Goal: Task Accomplishment & Management: Complete application form

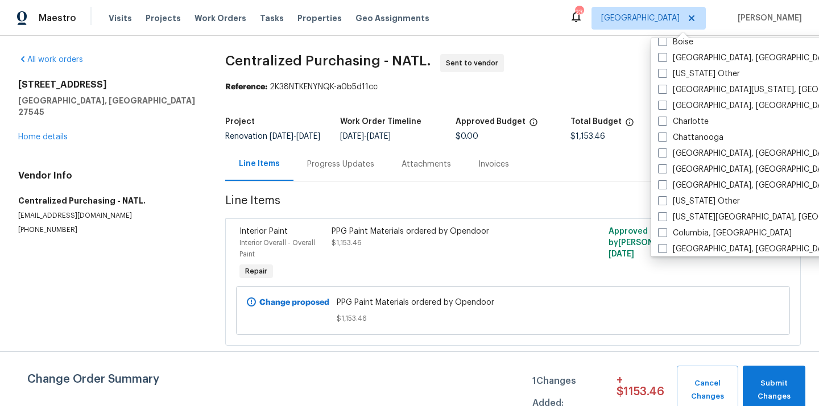
scroll to position [220, 0]
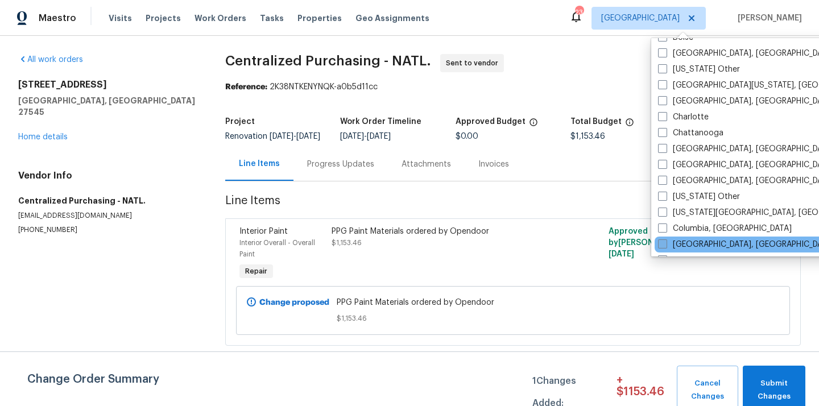
click at [698, 241] on label "[GEOGRAPHIC_DATA], [GEOGRAPHIC_DATA]" at bounding box center [746, 244] width 176 height 11
click at [665, 241] on input "[GEOGRAPHIC_DATA], [GEOGRAPHIC_DATA]" at bounding box center [661, 242] width 7 height 7
checkbox input "true"
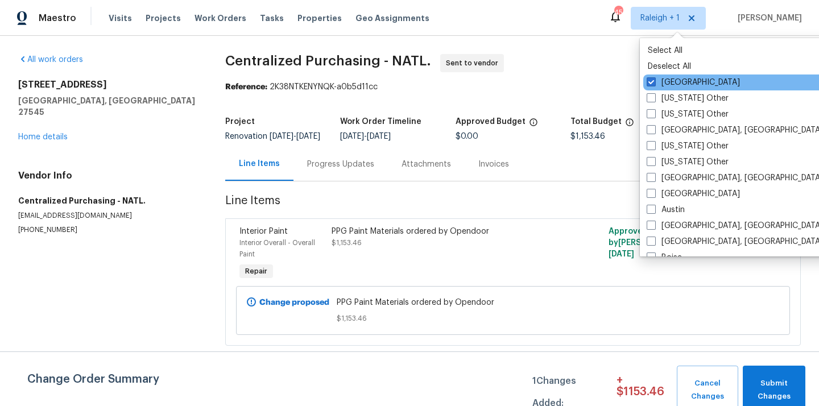
click at [684, 76] on div "[GEOGRAPHIC_DATA]" at bounding box center [757, 83] width 229 height 16
click at [667, 78] on label "[GEOGRAPHIC_DATA]" at bounding box center [693, 82] width 93 height 11
click at [654, 78] on input "[GEOGRAPHIC_DATA]" at bounding box center [650, 80] width 7 height 7
checkbox input "false"
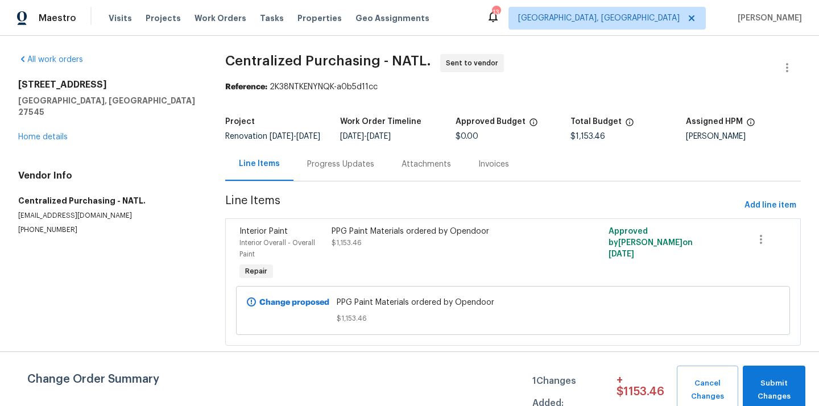
click at [162, 24] on div "Visits Projects Work Orders Tasks Properties Geo Assignments" at bounding box center [276, 18] width 334 height 23
click at [161, 16] on span "Projects" at bounding box center [163, 18] width 35 height 11
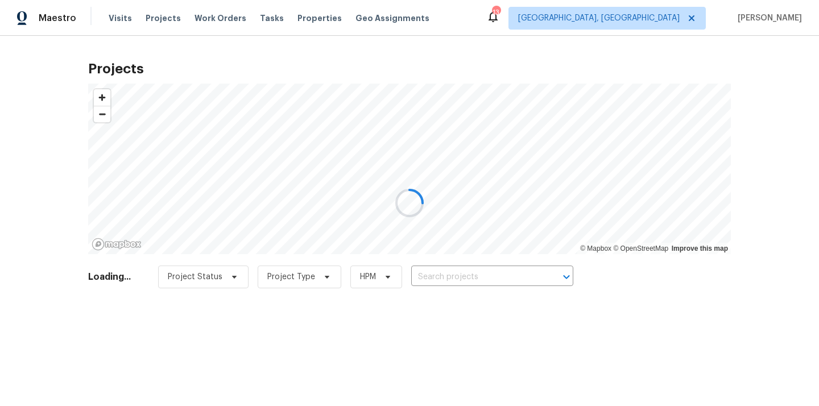
click at [461, 282] on div at bounding box center [409, 203] width 819 height 406
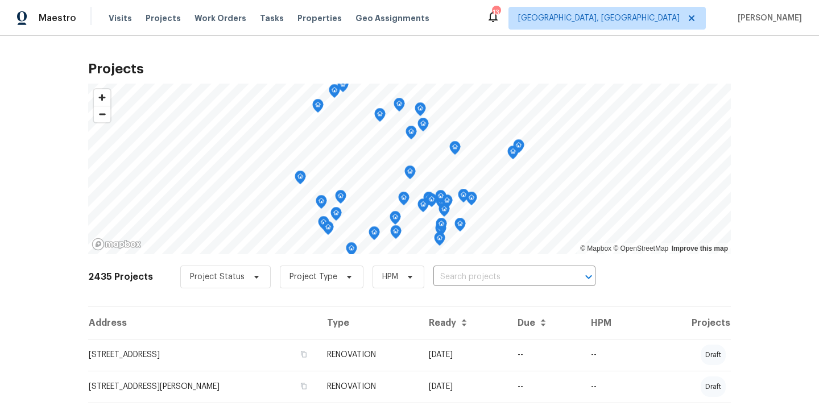
click at [461, 282] on input "text" at bounding box center [498, 277] width 130 height 18
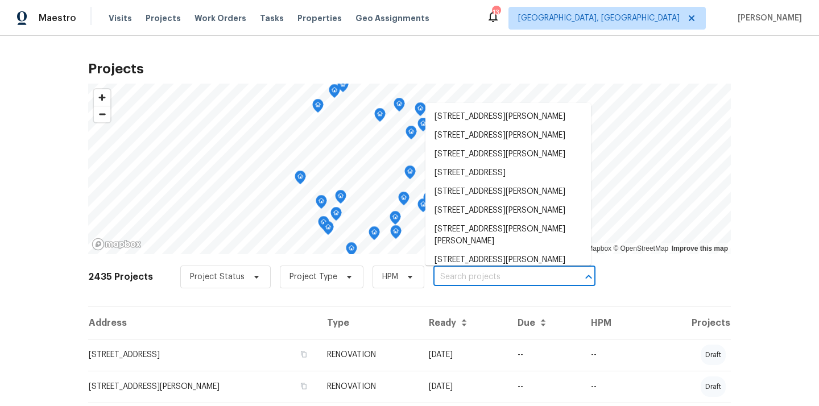
paste input "[STREET_ADDRESS]"
type input "[STREET_ADDRESS]"
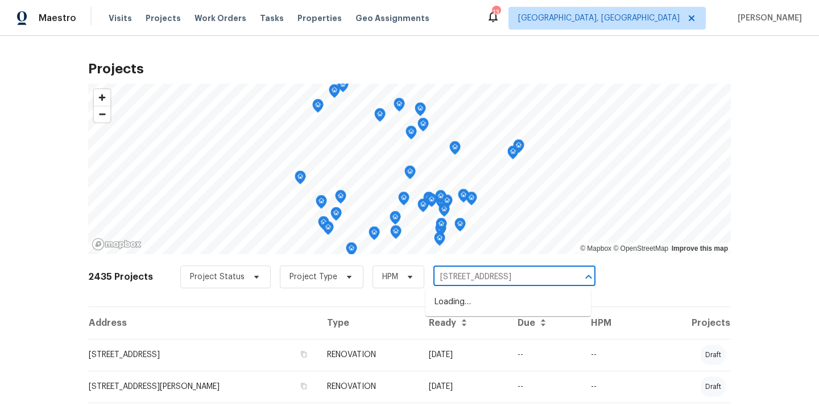
scroll to position [0, 27]
click at [457, 312] on li "[STREET_ADDRESS]" at bounding box center [507, 302] width 165 height 19
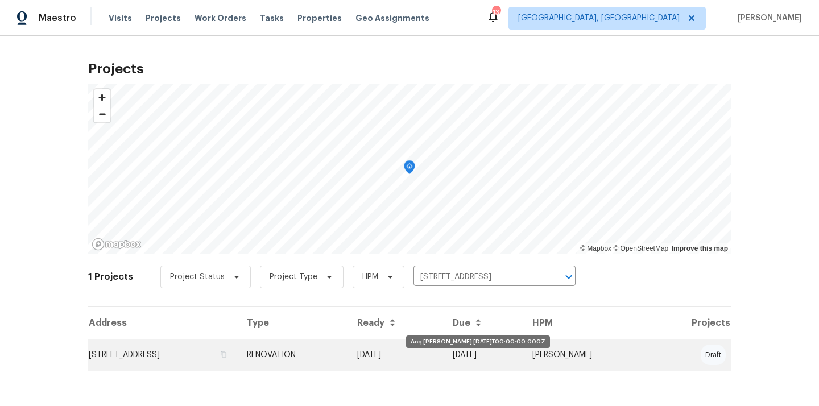
click at [444, 358] on td "[DATE]" at bounding box center [396, 355] width 96 height 32
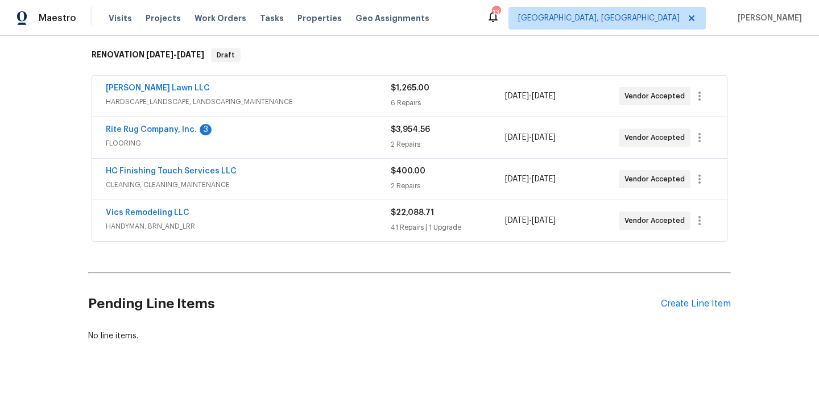
scroll to position [181, 0]
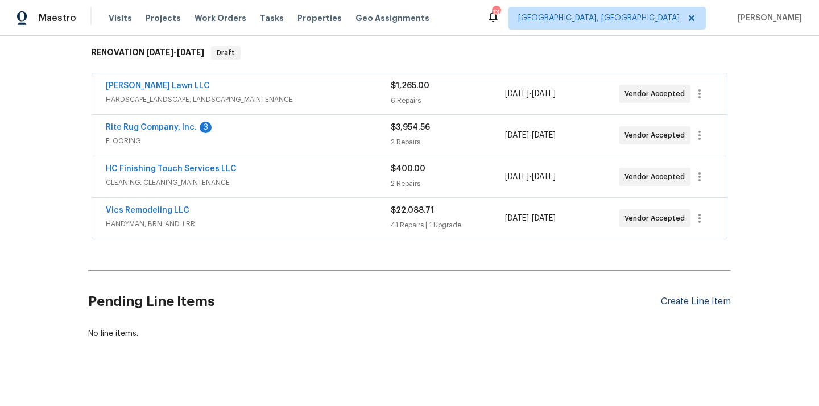
click at [691, 303] on div "Create Line Item" at bounding box center [696, 301] width 70 height 11
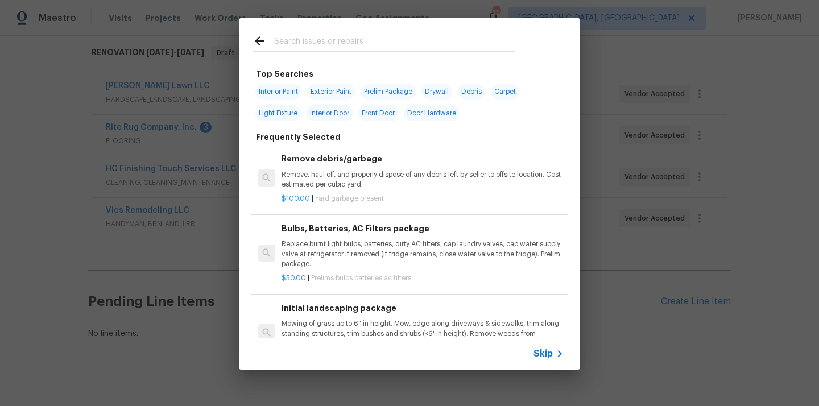
click at [353, 51] on div at bounding box center [384, 51] width 263 height 1
click at [352, 49] on input "text" at bounding box center [394, 42] width 241 height 17
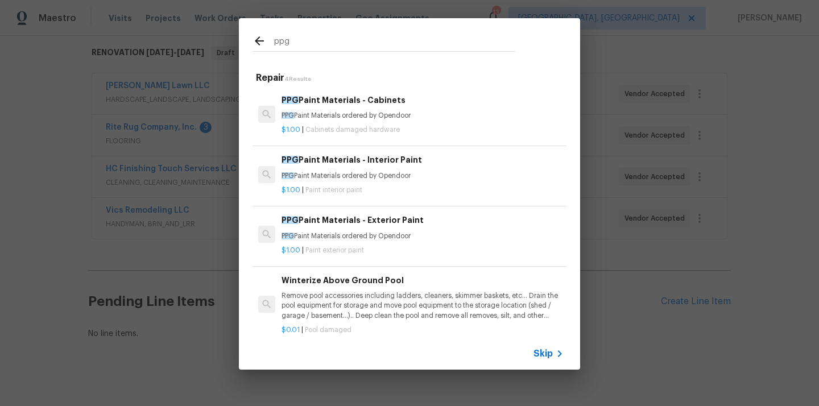
type input "ppg"
click at [363, 117] on p "PPG Paint Materials ordered by Opendoor" at bounding box center [423, 116] width 282 height 10
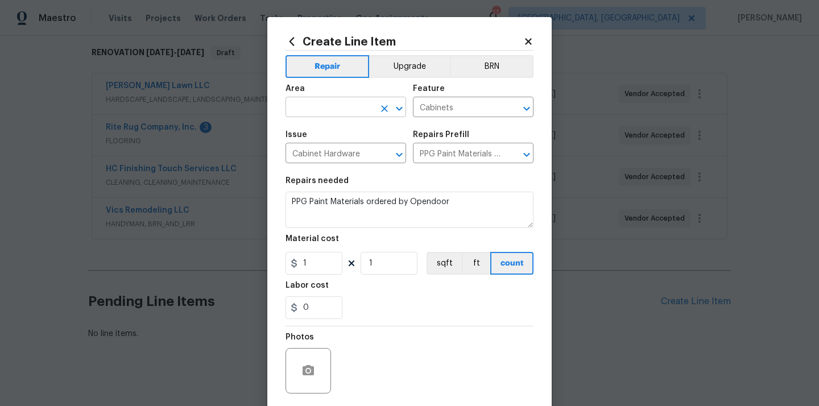
click at [337, 106] on input "text" at bounding box center [329, 109] width 89 height 18
click at [322, 129] on li "Kitchen" at bounding box center [345, 134] width 121 height 19
type input "Kitchen"
drag, startPoint x: 316, startPoint y: 264, endPoint x: 272, endPoint y: 259, distance: 43.5
click at [275, 259] on div "Create Line Item Repair Upgrade BRN Area Kitchen ​ Feature Cabinets ​ Issue Cab…" at bounding box center [409, 245] width 284 height 456
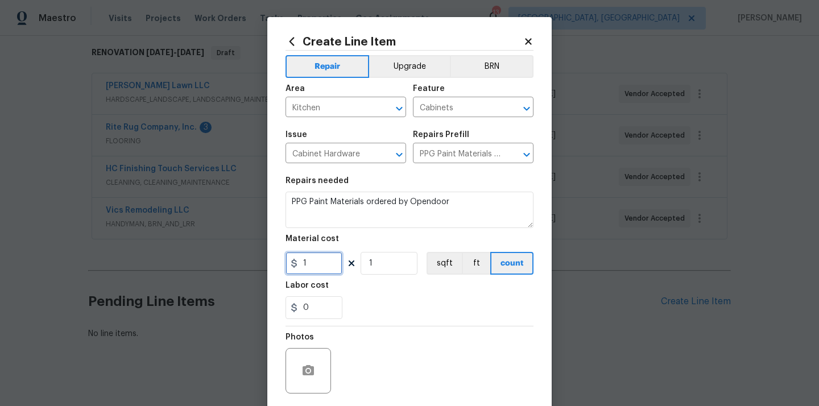
paste input "11.48"
click at [335, 262] on input "111.48" at bounding box center [313, 263] width 57 height 23
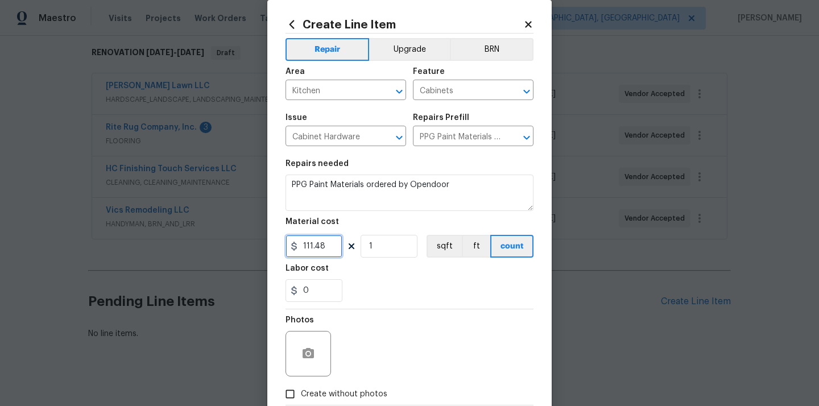
scroll to position [84, 0]
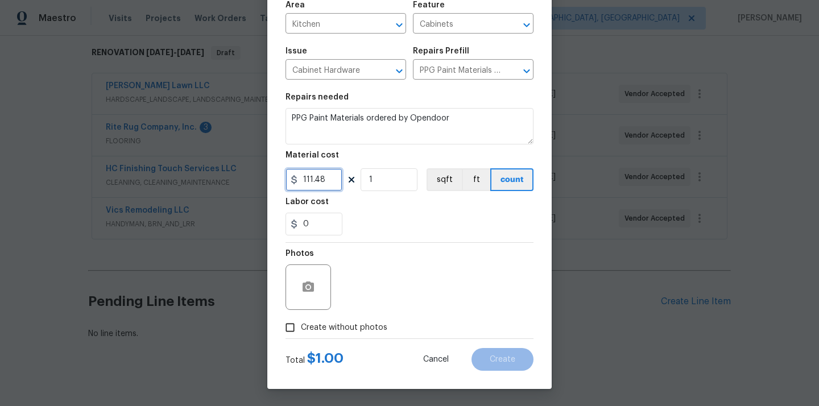
type input "111.48"
click at [342, 324] on span "Create without photos" at bounding box center [344, 328] width 86 height 12
click at [301, 324] on input "Create without photos" at bounding box center [290, 328] width 22 height 22
checkbox input "true"
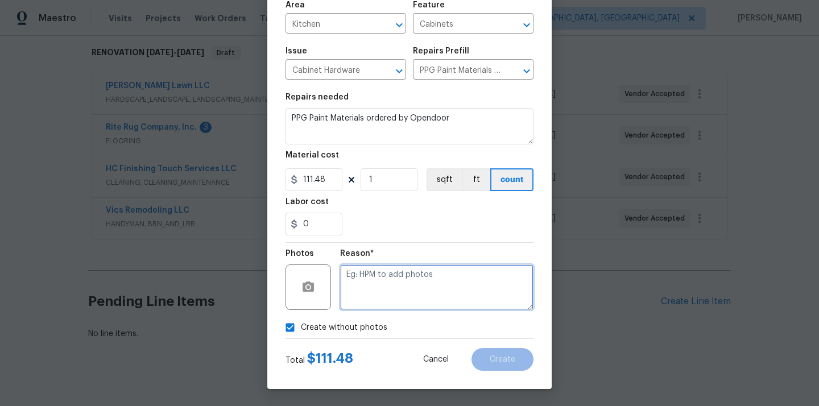
click at [388, 276] on textarea at bounding box center [436, 286] width 193 height 45
type textarea "N/A"
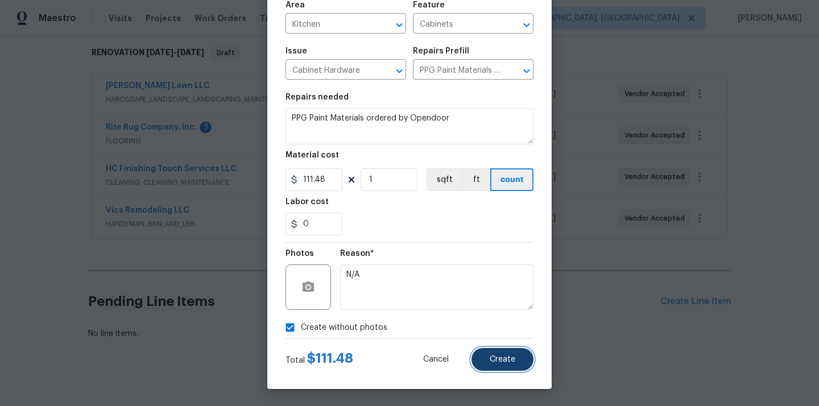
click at [489, 354] on button "Create" at bounding box center [502, 359] width 62 height 23
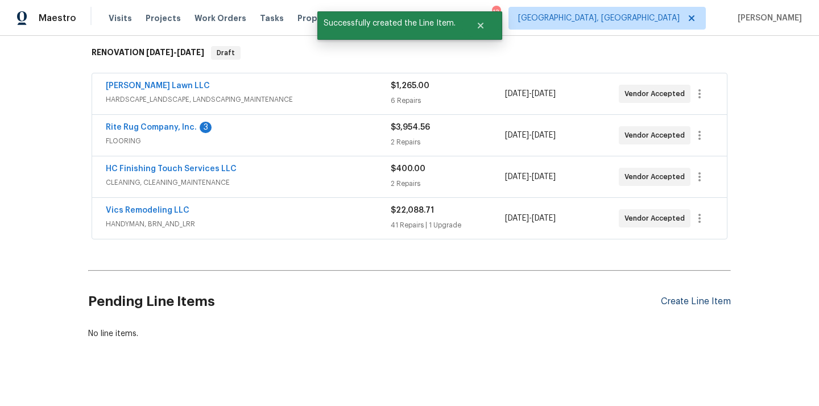
click at [684, 305] on section "Pending Line Items Create Line Item No line items." at bounding box center [409, 307] width 643 height 64
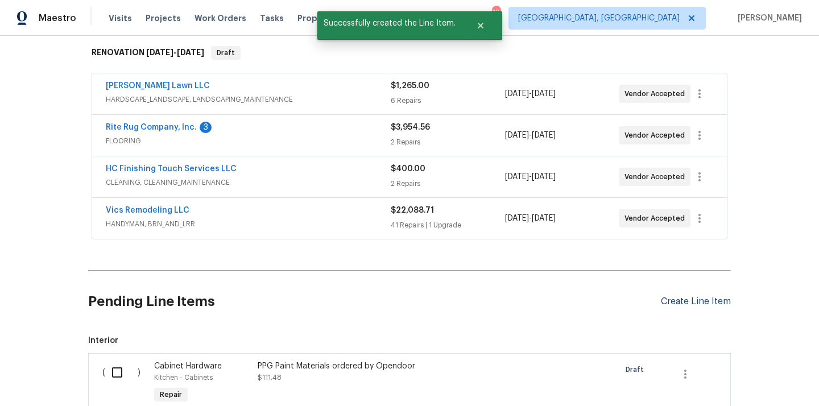
click at [683, 304] on div "Create Line Item" at bounding box center [696, 301] width 70 height 11
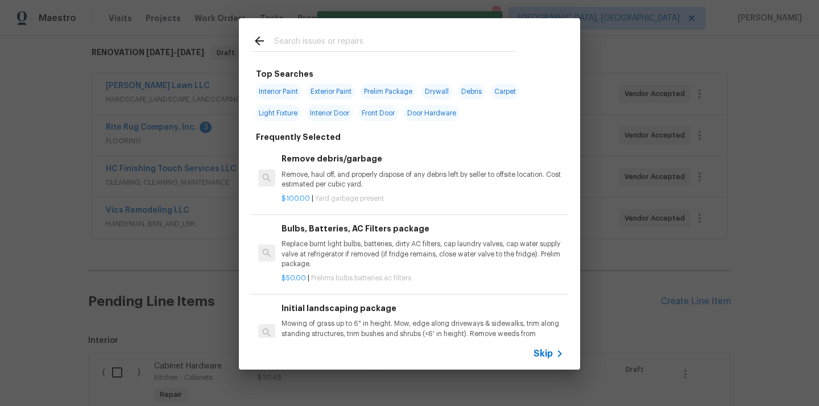
click at [412, 44] on input "text" at bounding box center [394, 42] width 241 height 17
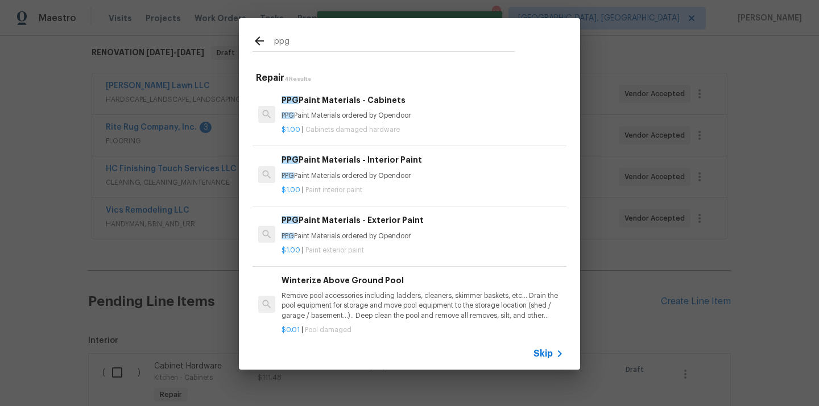
type input "ppg"
click at [371, 201] on div "PPG Paint Materials - Interior Paint PPG Paint Materials ordered by Opendoor $1…" at bounding box center [409, 175] width 317 height 64
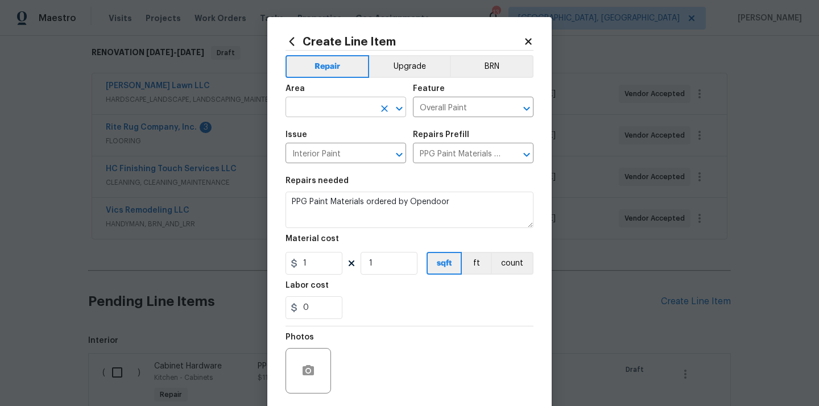
click at [322, 106] on input "text" at bounding box center [329, 109] width 89 height 18
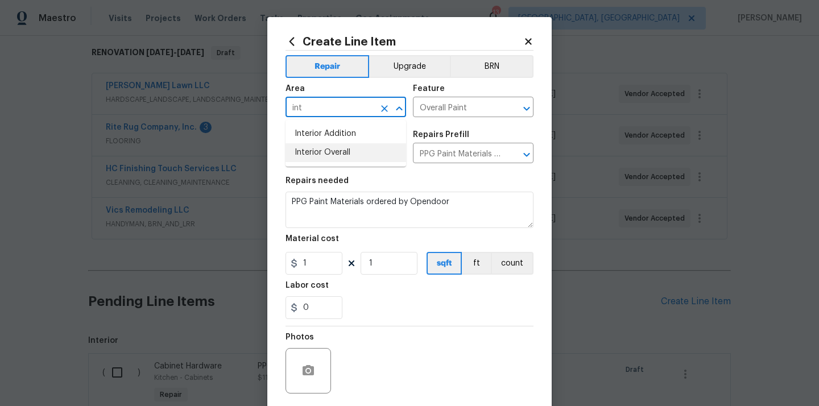
click at [324, 154] on li "Interior Overall" at bounding box center [345, 152] width 121 height 19
type input "Interior Overall"
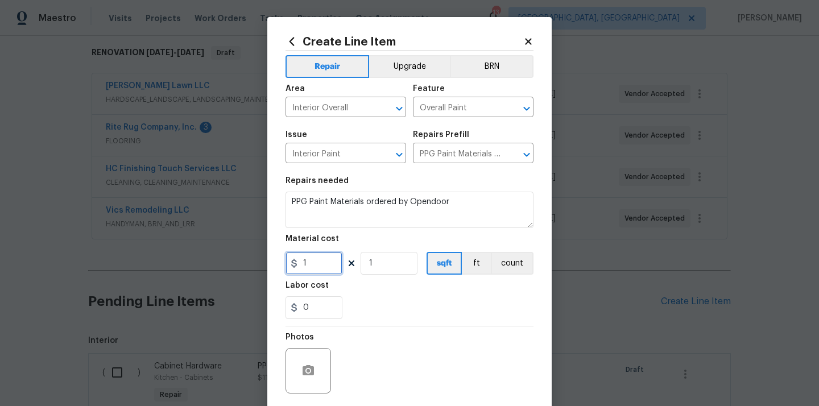
drag, startPoint x: 317, startPoint y: 263, endPoint x: 272, endPoint y: 263, distance: 45.5
click at [272, 263] on div "Create Line Item Repair Upgrade BRN Area Interior Overall ​ Feature Overall Pai…" at bounding box center [409, 245] width 284 height 456
paste input "843.13"
type input "843.13"
click at [346, 328] on div "Photos" at bounding box center [409, 363] width 248 height 74
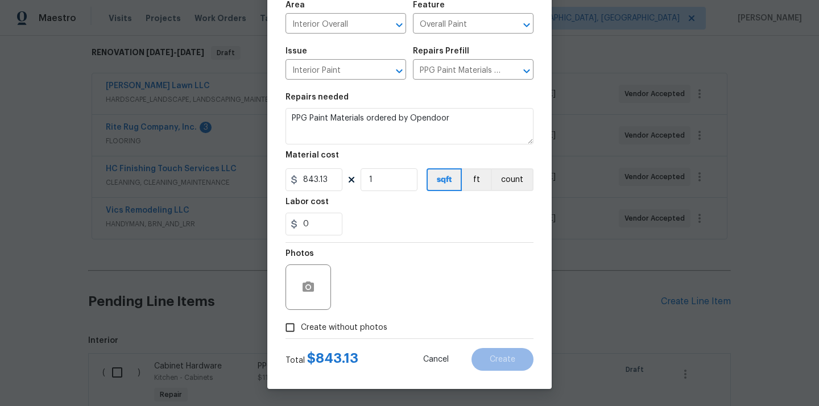
click at [346, 328] on span "Create without photos" at bounding box center [344, 328] width 86 height 12
click at [301, 328] on input "Create without photos" at bounding box center [290, 328] width 22 height 22
checkbox input "true"
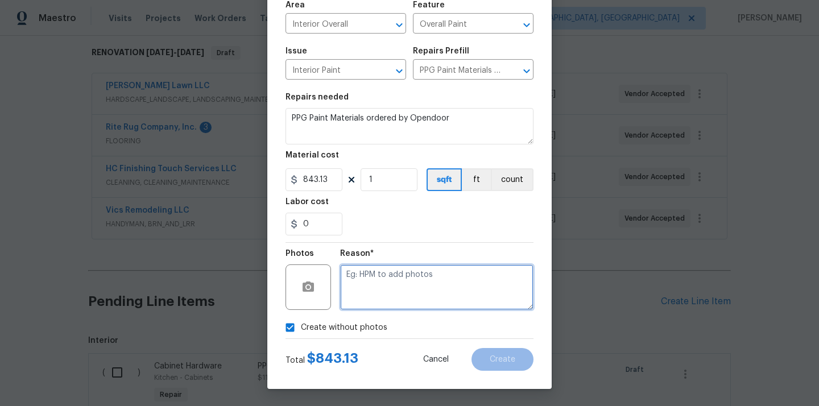
click at [376, 303] on textarea at bounding box center [436, 286] width 193 height 45
type textarea "/"
type textarea "N/A"
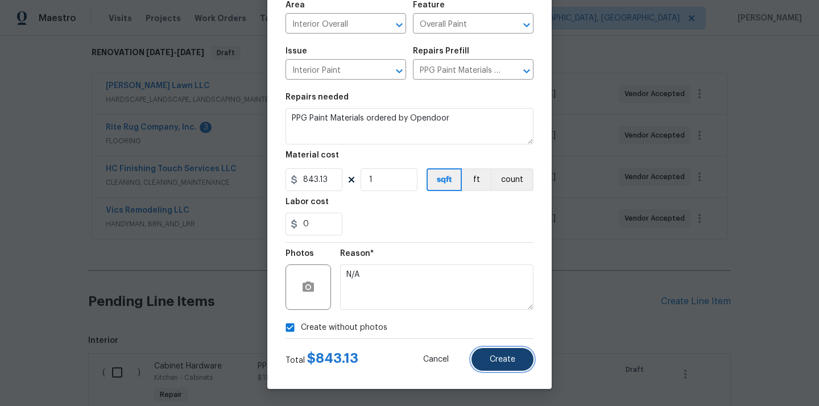
click at [501, 357] on span "Create" at bounding box center [503, 359] width 26 height 9
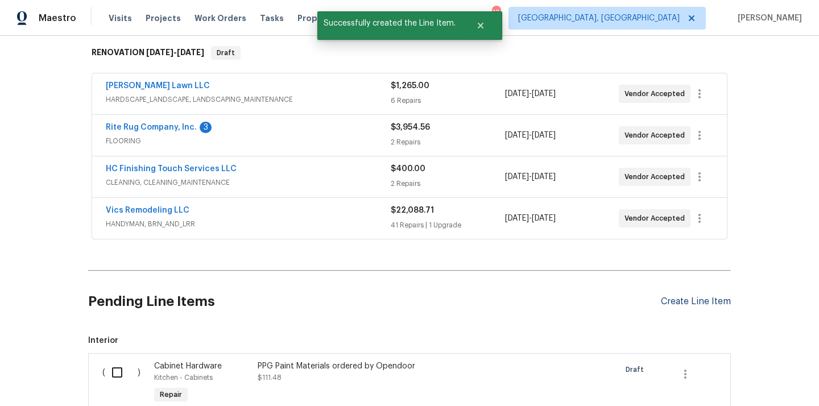
click at [692, 300] on div "Create Line Item" at bounding box center [696, 301] width 70 height 11
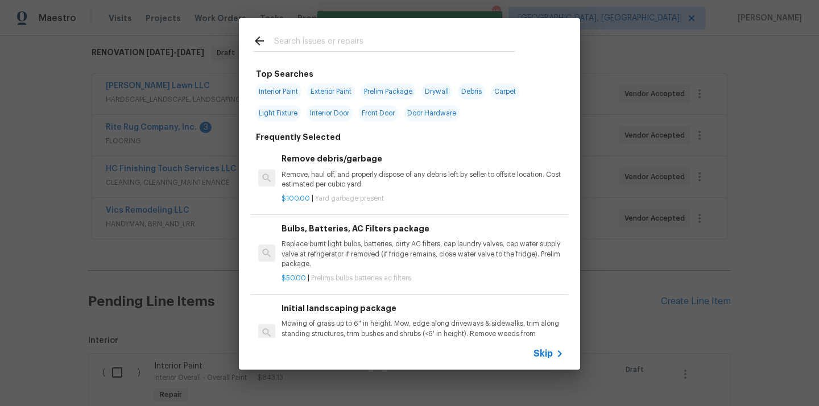
click at [440, 48] on input "text" at bounding box center [394, 42] width 241 height 17
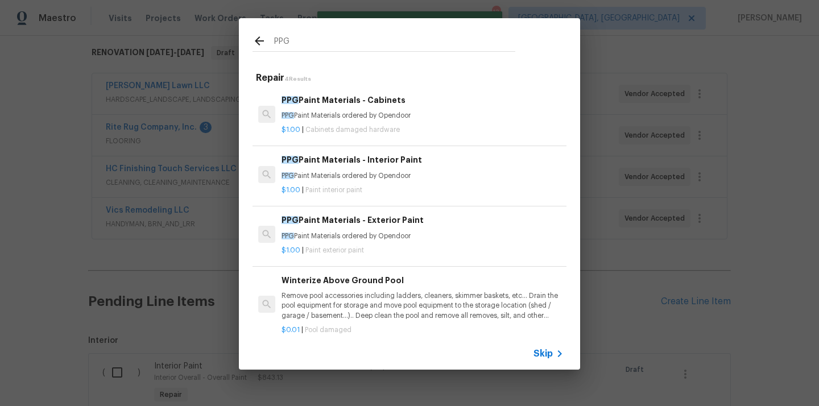
type input "PPG"
click at [367, 237] on p "PPG Paint Materials ordered by Opendoor" at bounding box center [423, 236] width 282 height 10
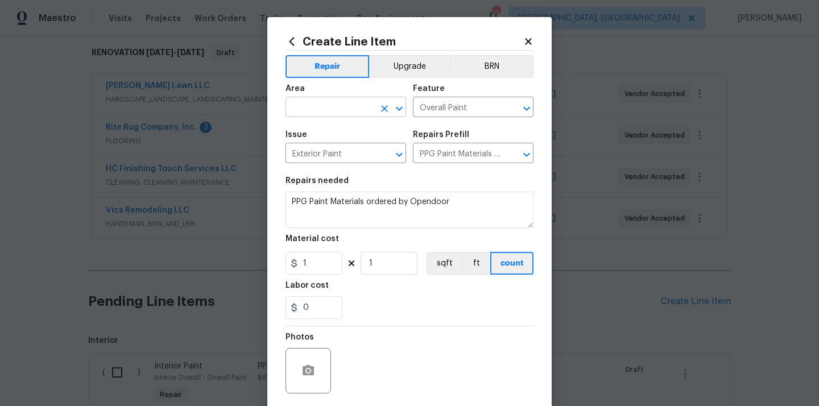
click at [337, 107] on input "text" at bounding box center [329, 109] width 89 height 18
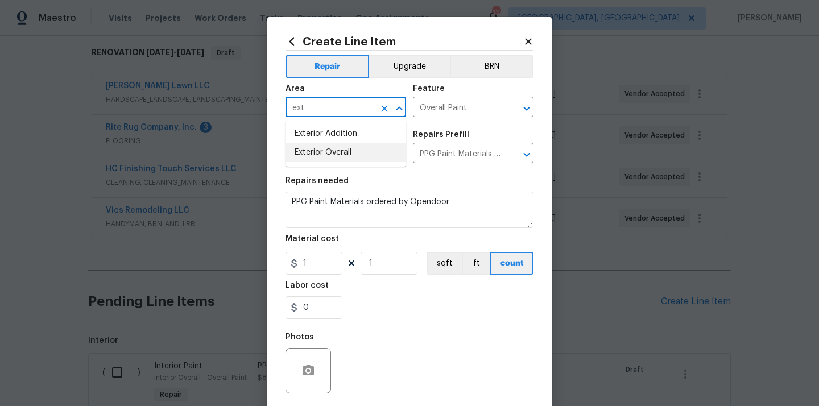
click at [332, 148] on li "Exterior Overall" at bounding box center [345, 152] width 121 height 19
type input "Exterior Overall"
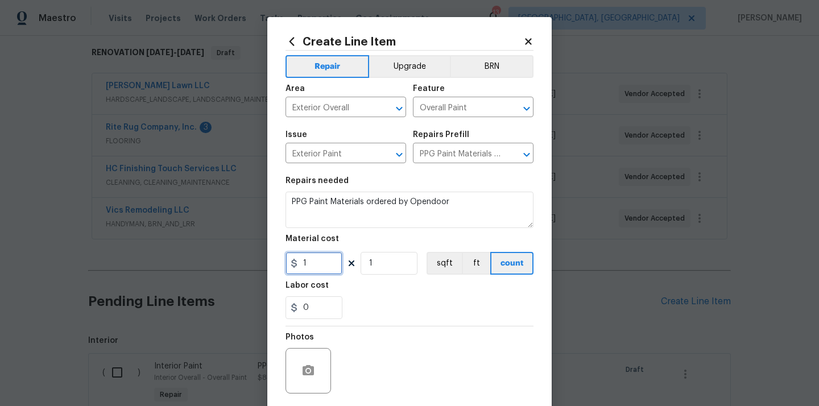
drag, startPoint x: 313, startPoint y: 263, endPoint x: 286, endPoint y: 263, distance: 27.3
click at [286, 263] on input "1" at bounding box center [313, 263] width 57 height 23
paste input "347.1"
type input "347.11"
click at [376, 298] on div "0" at bounding box center [409, 307] width 248 height 23
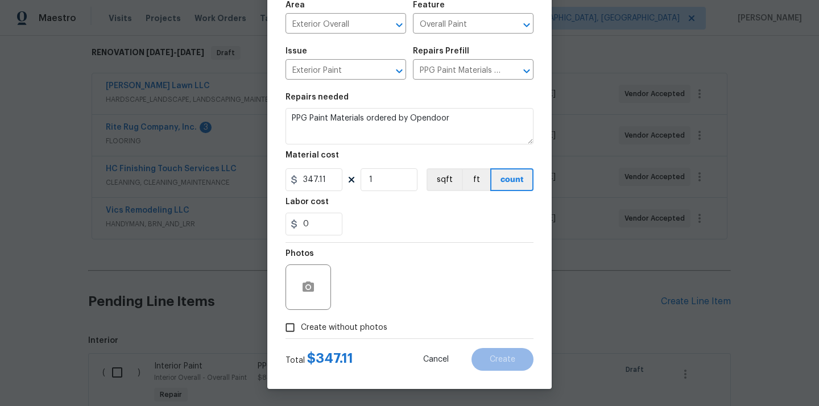
click at [364, 325] on span "Create without photos" at bounding box center [344, 328] width 86 height 12
click at [301, 325] on input "Create without photos" at bounding box center [290, 328] width 22 height 22
checkbox input "true"
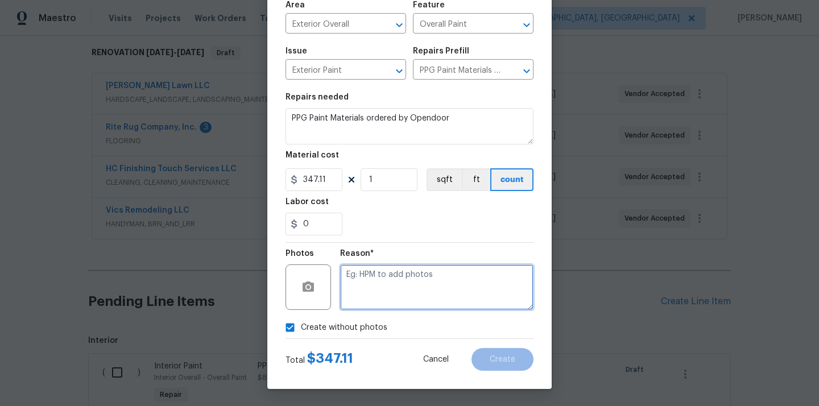
click at [394, 280] on textarea at bounding box center [436, 286] width 193 height 45
type textarea "N/A"
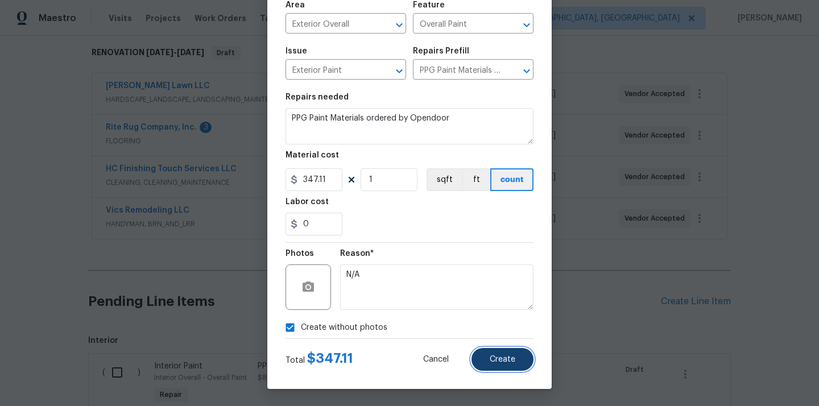
click at [498, 354] on button "Create" at bounding box center [502, 359] width 62 height 23
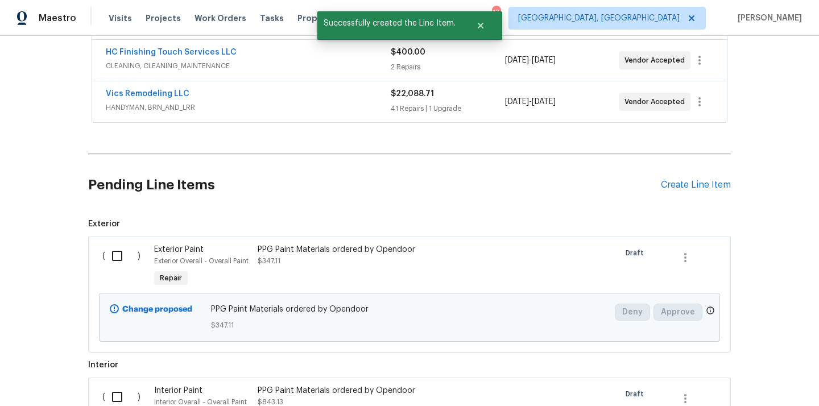
scroll to position [360, 0]
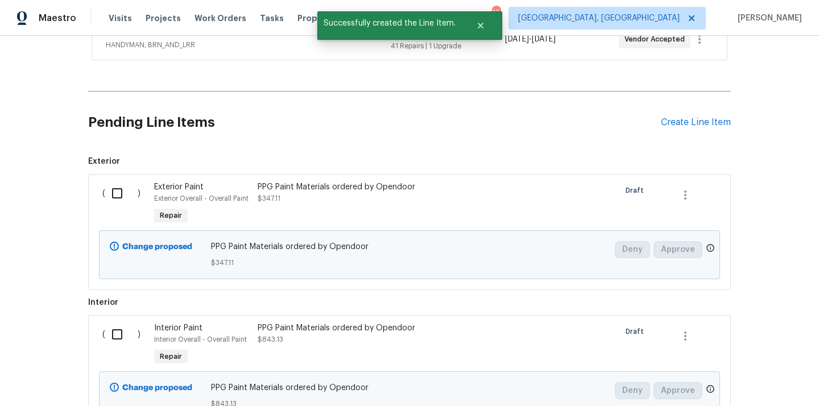
click at [120, 179] on div "( )" at bounding box center [125, 204] width 52 height 52
click at [117, 196] on input "checkbox" at bounding box center [121, 193] width 32 height 24
checkbox input "true"
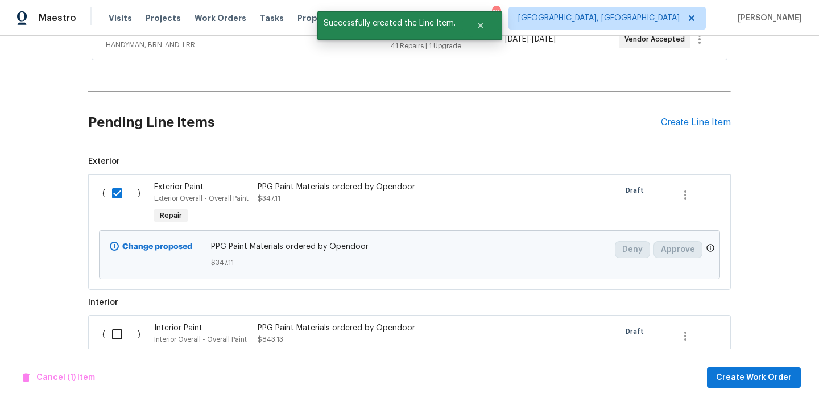
click at [120, 327] on input "checkbox" at bounding box center [121, 334] width 32 height 24
checkbox input "true"
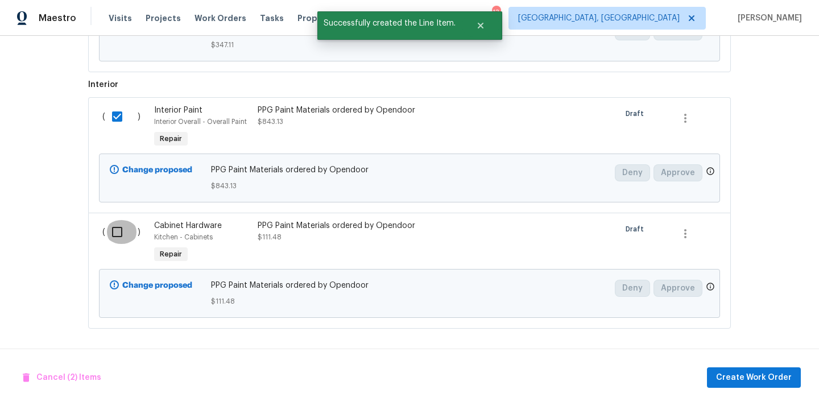
click at [115, 237] on input "checkbox" at bounding box center [121, 232] width 32 height 24
checkbox input "true"
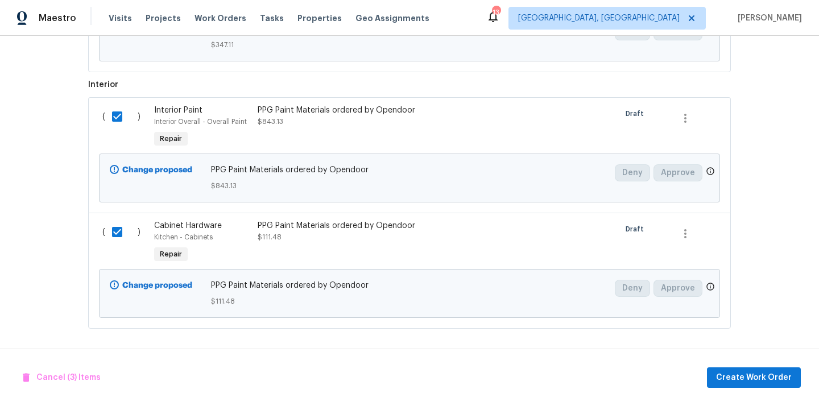
click at [738, 367] on div "Cancel (3) Items Create Work Order" at bounding box center [409, 378] width 819 height 58
click at [739, 377] on span "Create Work Order" at bounding box center [754, 378] width 76 height 14
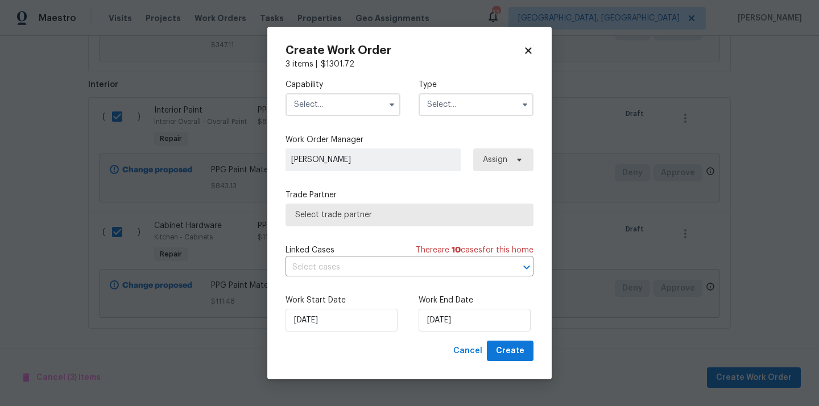
click at [342, 105] on input "text" at bounding box center [342, 104] width 115 height 23
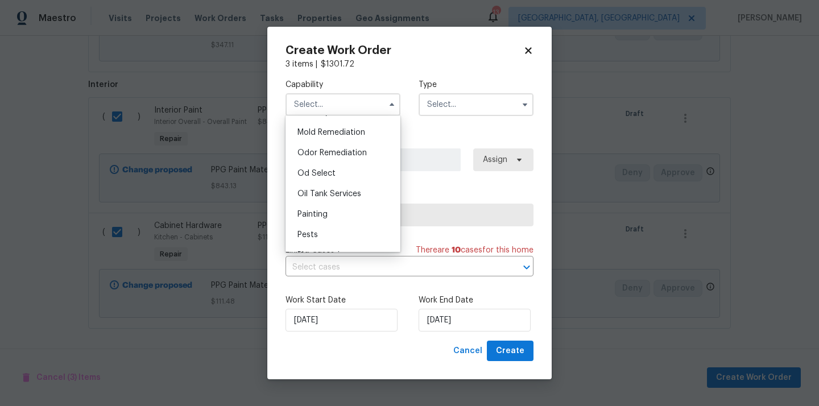
scroll to position [898, 0]
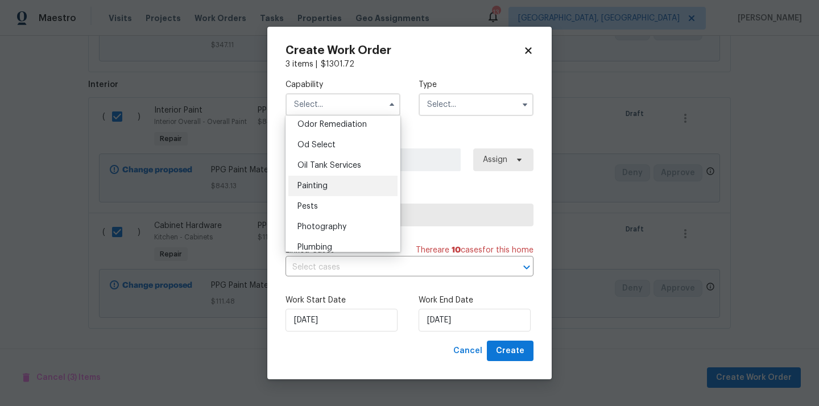
click at [351, 181] on div "Painting" at bounding box center [342, 186] width 109 height 20
type input "Painting"
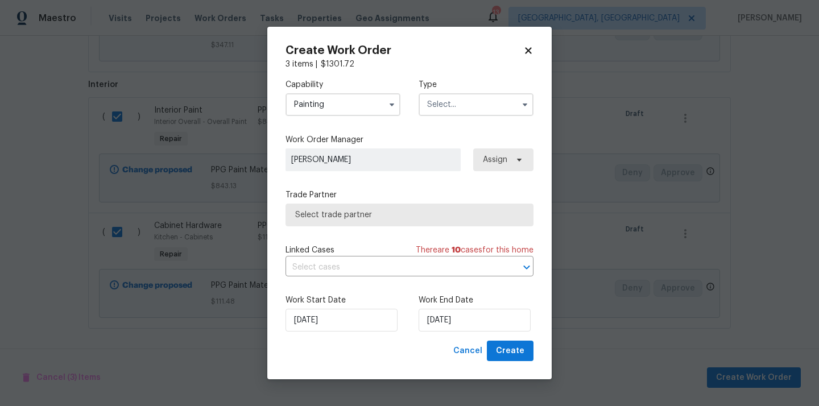
click at [467, 103] on input "text" at bounding box center [476, 104] width 115 height 23
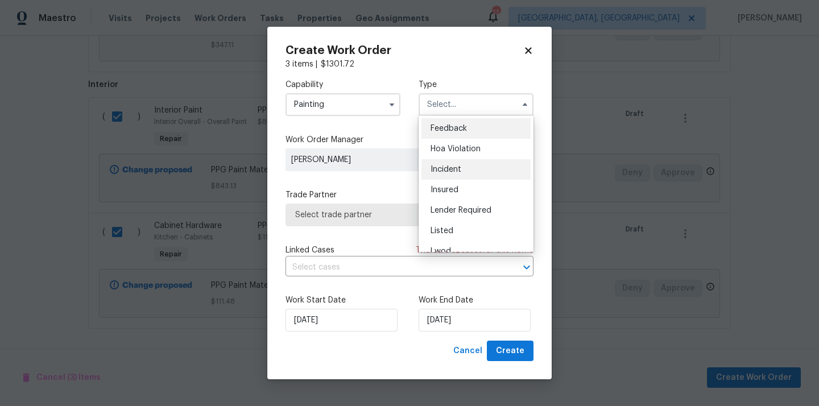
scroll to position [135, 0]
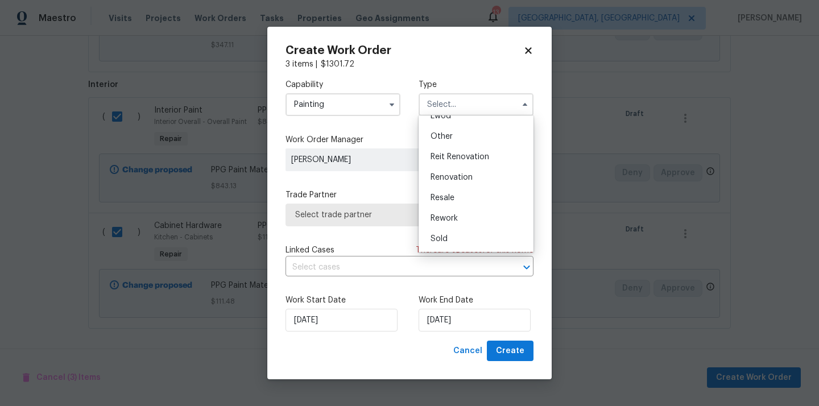
click at [461, 173] on span "Renovation" at bounding box center [452, 177] width 42 height 8
type input "Renovation"
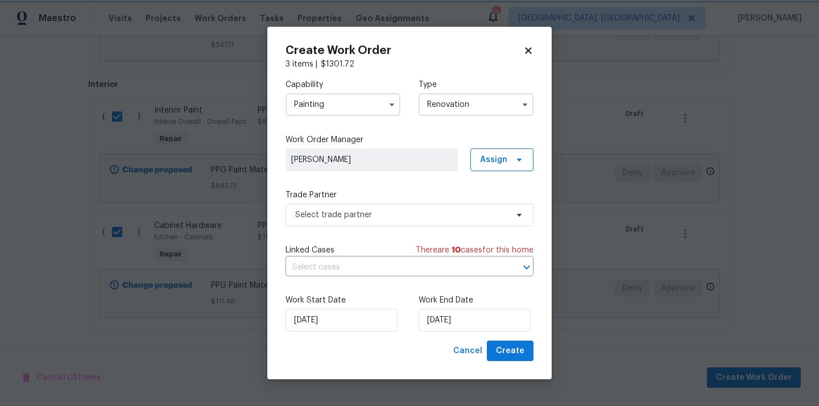
scroll to position [0, 0]
click at [494, 158] on span "Assign" at bounding box center [493, 159] width 27 height 11
click at [498, 210] on div "Assign to me" at bounding box center [503, 207] width 49 height 11
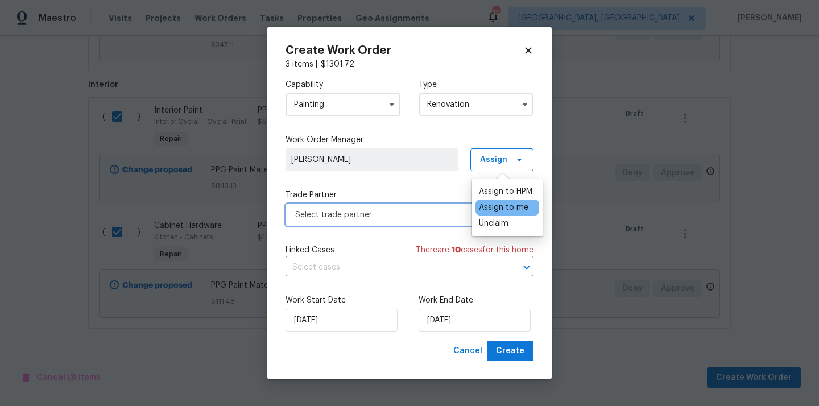
click at [420, 218] on span "Select trade partner" at bounding box center [401, 214] width 212 height 11
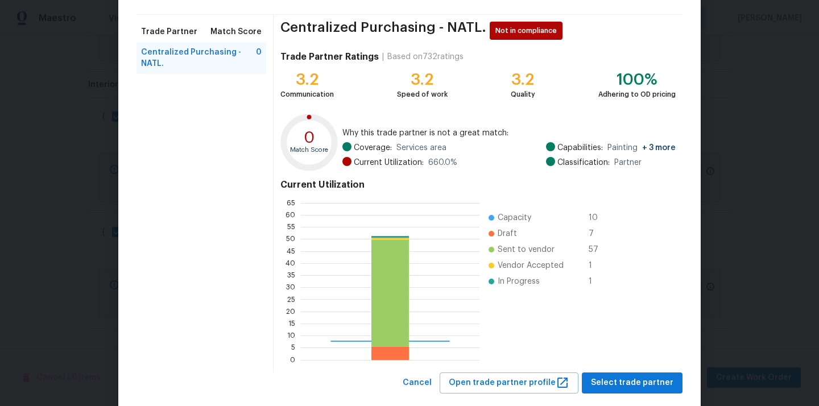
scroll to position [96, 0]
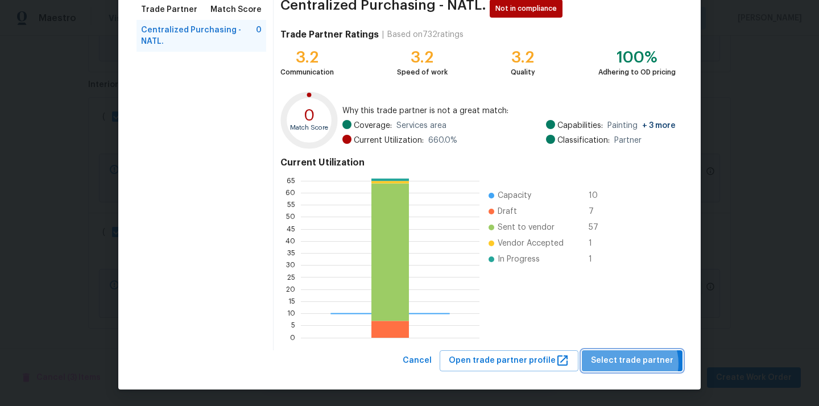
click at [634, 363] on span "Select trade partner" at bounding box center [632, 361] width 82 height 14
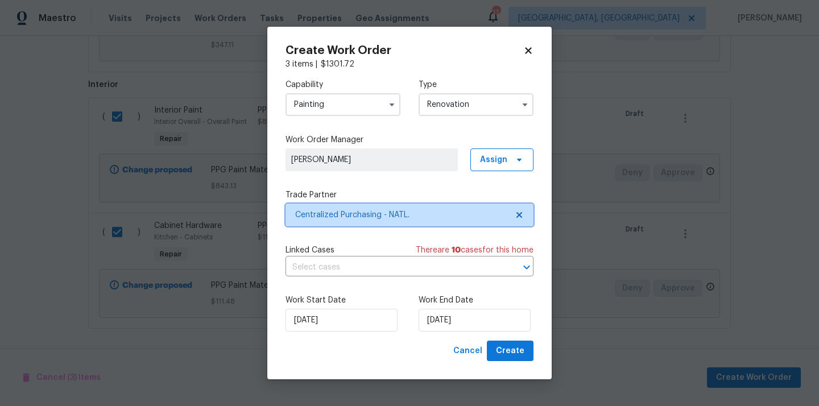
scroll to position [0, 0]
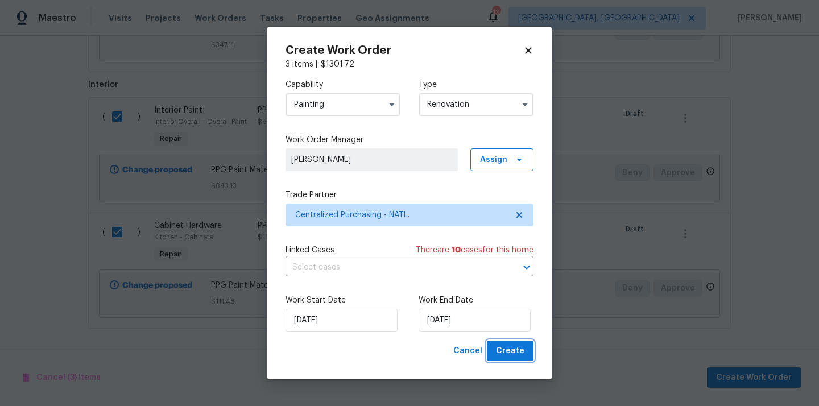
click at [490, 348] on button "Create" at bounding box center [510, 351] width 47 height 21
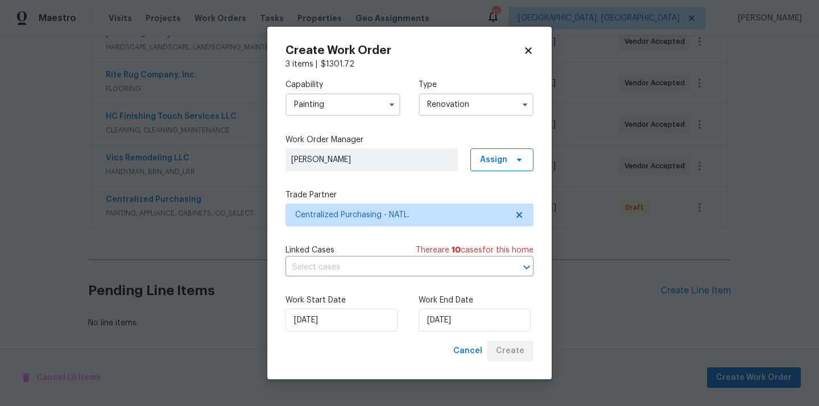
scroll to position [233, 0]
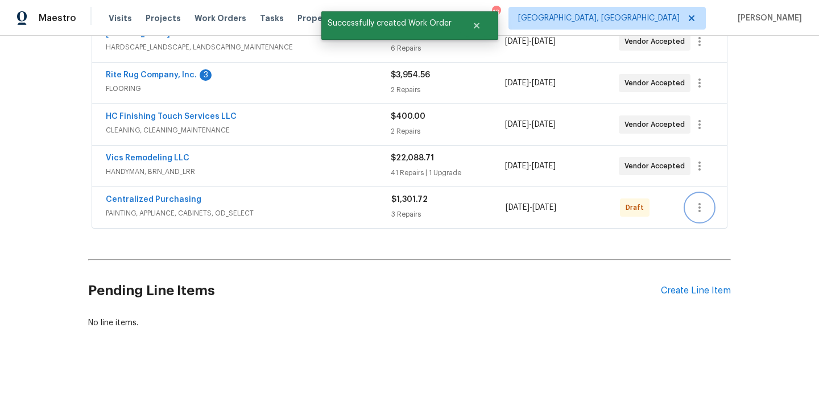
click at [699, 213] on icon "button" at bounding box center [700, 208] width 14 height 14
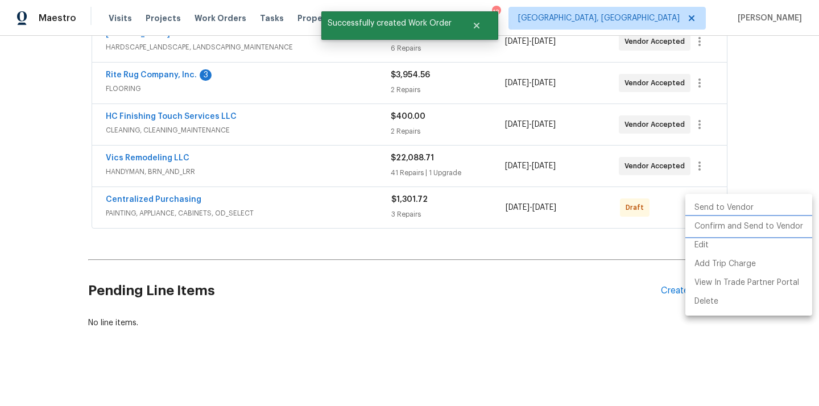
click at [704, 228] on li "Confirm and Send to Vendor" at bounding box center [748, 226] width 127 height 19
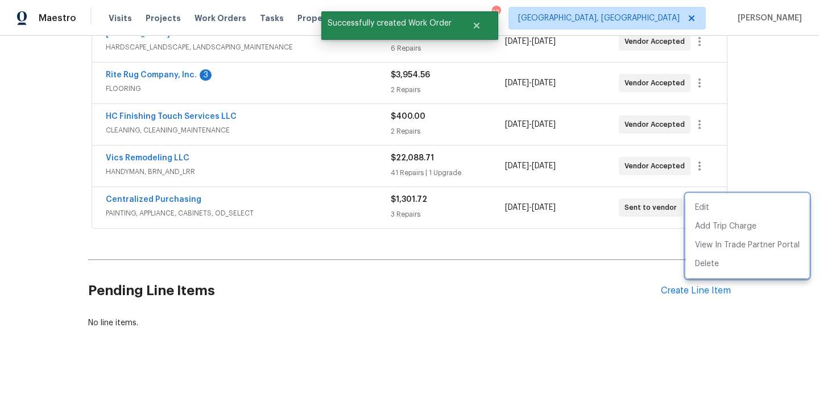
click at [220, 206] on div at bounding box center [409, 203] width 819 height 406
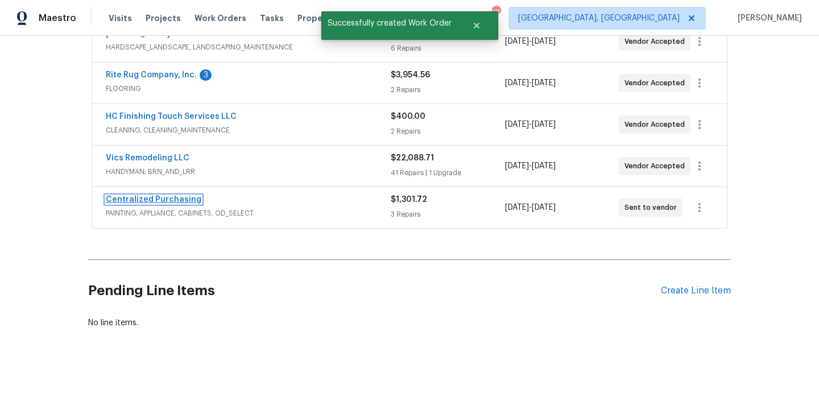
click at [173, 202] on link "Centralized Purchasing" at bounding box center [154, 200] width 96 height 8
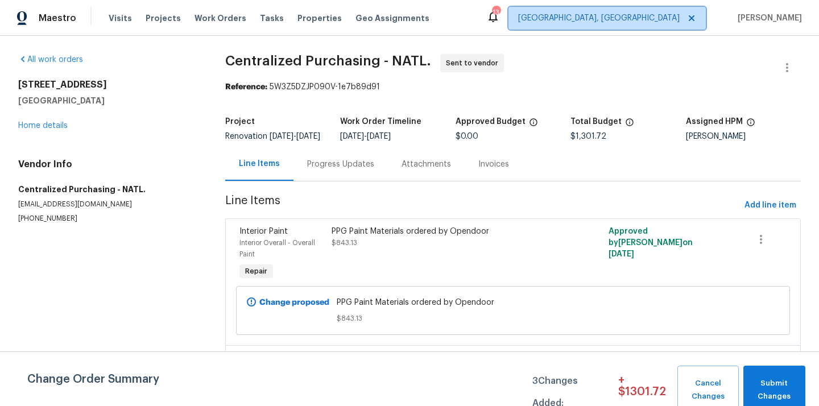
click at [669, 19] on span "[GEOGRAPHIC_DATA], [GEOGRAPHIC_DATA]" at bounding box center [599, 18] width 162 height 11
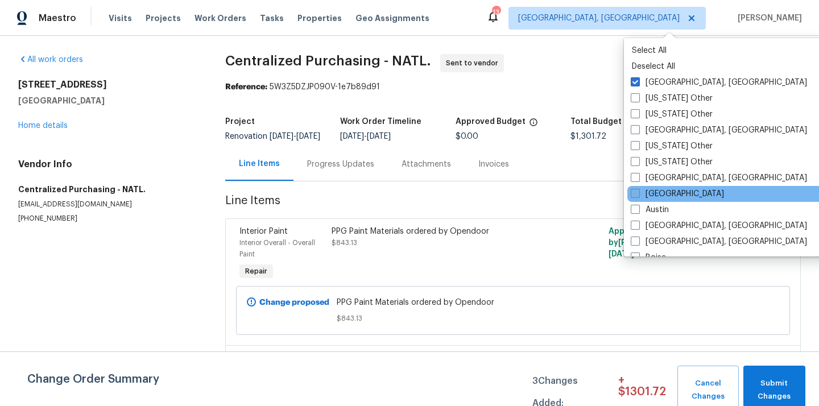
click at [671, 199] on label "[GEOGRAPHIC_DATA]" at bounding box center [677, 193] width 93 height 11
click at [638, 196] on input "[GEOGRAPHIC_DATA]" at bounding box center [634, 191] width 7 height 7
checkbox input "true"
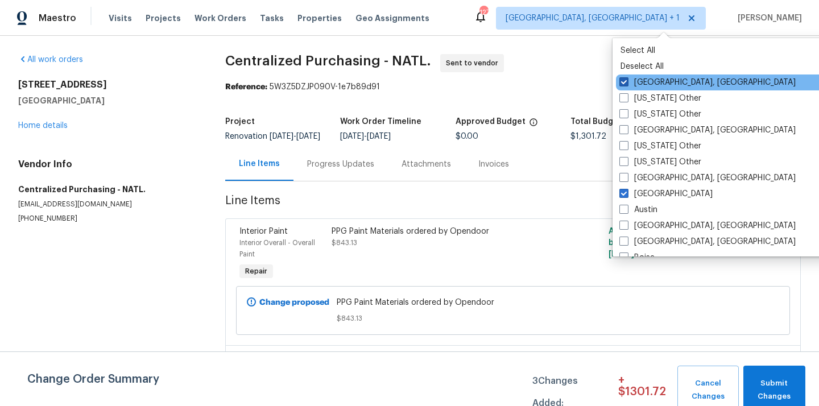
click at [645, 82] on label "[GEOGRAPHIC_DATA], [GEOGRAPHIC_DATA]" at bounding box center [707, 82] width 176 height 11
click at [627, 82] on input "[GEOGRAPHIC_DATA], [GEOGRAPHIC_DATA]" at bounding box center [622, 80] width 7 height 7
checkbox input "false"
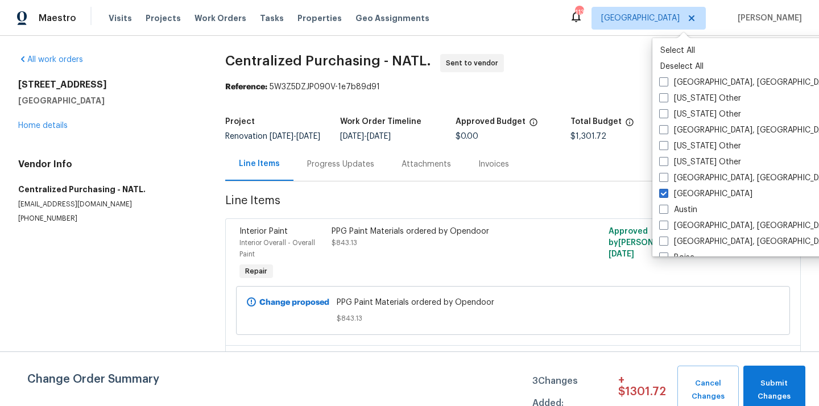
click at [161, 25] on div "Visits Projects Work Orders Tasks Properties Geo Assignments" at bounding box center [276, 18] width 334 height 23
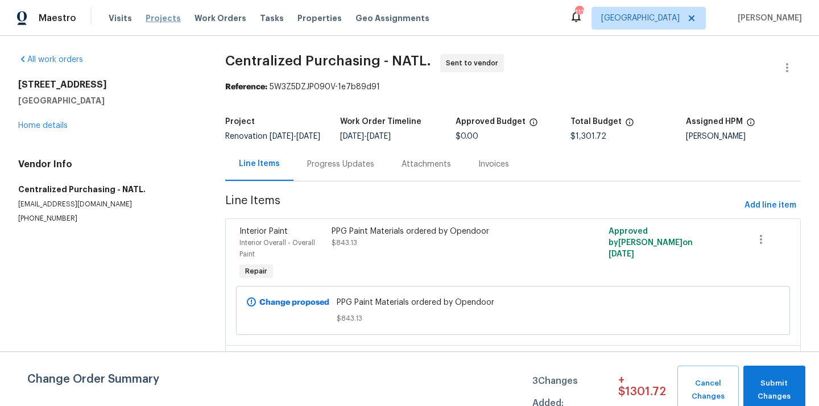
click at [158, 19] on span "Projects" at bounding box center [163, 18] width 35 height 11
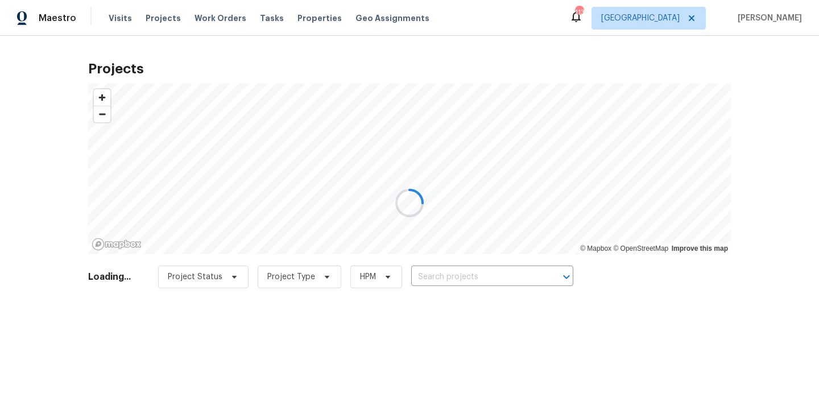
click at [504, 278] on div at bounding box center [409, 203] width 819 height 406
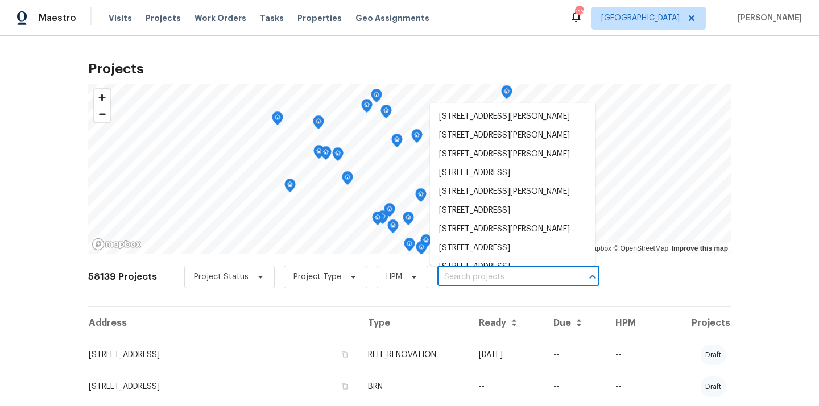
click at [504, 278] on input "text" at bounding box center [502, 277] width 130 height 18
paste input "[STREET_ADDRESS]"
type input "[STREET_ADDRESS]"
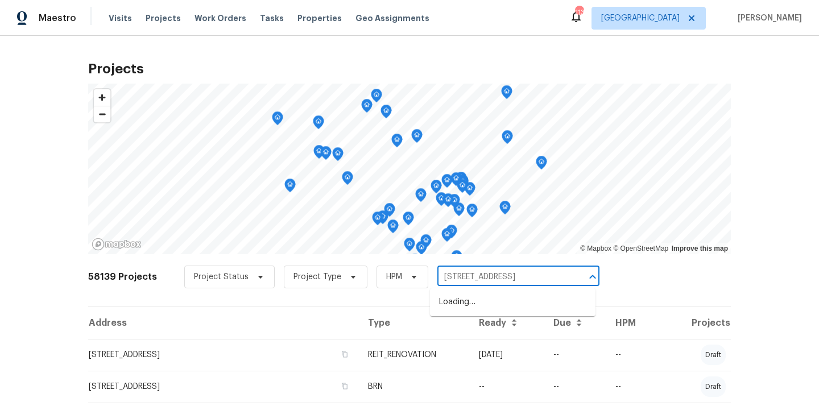
scroll to position [0, 47]
click at [498, 302] on li "[STREET_ADDRESS]" at bounding box center [512, 302] width 165 height 19
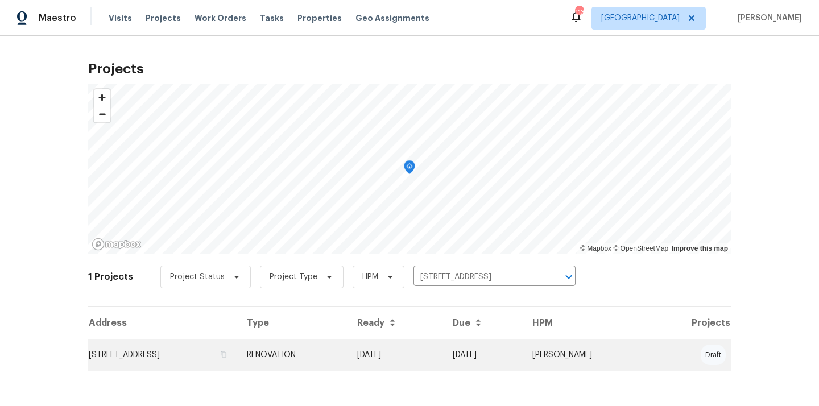
click at [238, 341] on td "[STREET_ADDRESS]" at bounding box center [163, 355] width 150 height 32
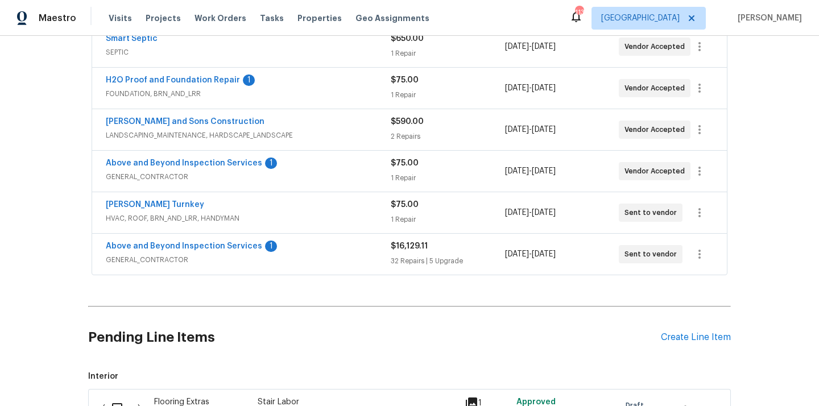
scroll to position [237, 0]
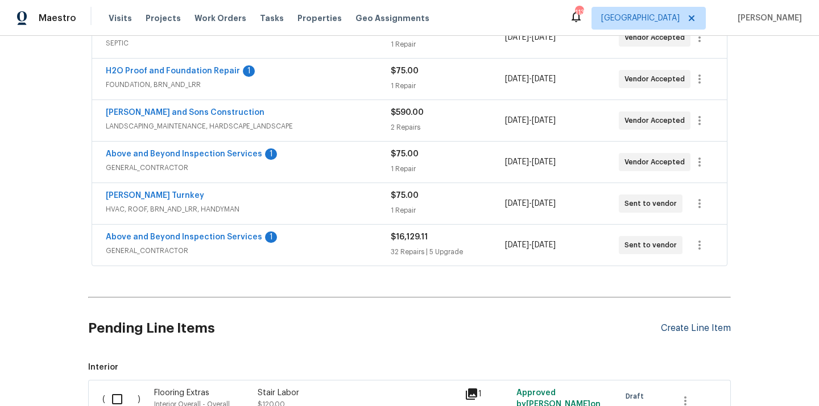
click at [690, 328] on div "Create Line Item" at bounding box center [696, 328] width 70 height 11
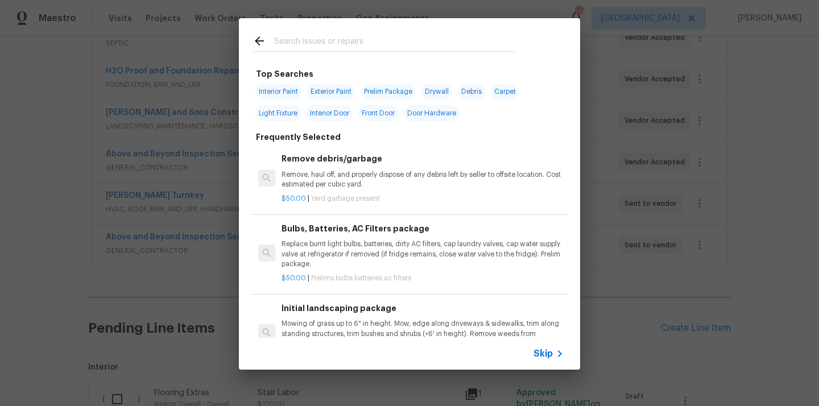
click at [463, 48] on input "text" at bounding box center [394, 42] width 241 height 17
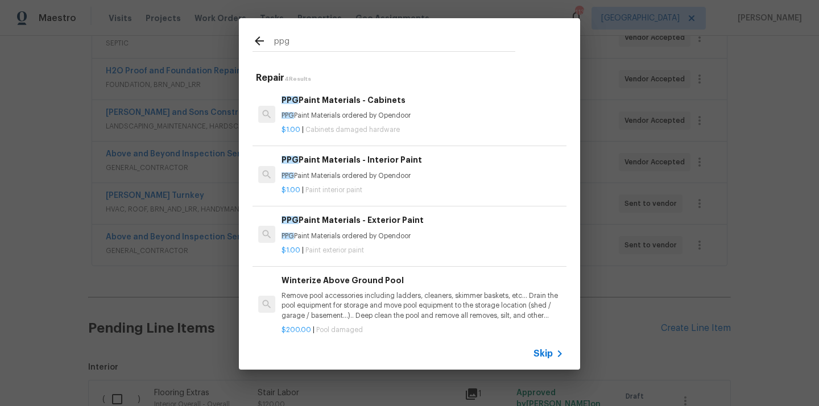
type input "ppg"
click at [390, 115] on p "PPG Paint Materials ordered by Opendoor" at bounding box center [423, 116] width 282 height 10
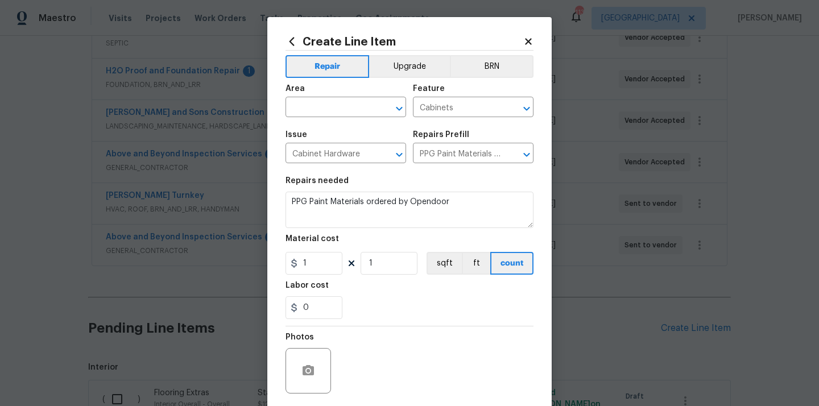
click at [387, 48] on div "Create Line Item Repair Upgrade BRN Area ​ Feature Cabinets ​ Issue Cabinet Har…" at bounding box center [409, 244] width 248 height 419
click at [390, 62] on button "Upgrade" at bounding box center [409, 66] width 81 height 23
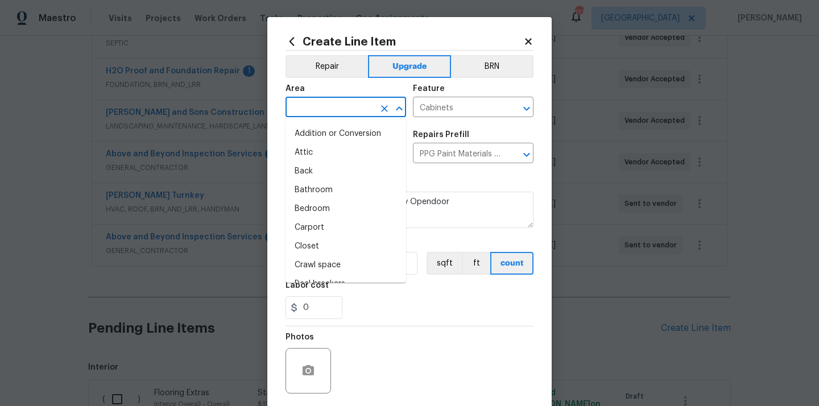
click at [363, 101] on input "text" at bounding box center [329, 109] width 89 height 18
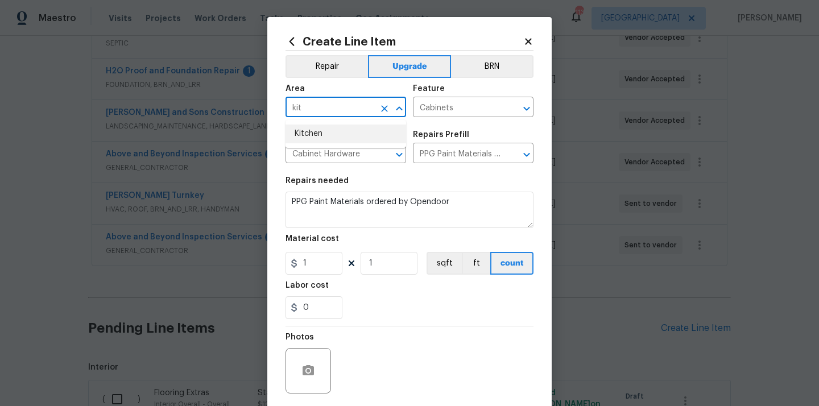
click at [342, 127] on li "Kitchen" at bounding box center [345, 134] width 121 height 19
type input "Kitchen"
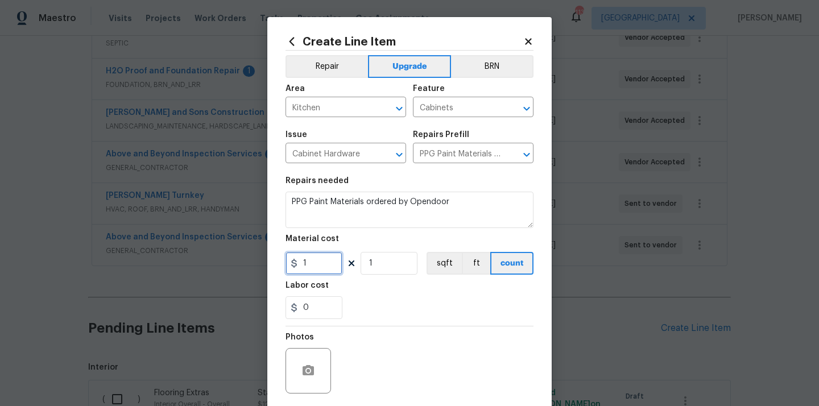
drag, startPoint x: 318, startPoint y: 258, endPoint x: 278, endPoint y: 258, distance: 40.4
click at [283, 259] on div "Create Line Item Repair Upgrade BRN Area Kitchen ​ Feature Cabinets ​ Issue Cab…" at bounding box center [409, 245] width 284 height 456
paste input "438.55"
type input "438.55"
click at [359, 288] on div "Labor cost" at bounding box center [409, 289] width 248 height 15
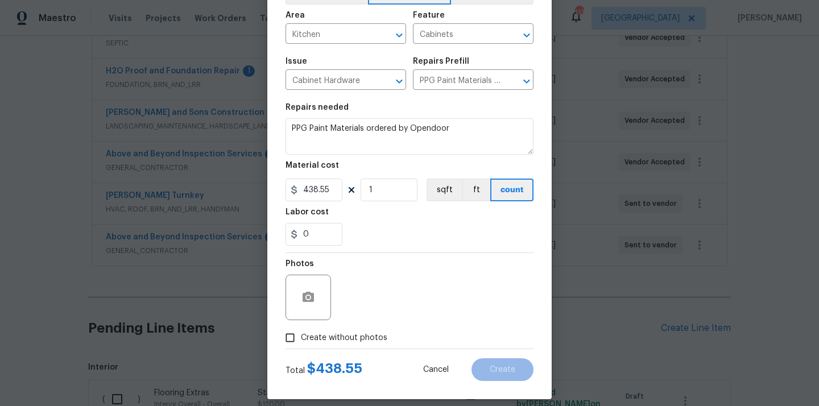
scroll to position [84, 0]
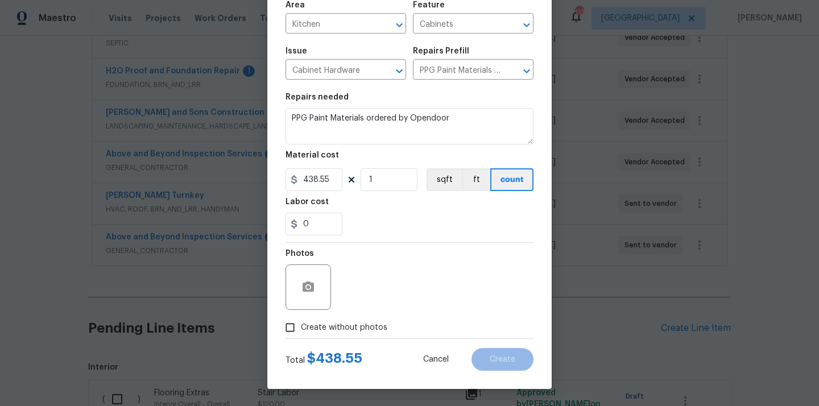
click at [353, 322] on span "Create without photos" at bounding box center [344, 328] width 86 height 12
click at [301, 322] on input "Create without photos" at bounding box center [290, 328] width 22 height 22
checkbox input "true"
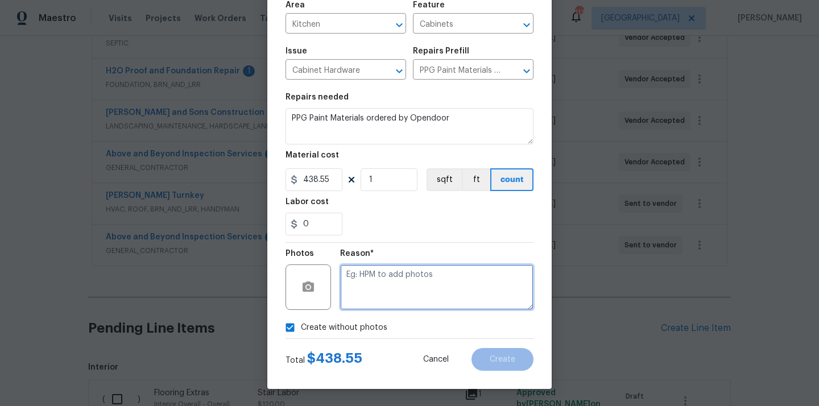
click at [383, 284] on textarea at bounding box center [436, 286] width 193 height 45
type textarea "N/A"
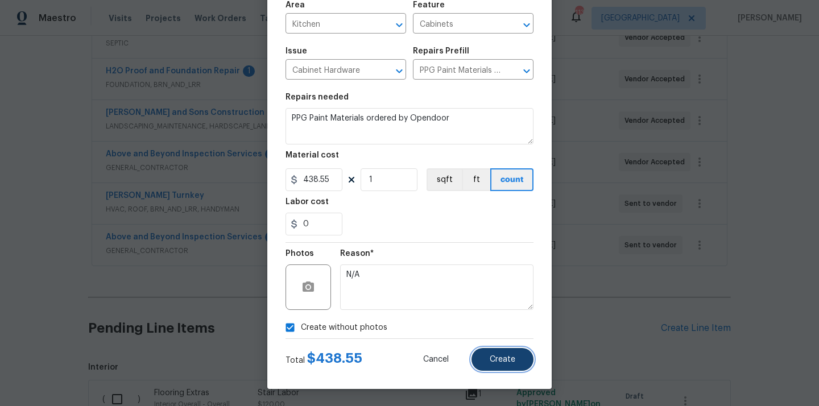
click at [510, 361] on span "Create" at bounding box center [503, 359] width 26 height 9
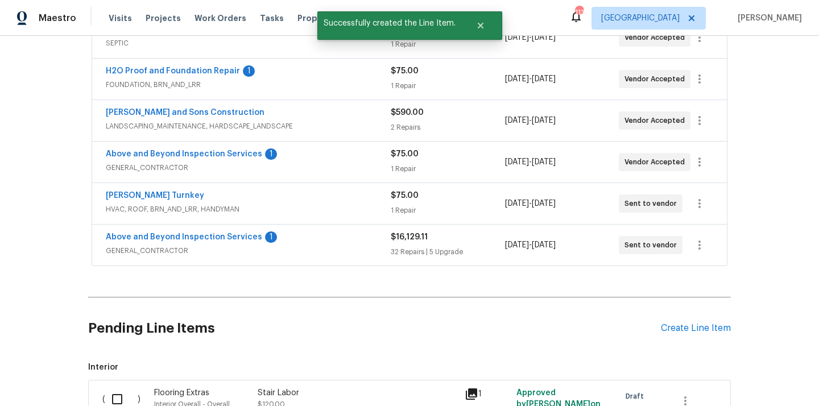
click at [672, 334] on div "Pending Line Items Create Line Item" at bounding box center [409, 328] width 643 height 53
click at [672, 329] on div "Create Line Item" at bounding box center [696, 328] width 70 height 11
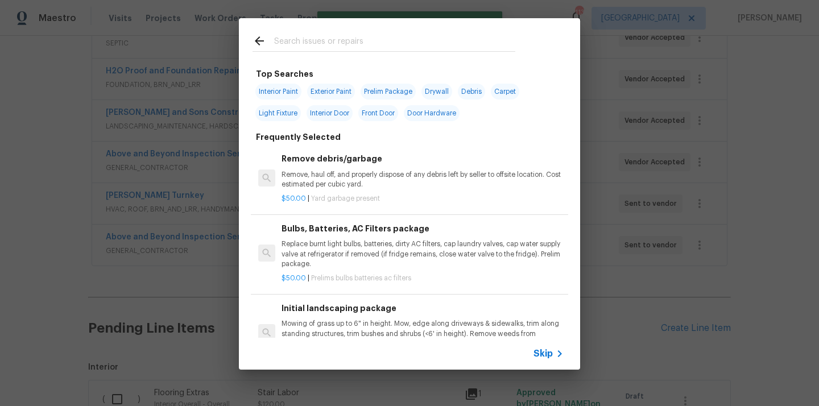
click at [406, 46] on input "text" at bounding box center [394, 42] width 241 height 17
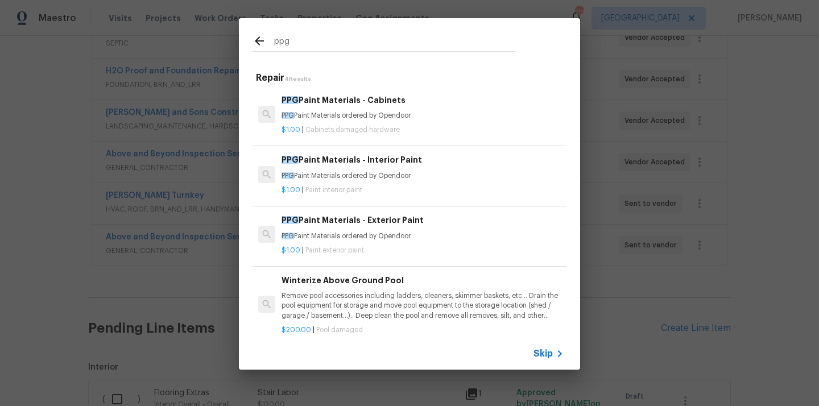
type input "ppg"
click at [390, 183] on div "$1.00 | Paint interior paint" at bounding box center [423, 188] width 282 height 14
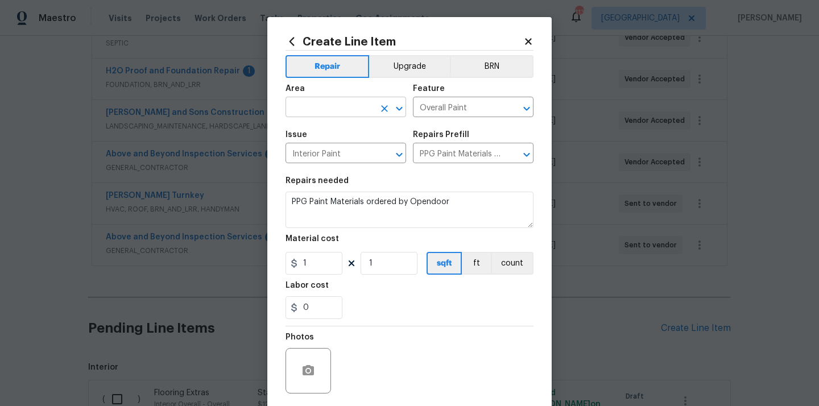
click at [344, 109] on input "text" at bounding box center [329, 109] width 89 height 18
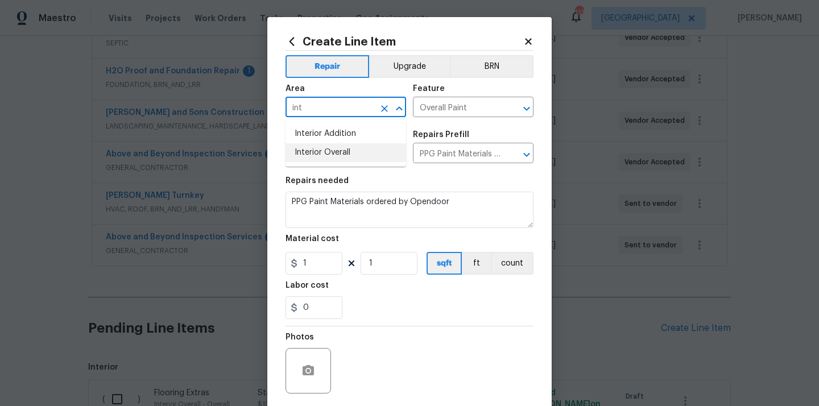
click at [334, 150] on li "Interior Overall" at bounding box center [345, 152] width 121 height 19
type input "Interior Overall"
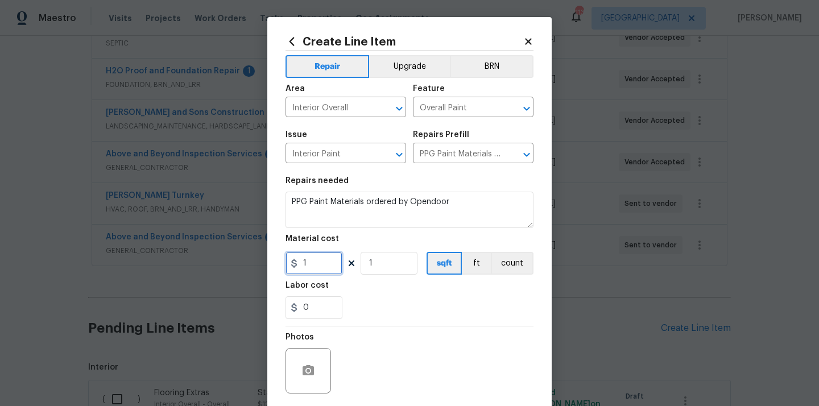
drag, startPoint x: 310, startPoint y: 260, endPoint x: 264, endPoint y: 251, distance: 47.0
click at [264, 254] on div "Create Line Item Repair Upgrade BRN Area Interior Overall ​ Feature Overall Pai…" at bounding box center [409, 203] width 819 height 406
paste input "898.77"
type input "898.77"
click at [372, 278] on section "Repairs needed PPG Paint Materials ordered by Opendoor Material cost 898.77 1 s…" at bounding box center [409, 248] width 248 height 156
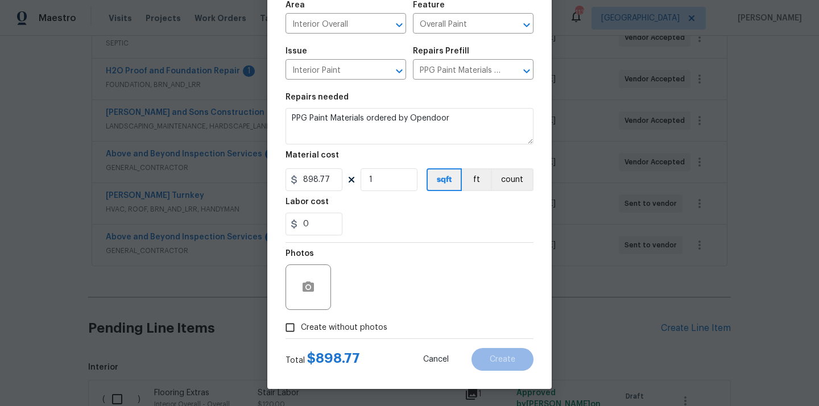
click at [366, 321] on label "Create without photos" at bounding box center [333, 328] width 108 height 22
click at [301, 321] on input "Create without photos" at bounding box center [290, 328] width 22 height 22
checkbox input "true"
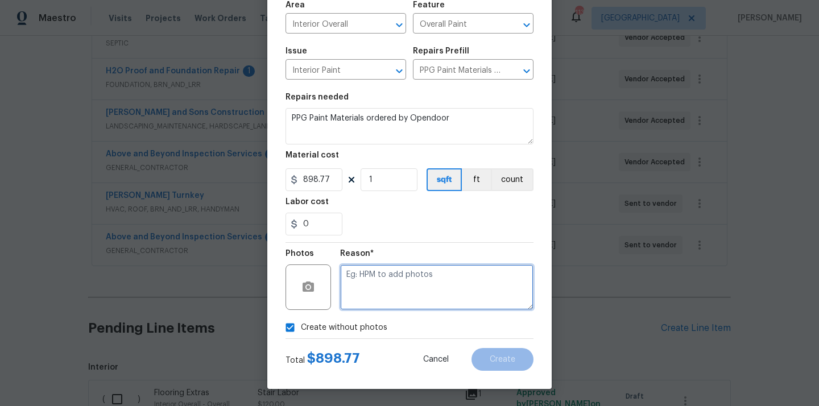
click at [394, 285] on textarea at bounding box center [436, 286] width 193 height 45
type textarea "N/A"
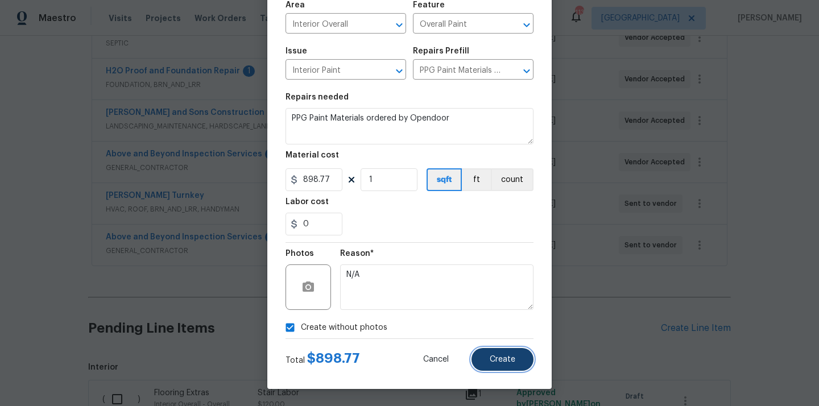
click at [498, 366] on button "Create" at bounding box center [502, 359] width 62 height 23
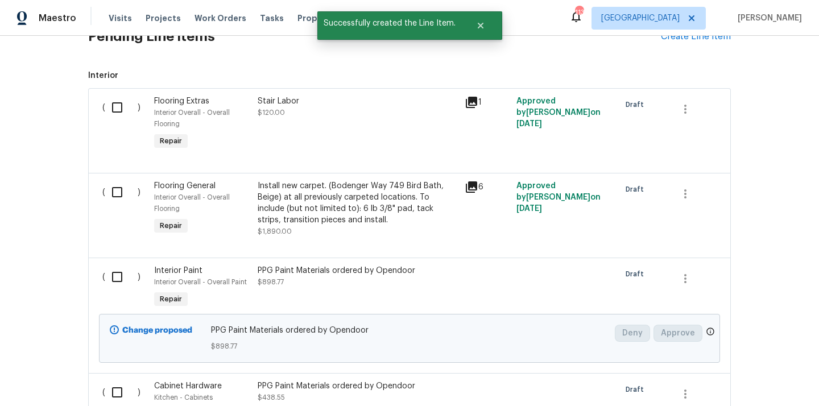
scroll to position [560, 0]
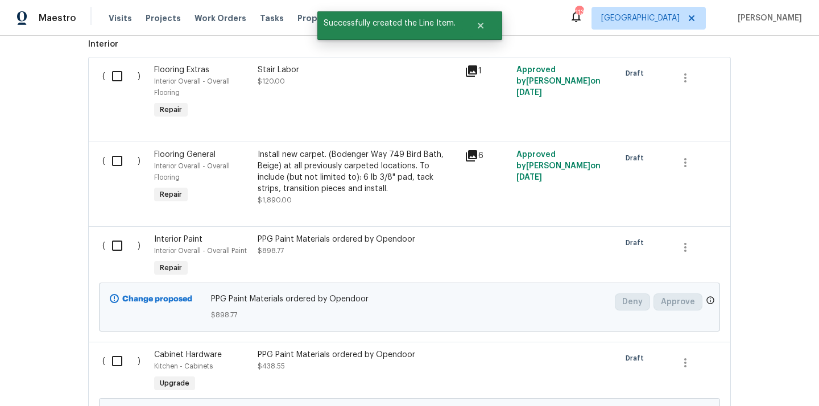
click at [127, 245] on input "checkbox" at bounding box center [121, 246] width 32 height 24
checkbox input "true"
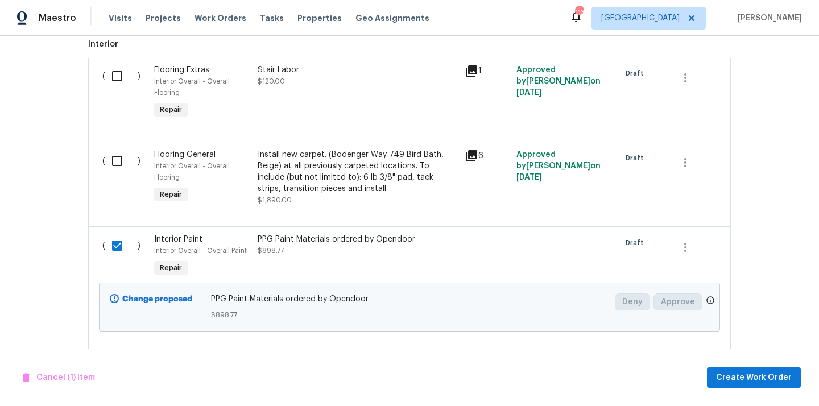
scroll to position [691, 0]
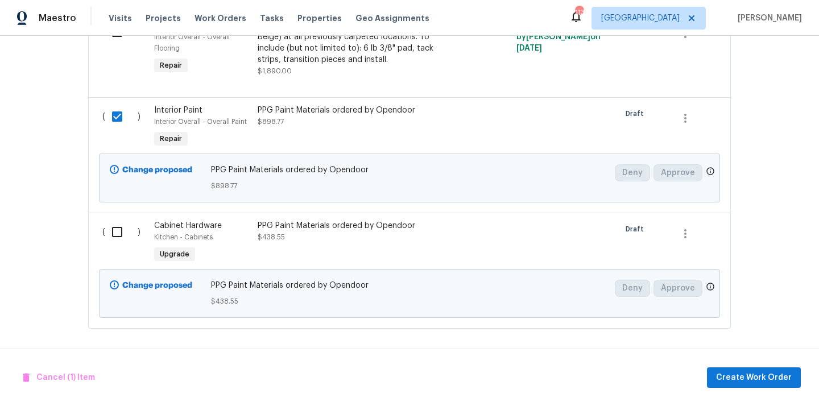
click at [116, 238] on input "checkbox" at bounding box center [121, 232] width 32 height 24
checkbox input "true"
click at [772, 367] on button "Create Work Order" at bounding box center [754, 377] width 94 height 21
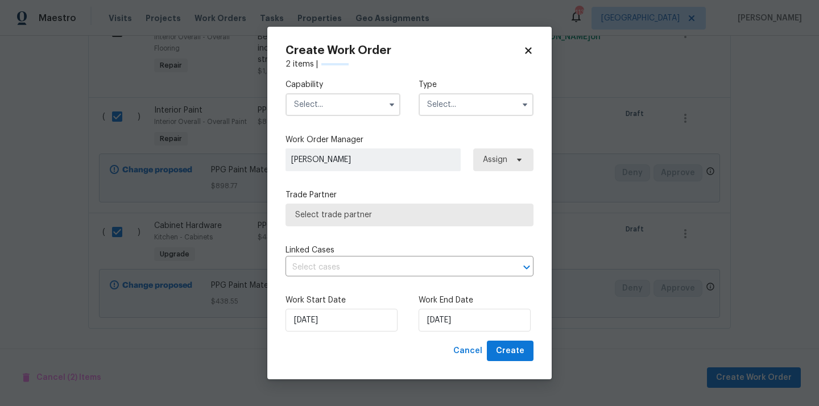
checkbox input "false"
click at [327, 105] on input "text" at bounding box center [342, 104] width 115 height 23
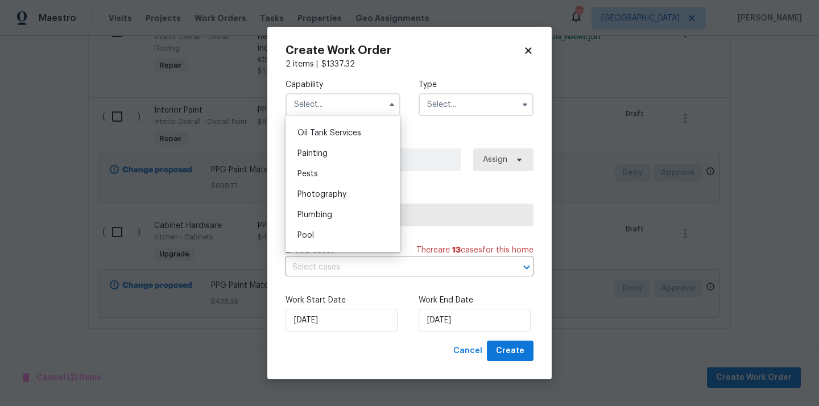
scroll to position [931, 0]
click at [345, 151] on div "Painting" at bounding box center [342, 153] width 109 height 20
type input "Painting"
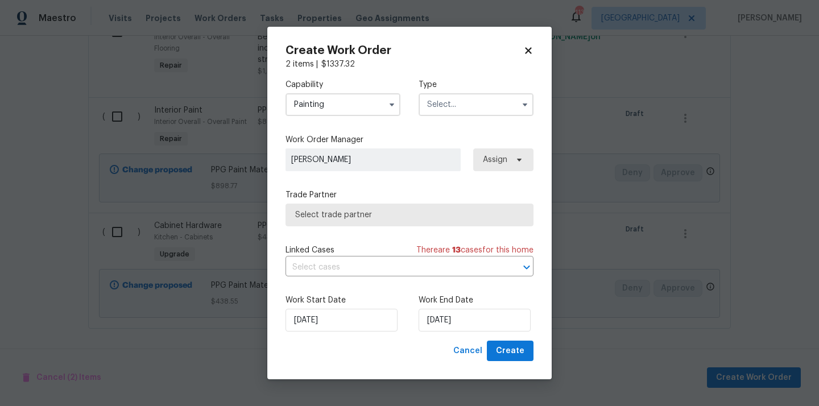
click at [464, 107] on input "text" at bounding box center [476, 104] width 115 height 23
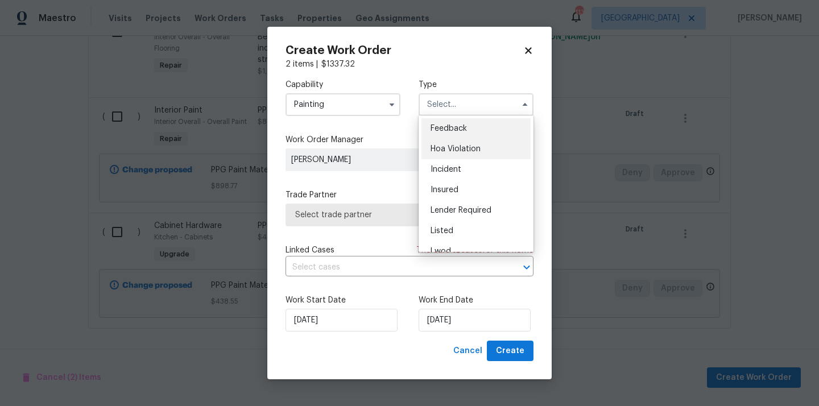
scroll to position [135, 0]
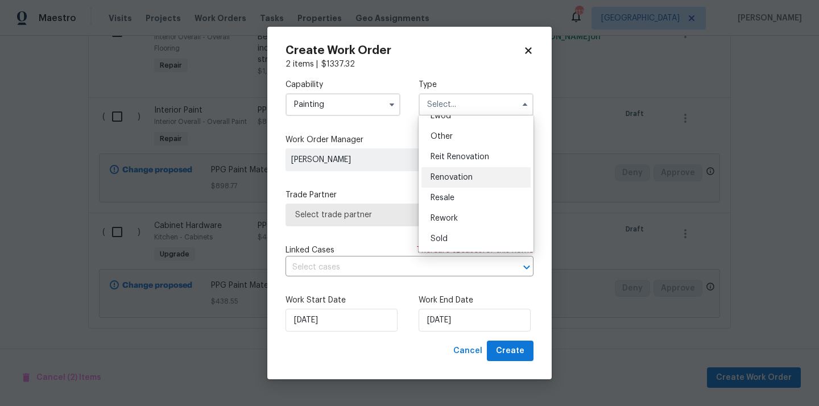
click at [468, 177] on span "Renovation" at bounding box center [452, 177] width 42 height 8
type input "Renovation"
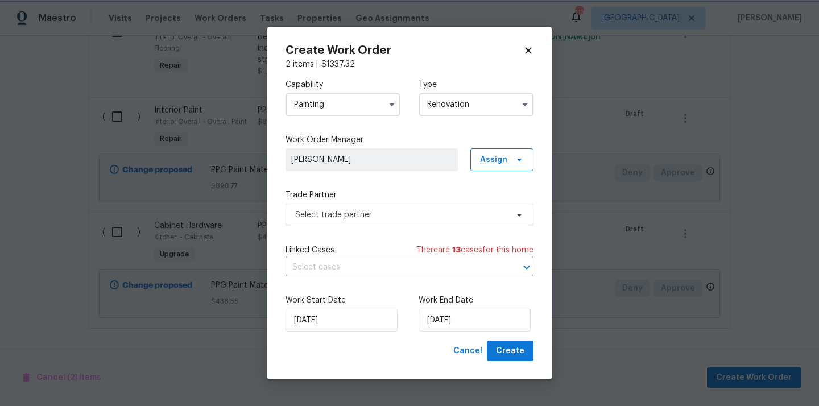
scroll to position [0, 0]
click at [497, 148] on span "Assign" at bounding box center [501, 159] width 63 height 23
click at [494, 200] on div "Assign to me" at bounding box center [507, 208] width 64 height 16
click at [486, 210] on div "Assign to me" at bounding box center [503, 207] width 49 height 11
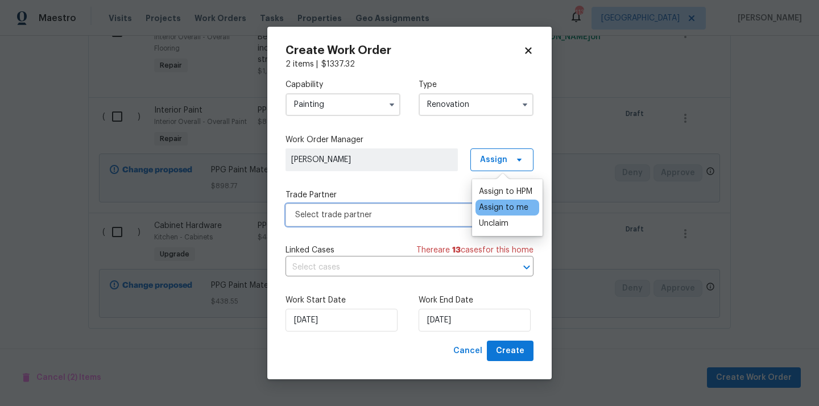
click at [406, 210] on span "Select trade partner" at bounding box center [401, 214] width 212 height 11
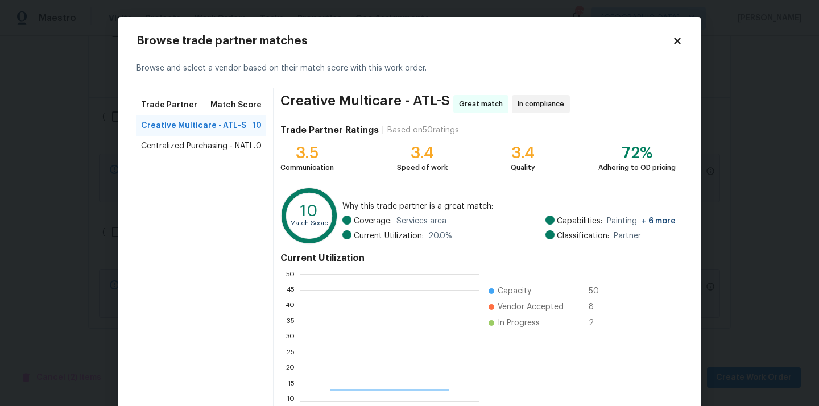
scroll to position [159, 179]
click at [234, 146] on span "Centralized Purchasing - NATL." at bounding box center [198, 145] width 114 height 11
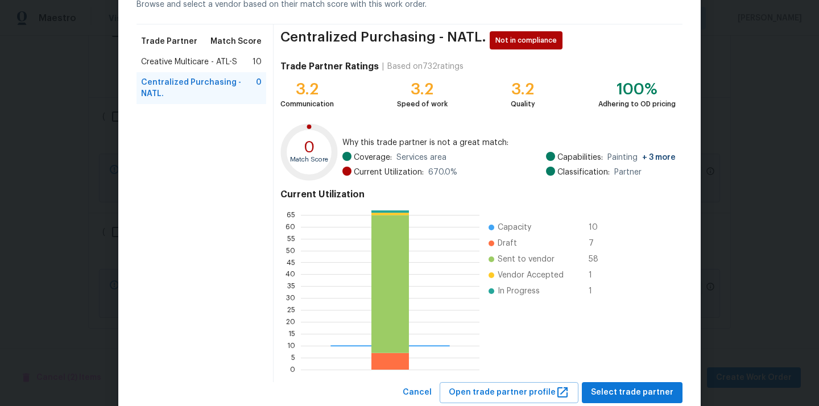
scroll to position [96, 0]
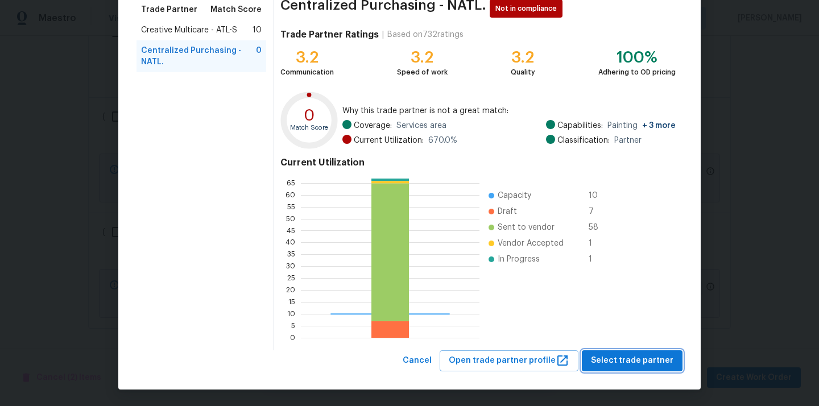
click at [627, 361] on span "Select trade partner" at bounding box center [632, 361] width 82 height 14
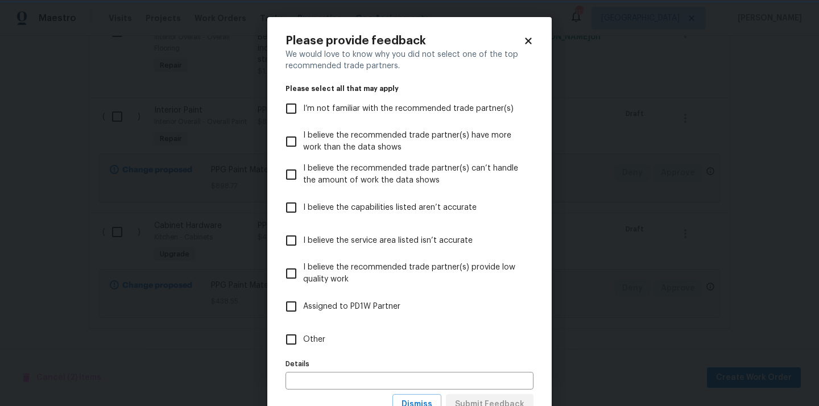
scroll to position [0, 0]
click at [457, 338] on label "Other" at bounding box center [401, 339] width 245 height 33
click at [303, 338] on input "Other" at bounding box center [291, 340] width 24 height 24
checkbox input "true"
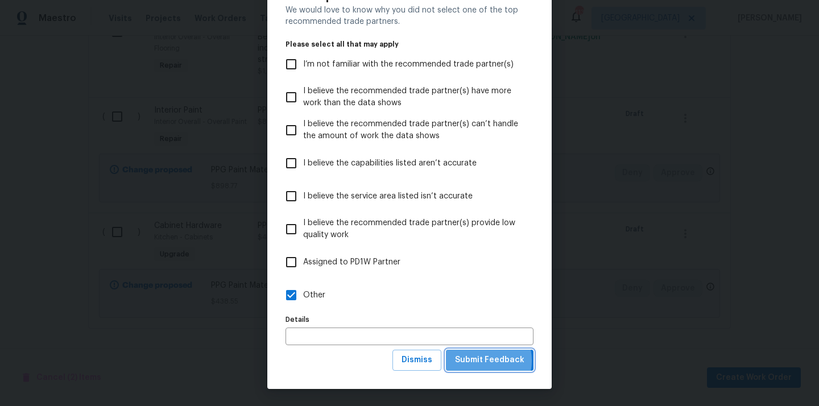
click at [479, 361] on span "Submit Feedback" at bounding box center [489, 360] width 69 height 14
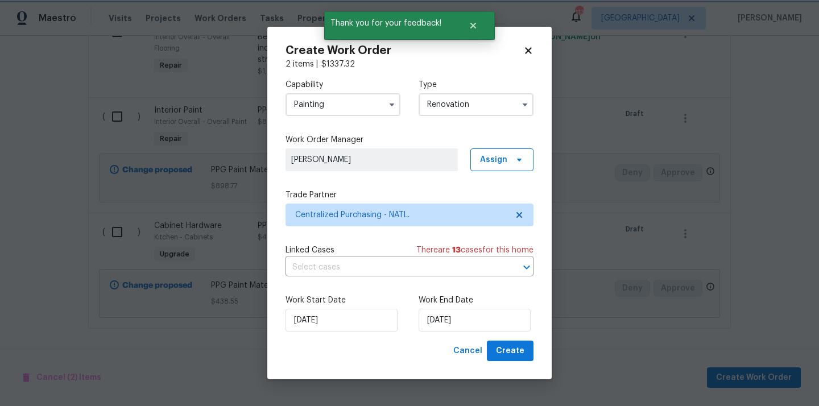
scroll to position [0, 0]
click at [512, 345] on span "Create" at bounding box center [510, 351] width 28 height 14
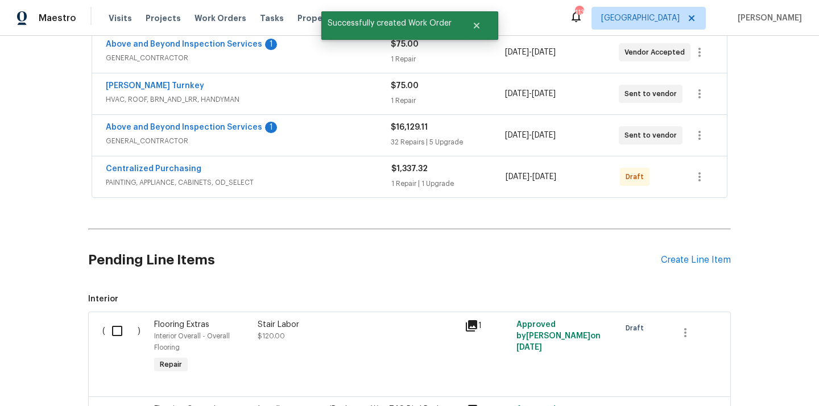
scroll to position [337, 0]
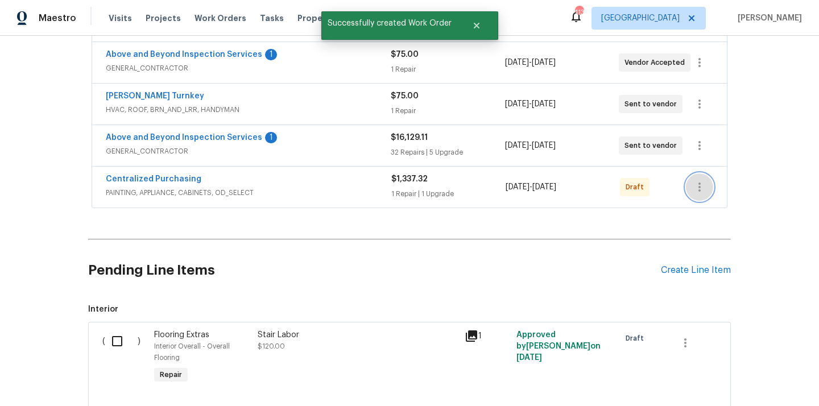
click at [708, 183] on button "button" at bounding box center [699, 186] width 27 height 27
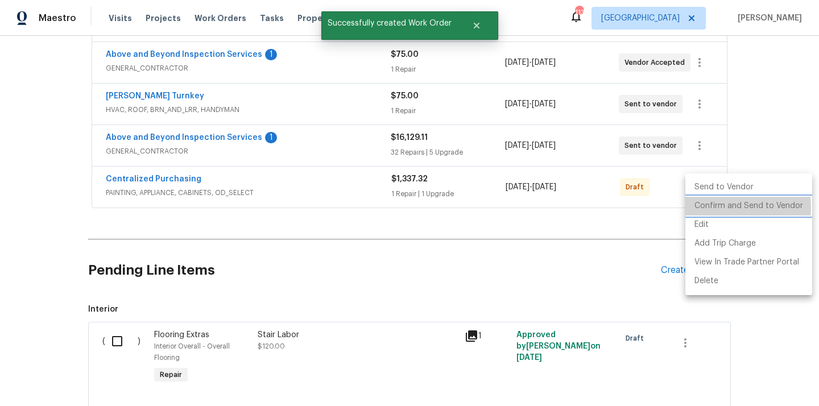
click at [717, 208] on li "Confirm and Send to Vendor" at bounding box center [748, 206] width 127 height 19
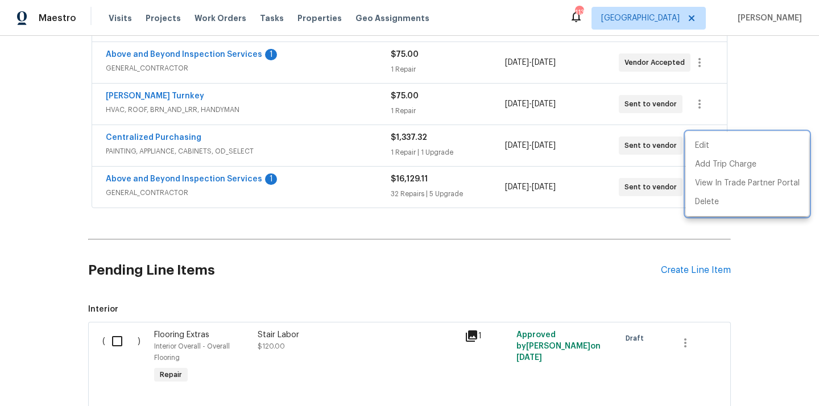
click at [174, 131] on div at bounding box center [409, 203] width 819 height 406
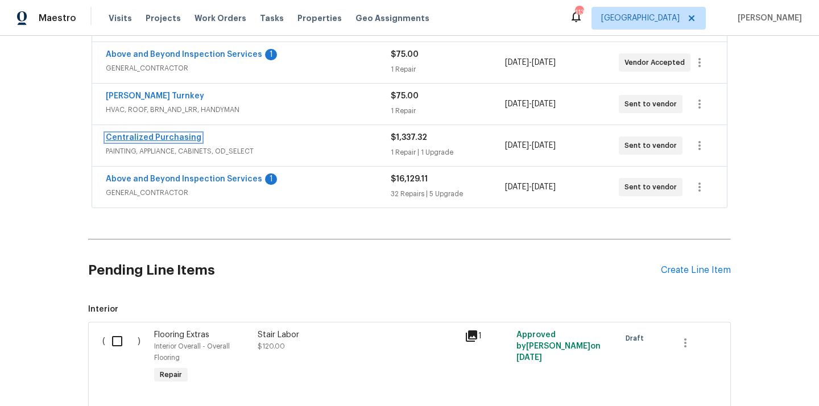
click at [164, 140] on link "Centralized Purchasing" at bounding box center [154, 138] width 96 height 8
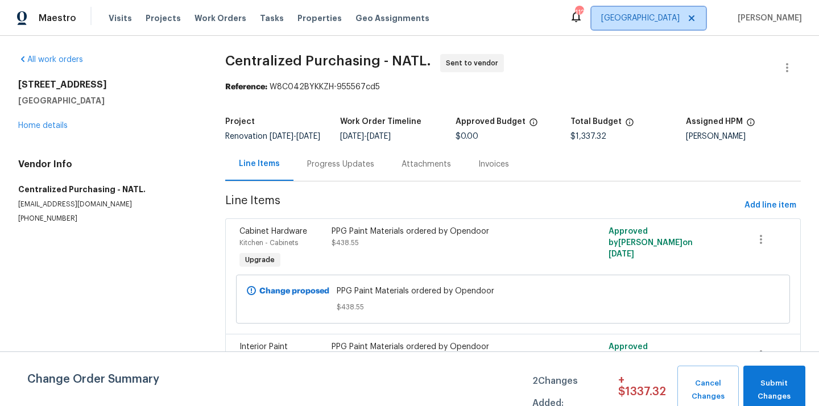
click at [680, 28] on span "[GEOGRAPHIC_DATA]" at bounding box center [648, 18] width 114 height 23
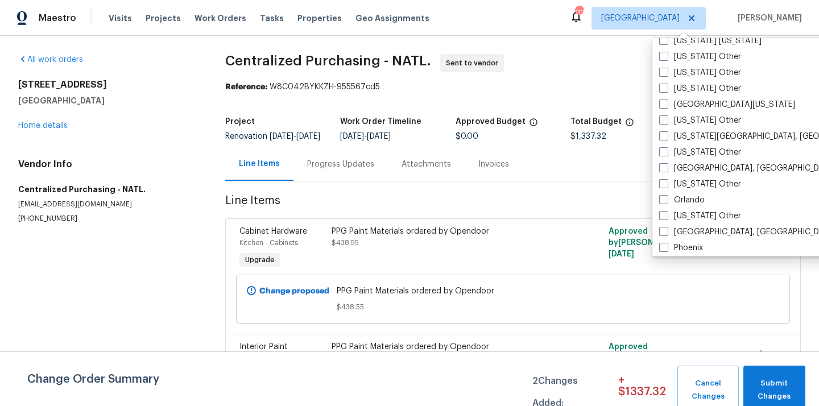
scroll to position [1190, 0]
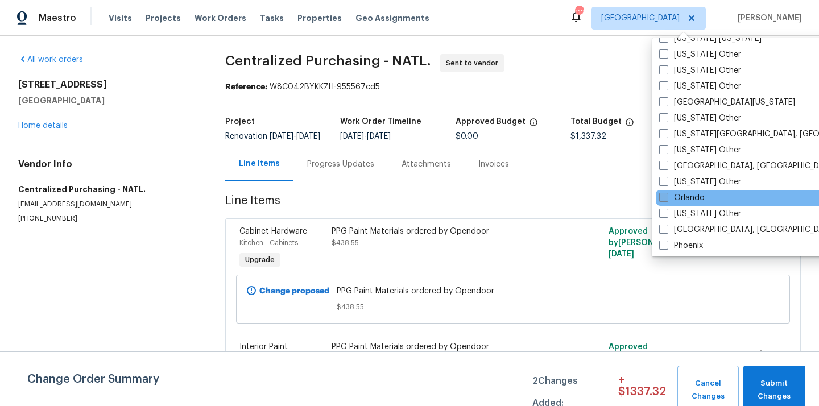
click at [690, 200] on label "Orlando" at bounding box center [681, 197] width 45 height 11
click at [667, 200] on input "Orlando" at bounding box center [662, 195] width 7 height 7
checkbox input "true"
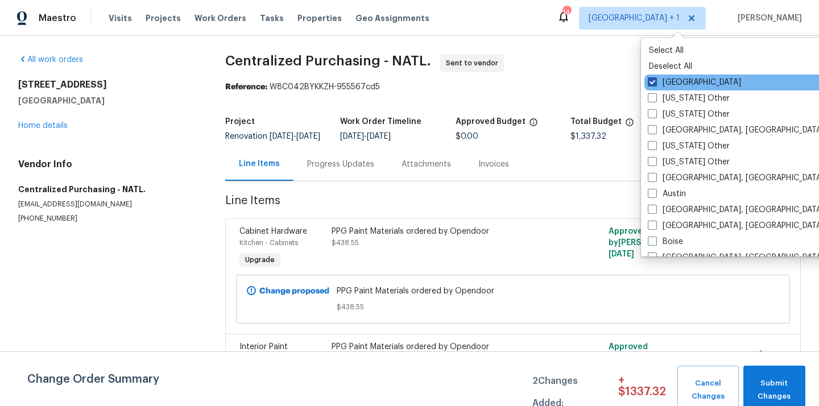
click at [689, 80] on label "[GEOGRAPHIC_DATA]" at bounding box center [694, 82] width 93 height 11
click at [655, 80] on input "[GEOGRAPHIC_DATA]" at bounding box center [651, 80] width 7 height 7
checkbox input "false"
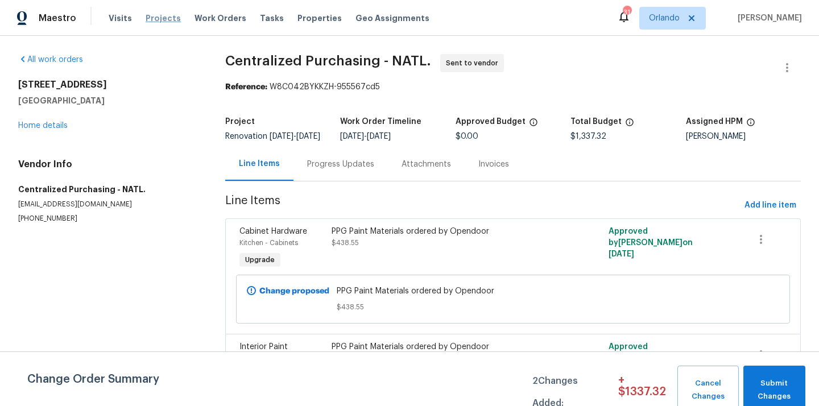
click at [158, 21] on span "Projects" at bounding box center [163, 18] width 35 height 11
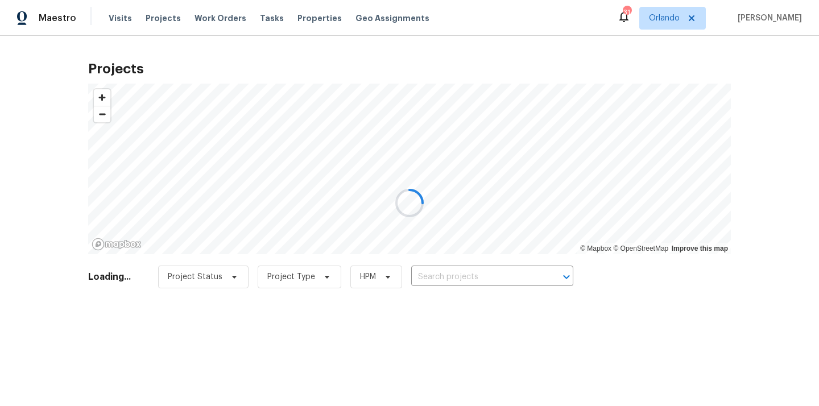
click at [491, 279] on div at bounding box center [409, 203] width 819 height 406
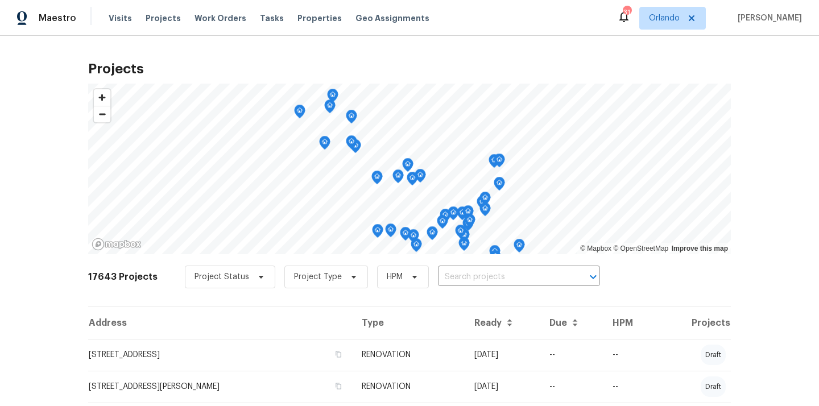
click at [491, 279] on input "text" at bounding box center [503, 277] width 130 height 18
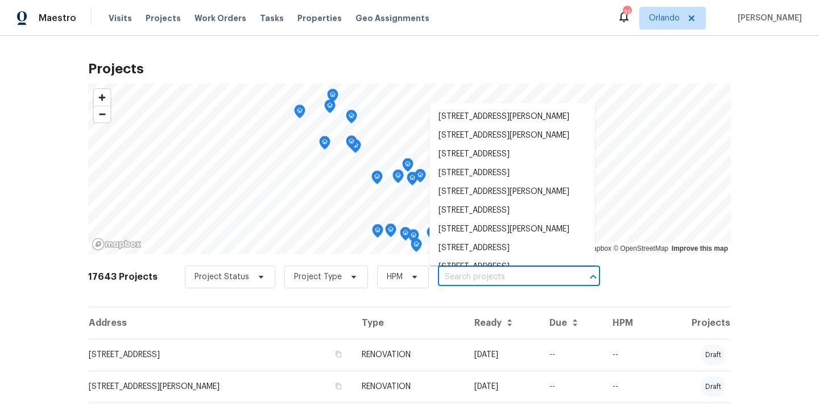
paste input "[STREET_ADDRESS]"
type input "[STREET_ADDRESS]"
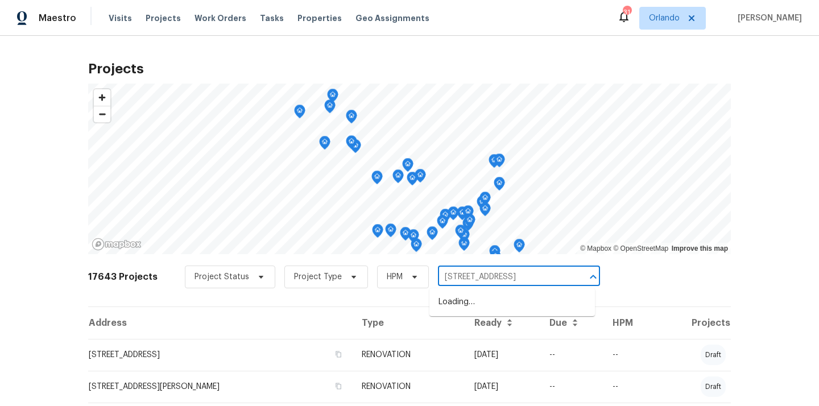
scroll to position [0, 42]
click at [491, 301] on li "[STREET_ADDRESS]" at bounding box center [511, 302] width 165 height 19
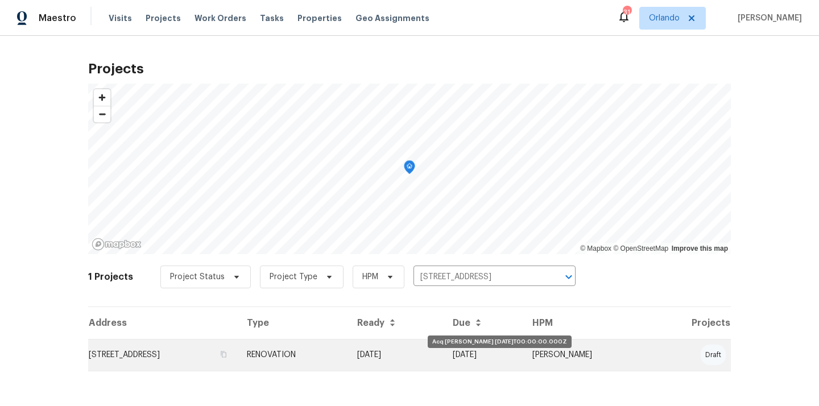
click at [431, 362] on td "[DATE]" at bounding box center [396, 355] width 96 height 32
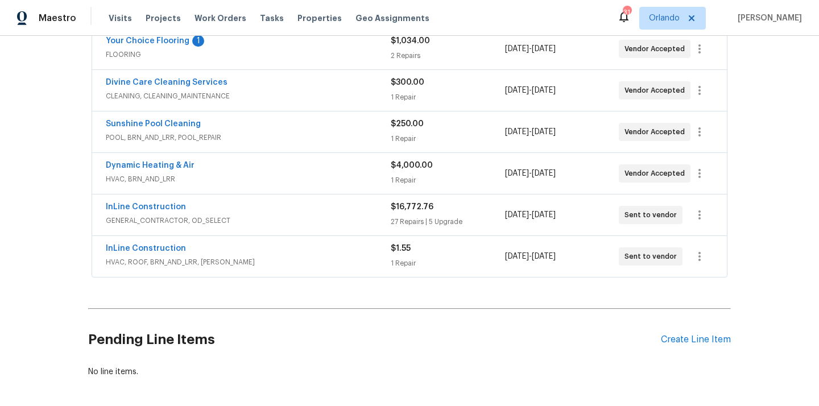
scroll to position [226, 0]
click at [707, 336] on div "Create Line Item" at bounding box center [696, 339] width 70 height 11
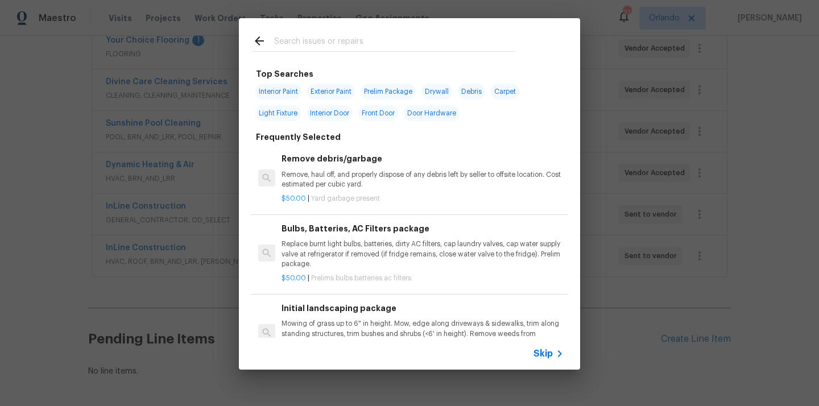
click at [462, 52] on div at bounding box center [384, 40] width 290 height 45
click at [459, 49] on input "text" at bounding box center [394, 42] width 241 height 17
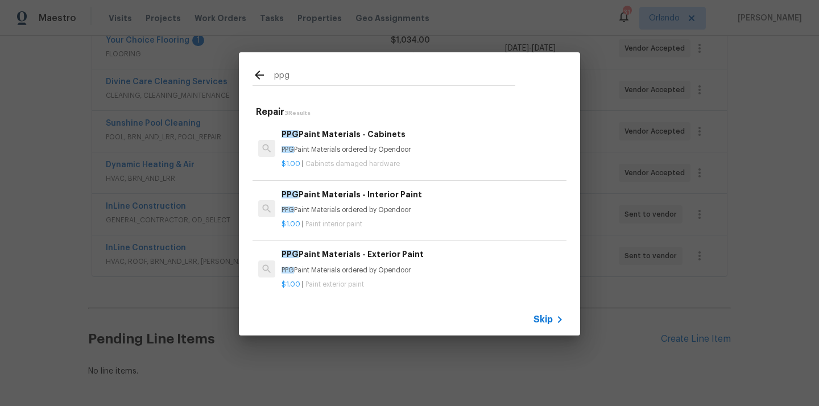
type input "ppg"
click at [426, 150] on p "PPG Paint Materials ordered by Opendoor" at bounding box center [423, 150] width 282 height 10
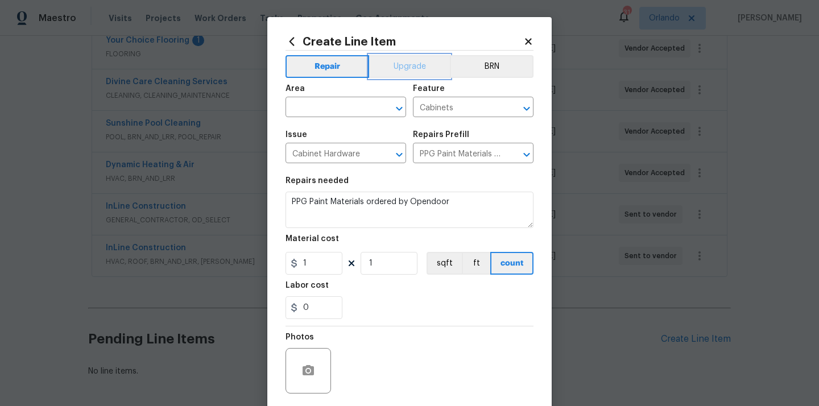
click at [396, 73] on button "Upgrade" at bounding box center [409, 66] width 81 height 23
click at [367, 98] on div "Area" at bounding box center [345, 92] width 121 height 15
click at [355, 106] on input "text" at bounding box center [329, 109] width 89 height 18
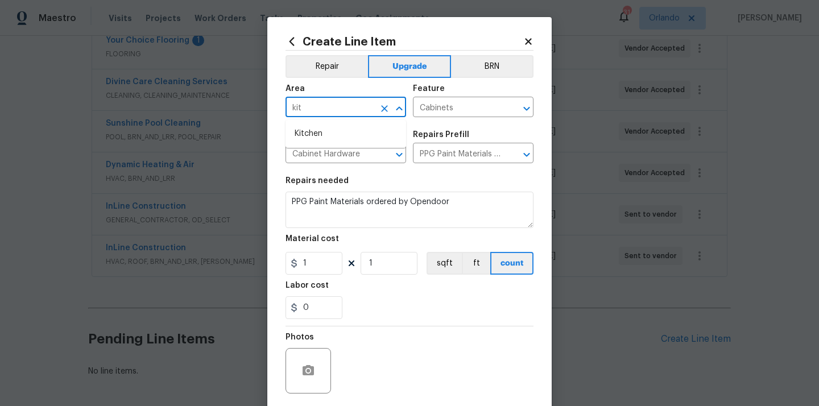
click at [342, 122] on ul "Kitchen" at bounding box center [345, 134] width 121 height 28
click at [330, 130] on li "Kitchen" at bounding box center [345, 134] width 121 height 19
type input "Kitchen"
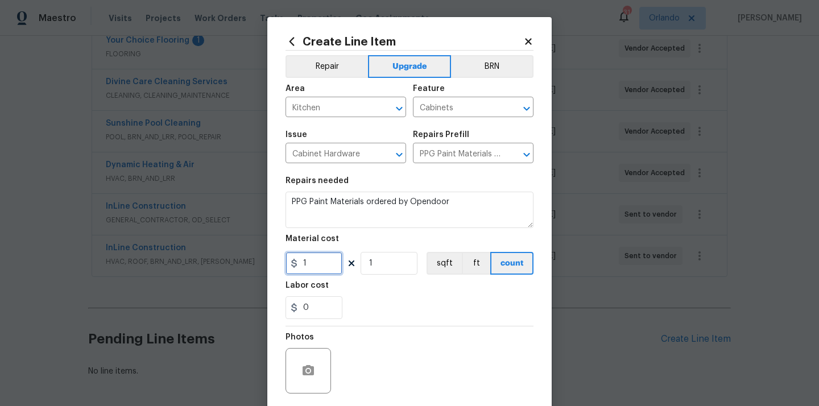
drag, startPoint x: 318, startPoint y: 265, endPoint x: 279, endPoint y: 266, distance: 39.3
click at [280, 266] on div "Create Line Item Repair Upgrade BRN Area Kitchen ​ Feature Cabinets ​ Issue Cab…" at bounding box center [409, 245] width 284 height 456
paste input "535.86"
type input "535.86"
click at [374, 285] on div "Labor cost" at bounding box center [409, 289] width 248 height 15
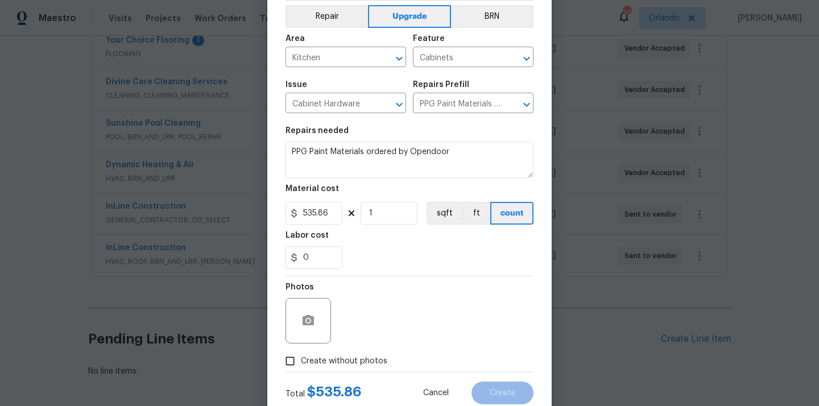
scroll to position [84, 0]
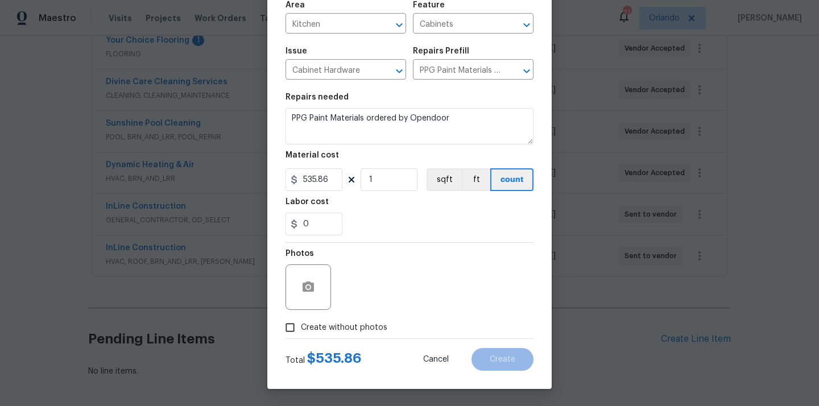
click at [355, 323] on span "Create without photos" at bounding box center [344, 328] width 86 height 12
click at [301, 323] on input "Create without photos" at bounding box center [290, 328] width 22 height 22
checkbox input "true"
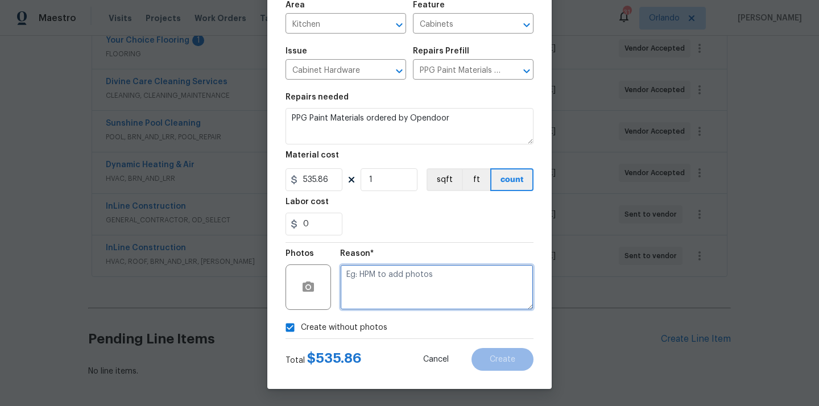
click at [378, 289] on textarea at bounding box center [436, 286] width 193 height 45
type textarea "N/A"
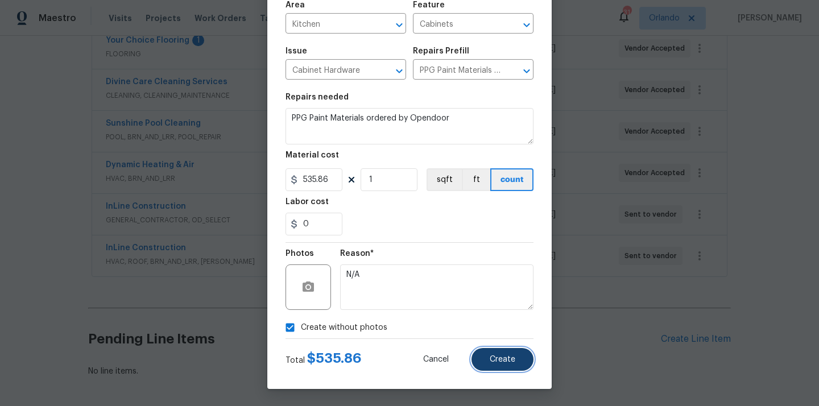
click at [489, 354] on button "Create" at bounding box center [502, 359] width 62 height 23
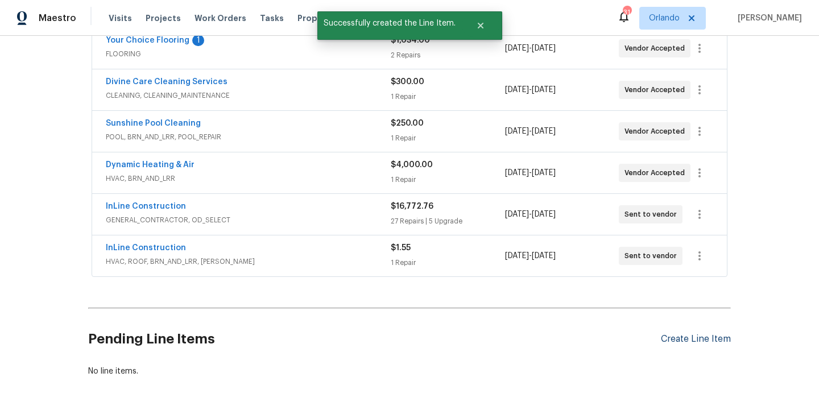
click at [682, 338] on div "Create Line Item" at bounding box center [696, 339] width 70 height 11
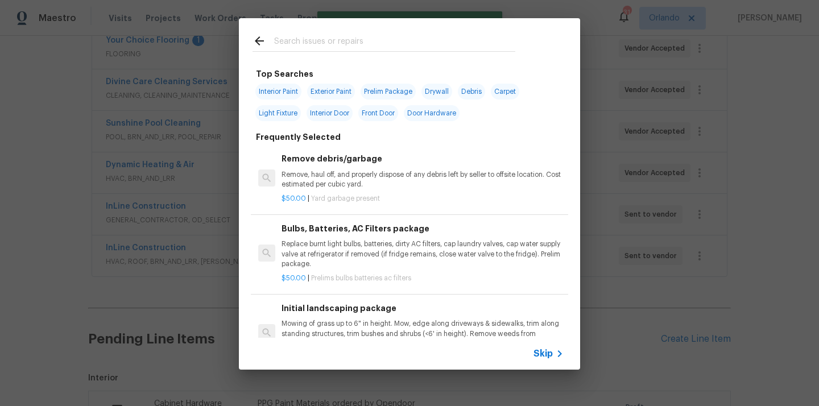
click at [448, 47] on input "text" at bounding box center [394, 42] width 241 height 17
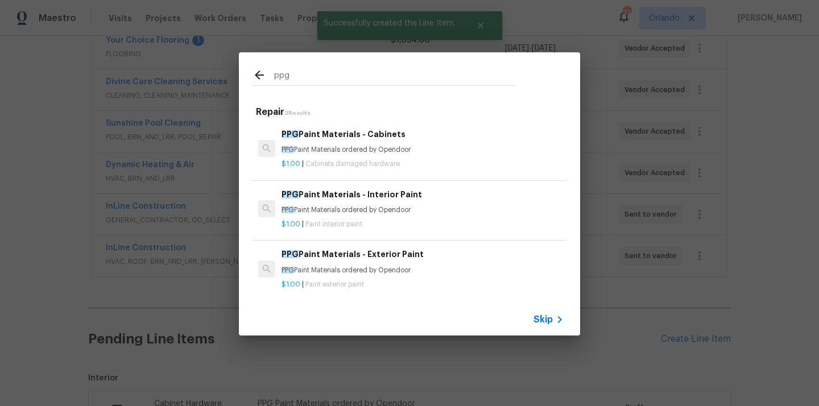
type input "ppg"
click at [370, 210] on p "PPG Paint Materials ordered by Opendoor" at bounding box center [423, 210] width 282 height 10
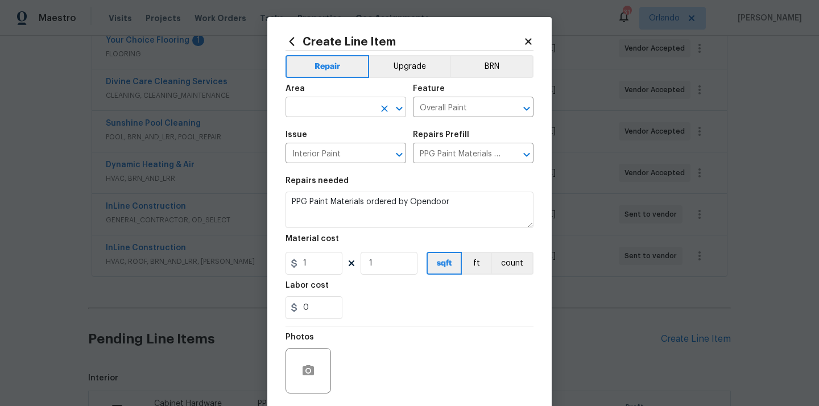
click at [339, 113] on input "text" at bounding box center [329, 109] width 89 height 18
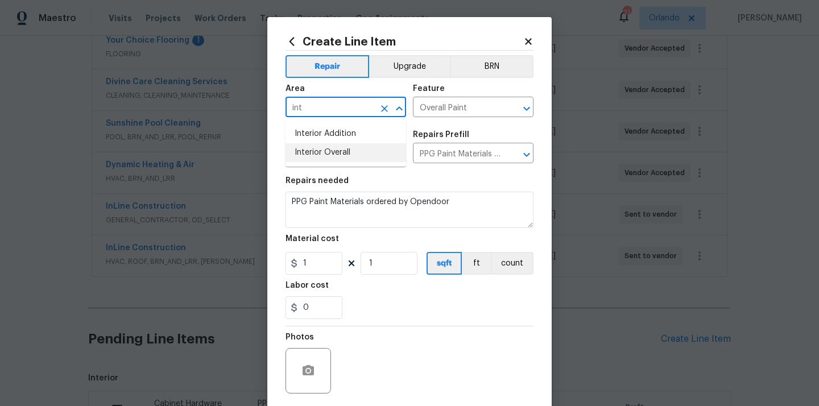
click at [337, 150] on li "Interior Overall" at bounding box center [345, 152] width 121 height 19
type input "Interior Overall"
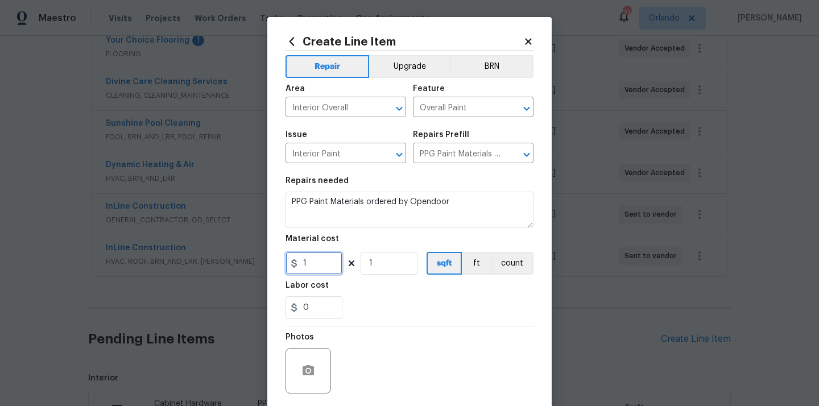
drag, startPoint x: 312, startPoint y: 262, endPoint x: 285, endPoint y: 261, distance: 26.8
click at [287, 263] on input "1" at bounding box center [313, 263] width 57 height 23
paste input "388.76"
type input "388.76"
click at [382, 288] on div "Labor cost" at bounding box center [409, 289] width 248 height 15
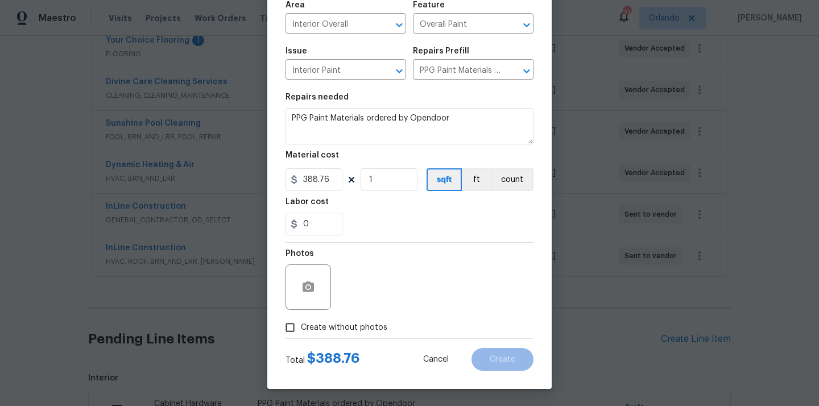
click at [361, 339] on div "Total $ 388.76 Cancel Create" at bounding box center [409, 355] width 248 height 32
click at [363, 332] on span "Create without photos" at bounding box center [344, 328] width 86 height 12
click at [301, 332] on input "Create without photos" at bounding box center [290, 328] width 22 height 22
checkbox input "true"
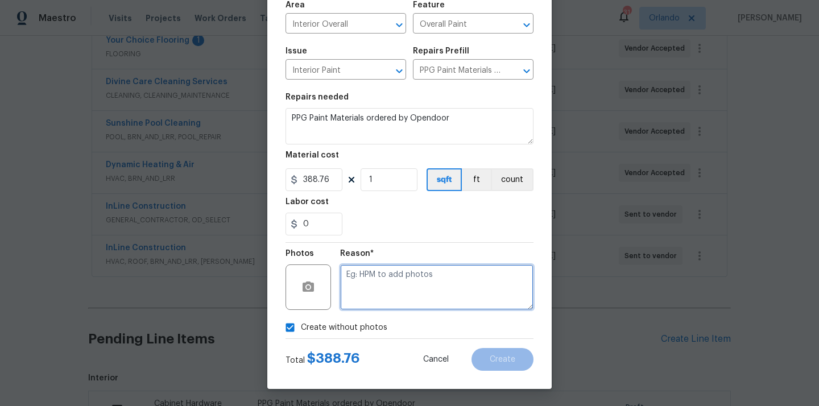
click at [395, 284] on textarea at bounding box center [436, 286] width 193 height 45
type textarea "N/A"
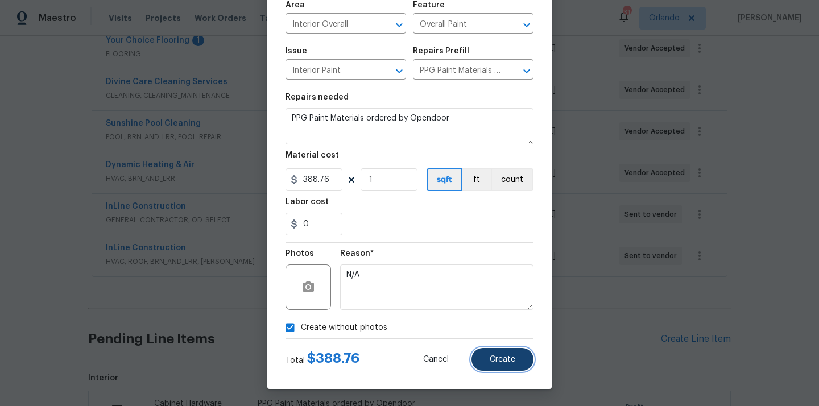
click at [506, 351] on button "Create" at bounding box center [502, 359] width 62 height 23
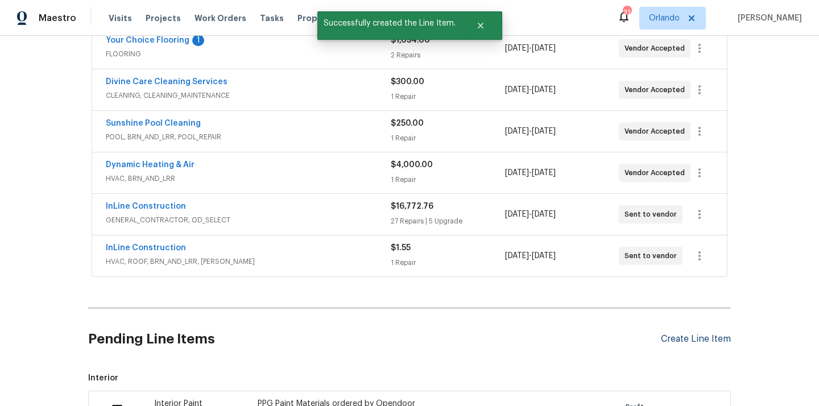
click at [675, 340] on div "Create Line Item" at bounding box center [696, 339] width 70 height 11
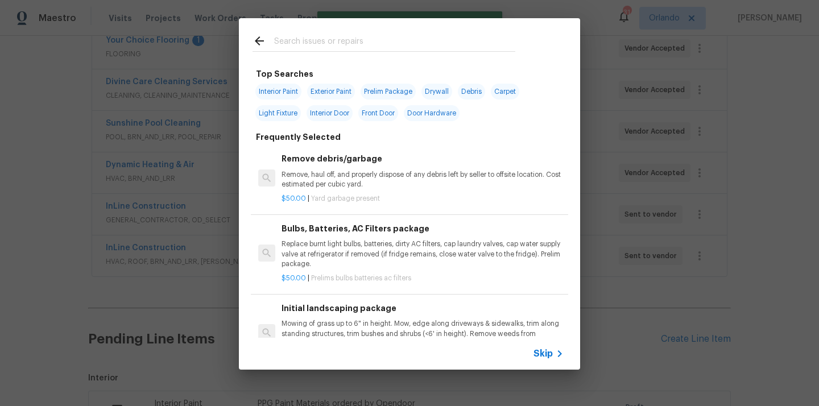
click at [376, 47] on input "text" at bounding box center [394, 42] width 241 height 17
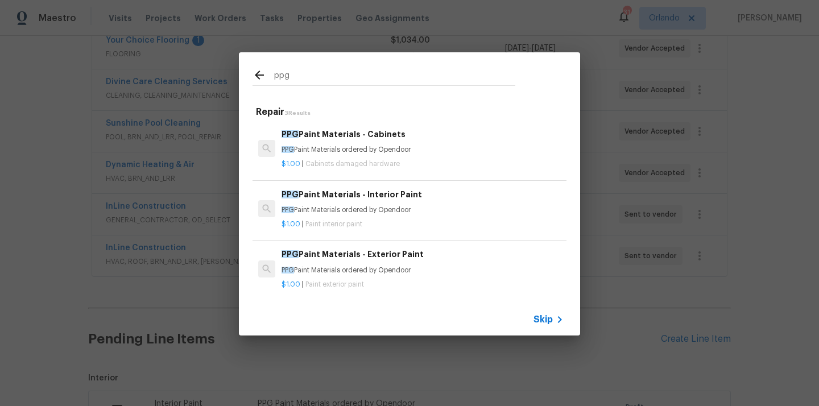
type input "ppg"
click at [371, 251] on h6 "PPG Paint Materials - Exterior Paint" at bounding box center [423, 254] width 282 height 13
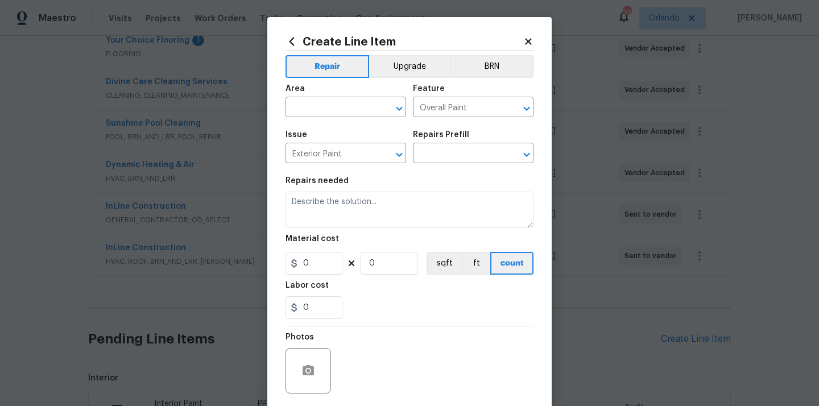
type input "PPG Paint Materials - Exterior Paint $1.00"
type textarea "PPG Paint Materials ordered by Opendoor"
type input "1"
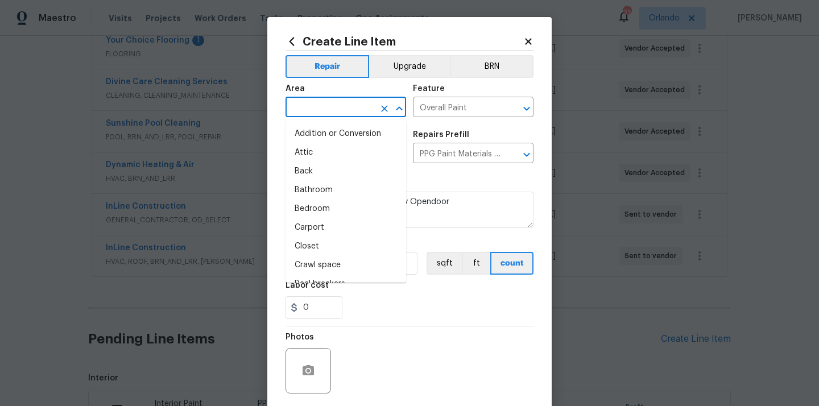
click at [350, 112] on input "text" at bounding box center [329, 109] width 89 height 18
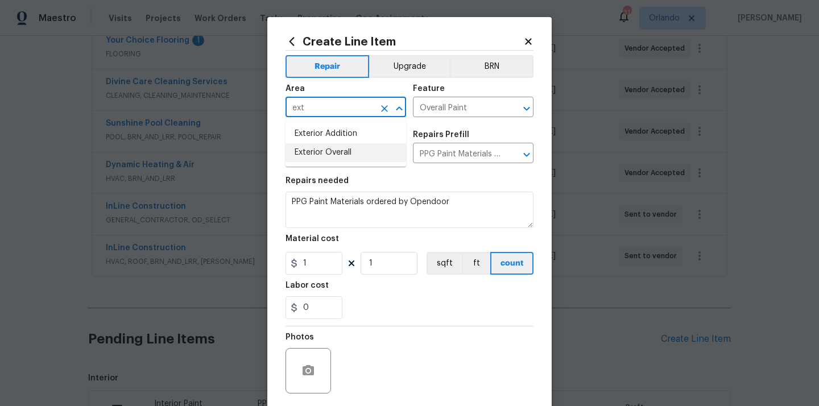
click at [335, 155] on li "Exterior Overall" at bounding box center [345, 152] width 121 height 19
type input "Exterior Overall"
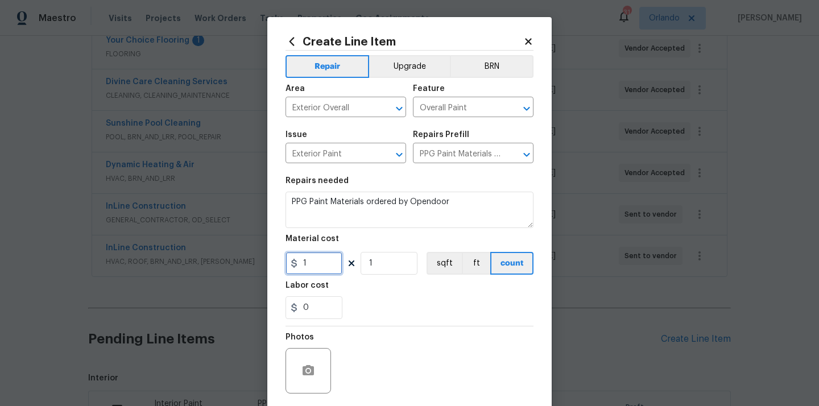
drag, startPoint x: 317, startPoint y: 266, endPoint x: 280, endPoint y: 266, distance: 37.5
click at [280, 266] on div "Create Line Item Repair Upgrade BRN Area Exterior Overall ​ Feature Overall Pai…" at bounding box center [409, 245] width 284 height 456
paste input "549.8"
type input "549.8"
click at [371, 298] on div "0" at bounding box center [409, 307] width 248 height 23
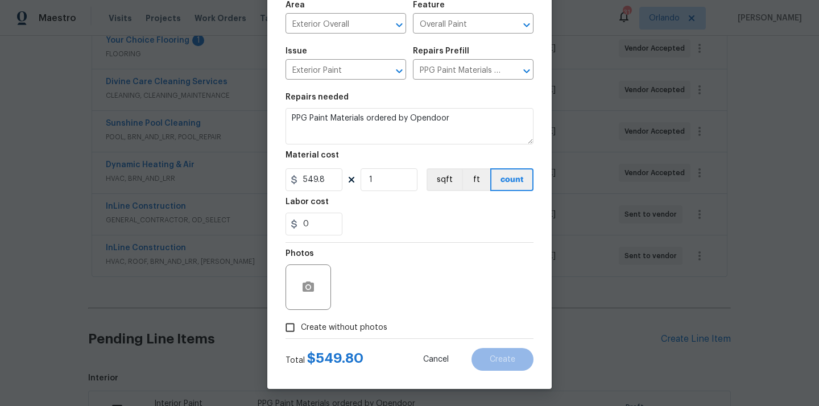
click at [359, 330] on span "Create without photos" at bounding box center [344, 328] width 86 height 12
click at [301, 330] on input "Create without photos" at bounding box center [290, 328] width 22 height 22
checkbox input "true"
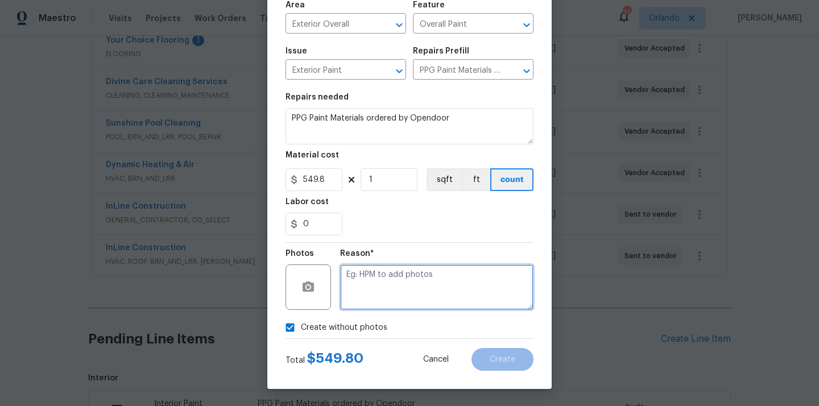
click at [375, 299] on textarea at bounding box center [436, 286] width 193 height 45
type textarea "N/A"
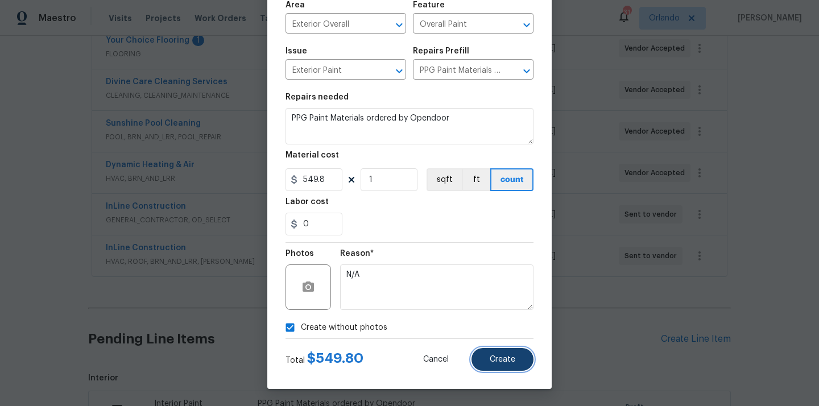
click at [490, 361] on span "Create" at bounding box center [503, 359] width 26 height 9
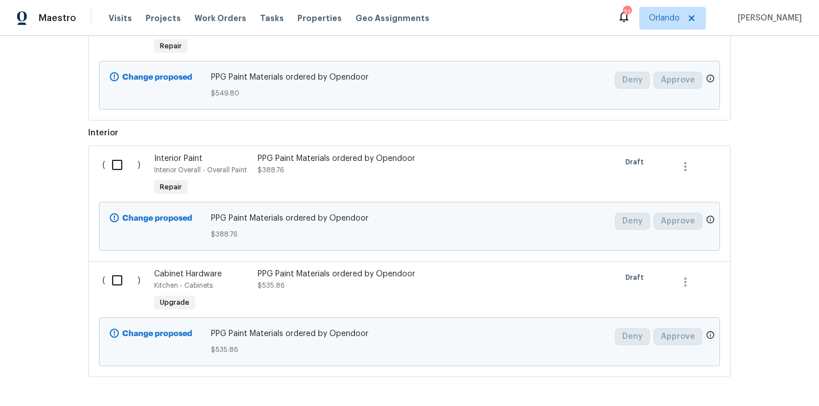
scroll to position [661, 0]
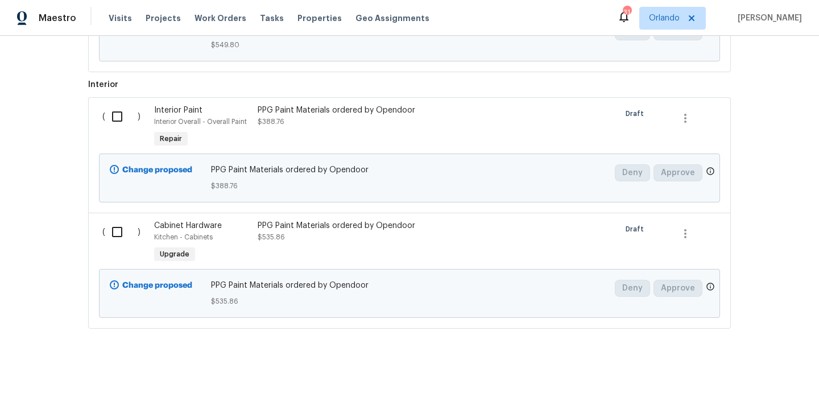
click at [114, 241] on input "checkbox" at bounding box center [121, 232] width 32 height 24
checkbox input "true"
click at [118, 129] on div "( )" at bounding box center [125, 127] width 52 height 52
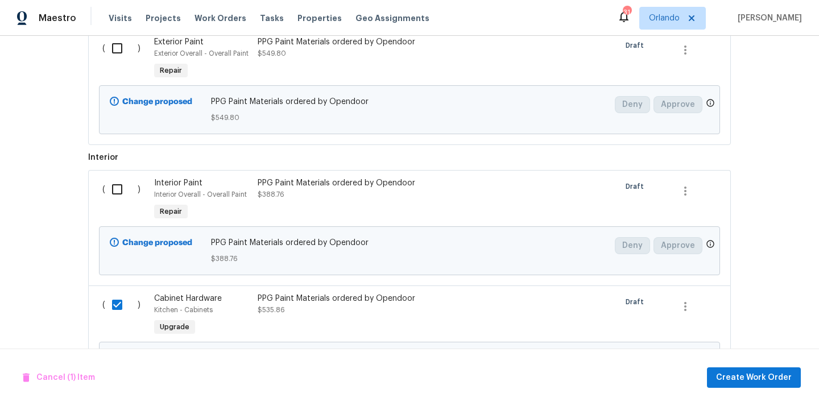
scroll to position [566, 0]
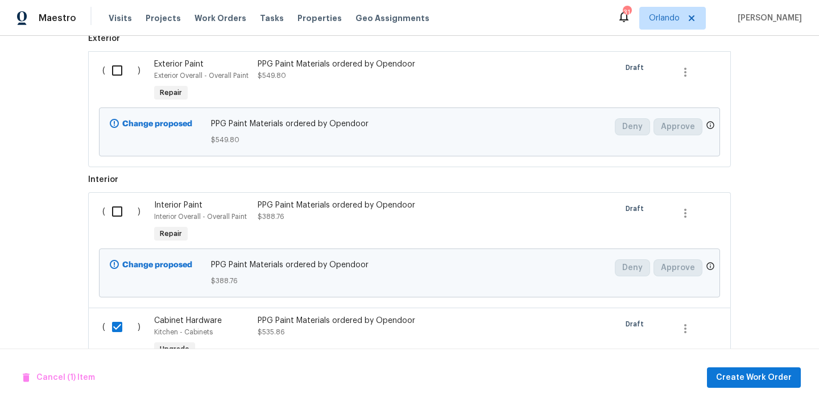
click at [117, 68] on input "checkbox" at bounding box center [121, 71] width 32 height 24
checkbox input "true"
click at [115, 208] on input "checkbox" at bounding box center [121, 212] width 32 height 24
checkbox input "true"
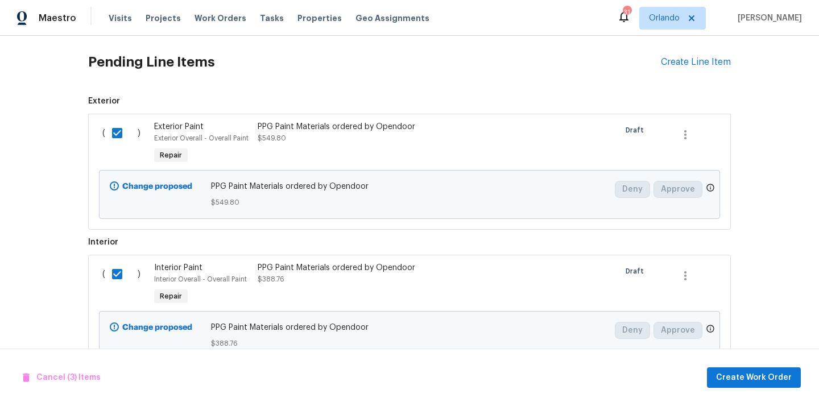
scroll to position [483, 0]
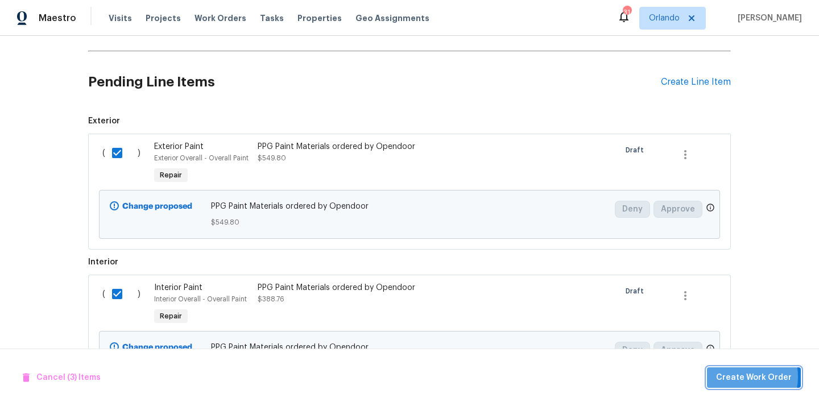
click at [733, 376] on span "Create Work Order" at bounding box center [754, 378] width 76 height 14
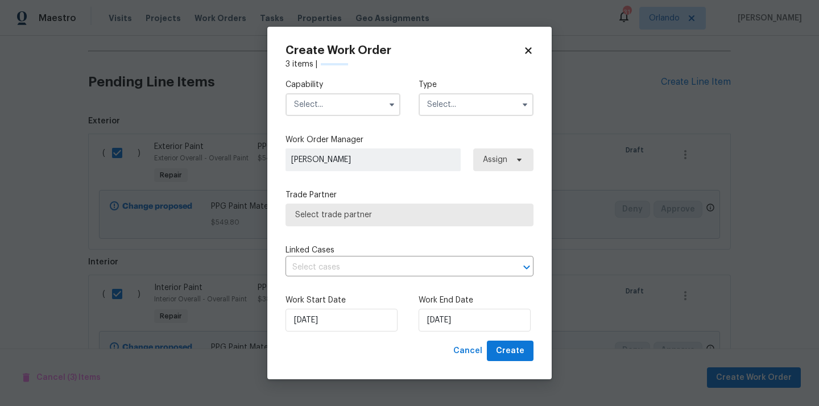
click at [360, 96] on input "text" at bounding box center [342, 104] width 115 height 23
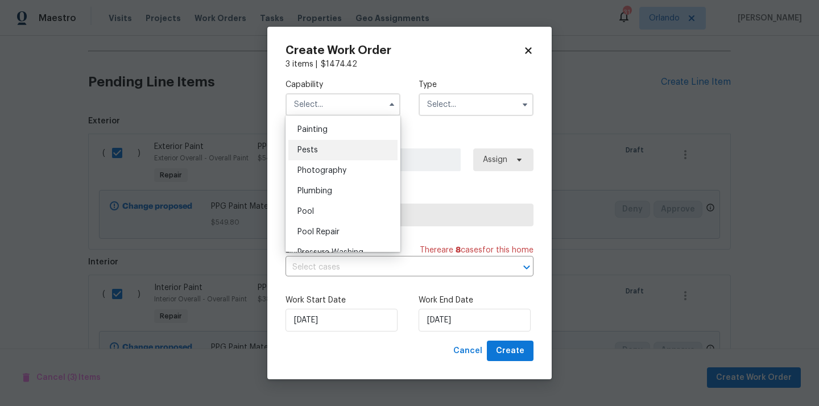
scroll to position [939, 0]
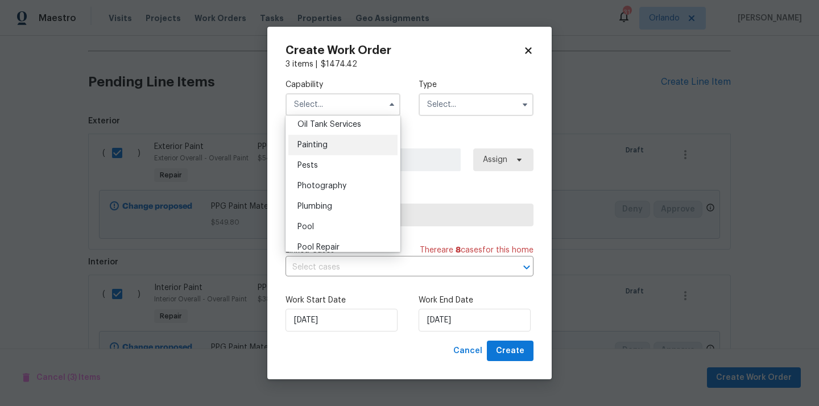
click at [353, 144] on div "Painting" at bounding box center [342, 145] width 109 height 20
type input "Painting"
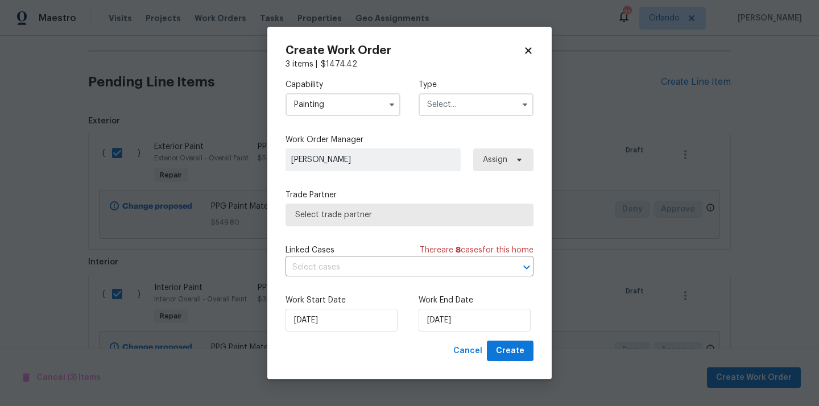
click at [448, 115] on input "text" at bounding box center [476, 104] width 115 height 23
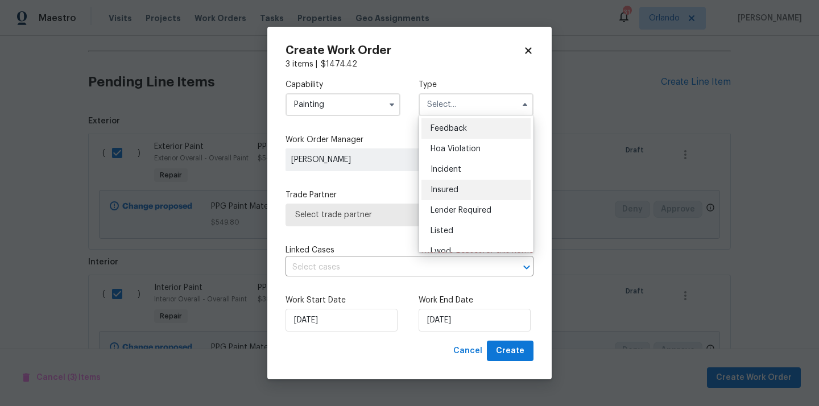
scroll to position [135, 0]
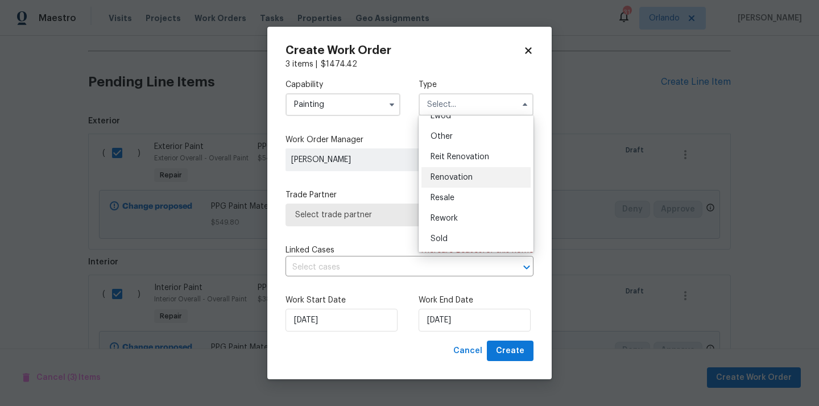
click at [458, 179] on span "Renovation" at bounding box center [452, 177] width 42 height 8
type input "Renovation"
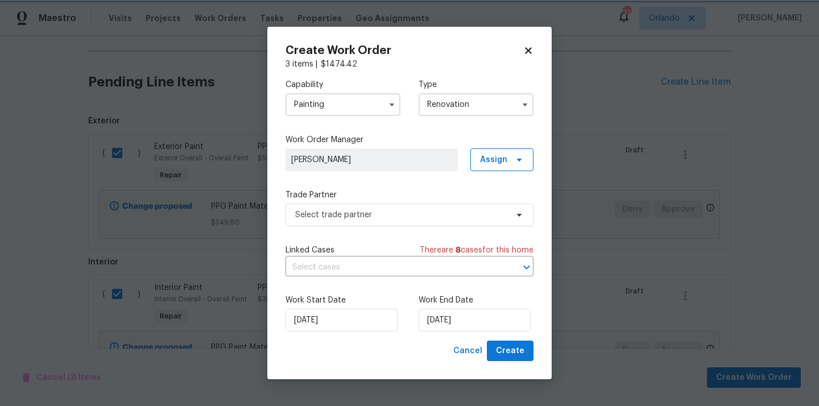
scroll to position [0, 0]
click at [498, 160] on span "Assign" at bounding box center [493, 159] width 27 height 11
click at [496, 211] on div "Assign to me" at bounding box center [503, 207] width 49 height 11
click at [399, 212] on span "Select trade partner" at bounding box center [401, 214] width 212 height 11
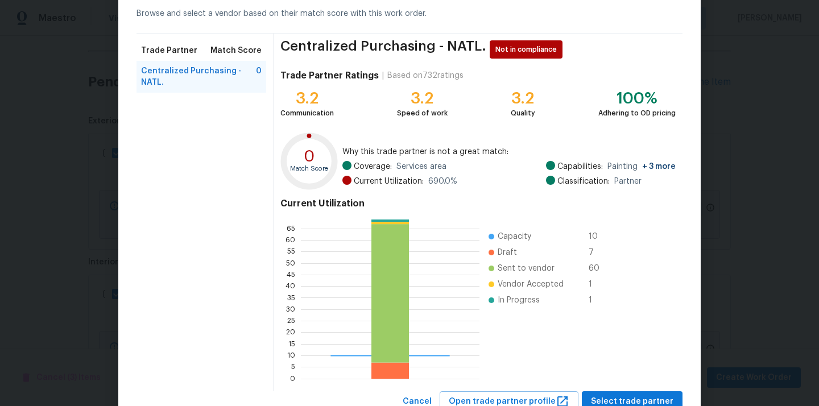
scroll to position [96, 0]
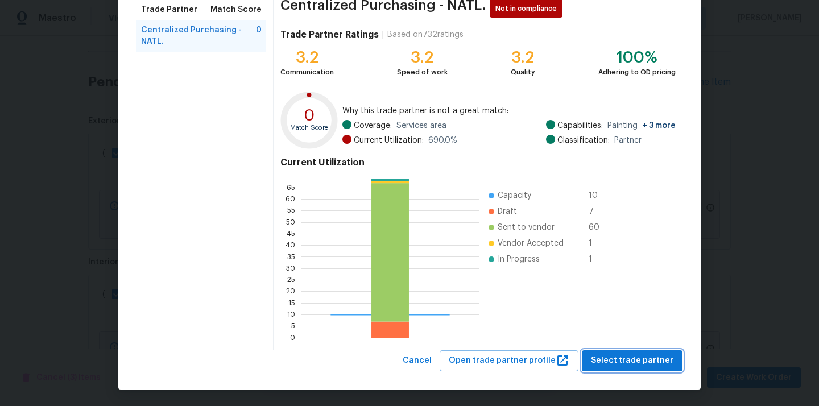
click at [623, 364] on span "Select trade partner" at bounding box center [632, 361] width 82 height 14
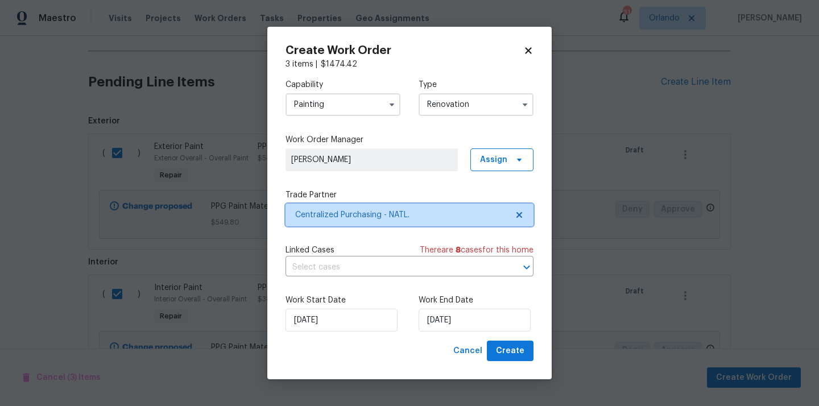
scroll to position [0, 0]
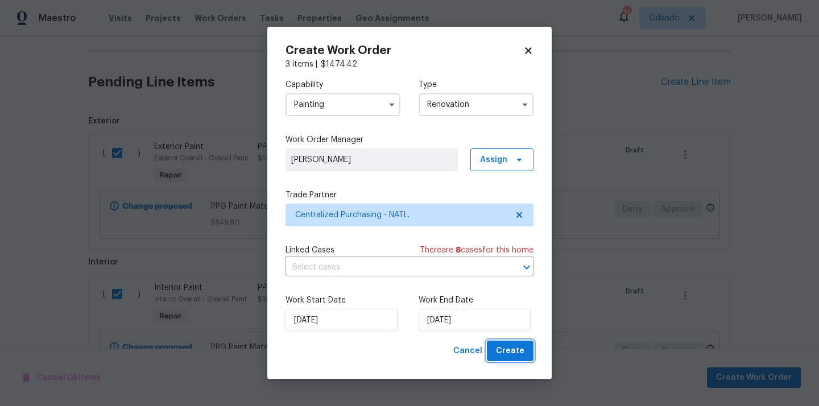
click at [514, 345] on span "Create" at bounding box center [510, 351] width 28 height 14
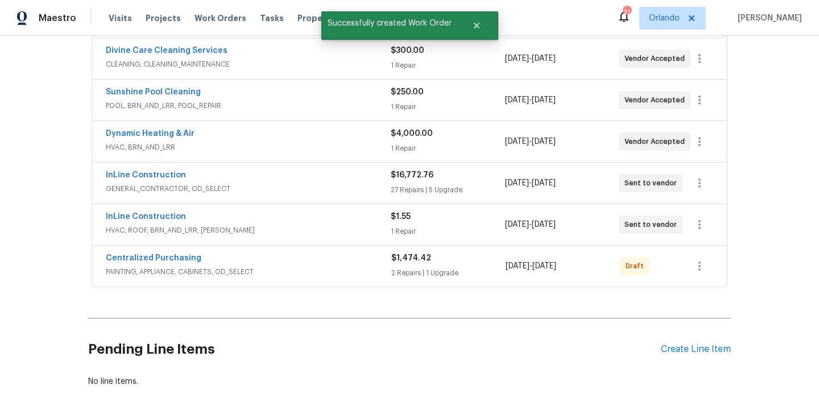
scroll to position [280, 0]
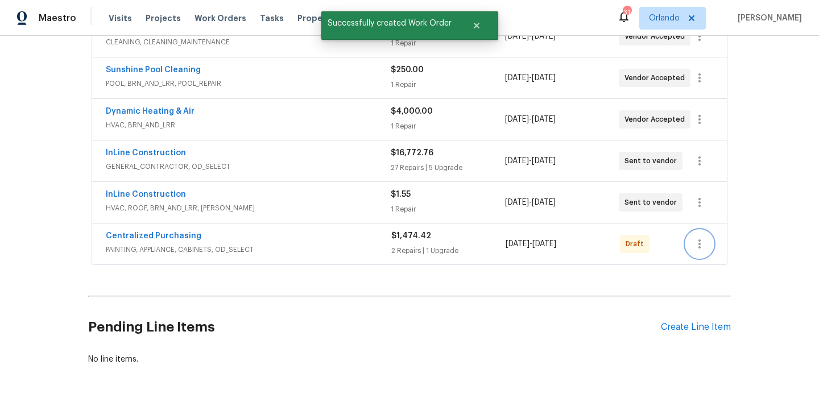
click at [701, 247] on icon "button" at bounding box center [700, 244] width 14 height 14
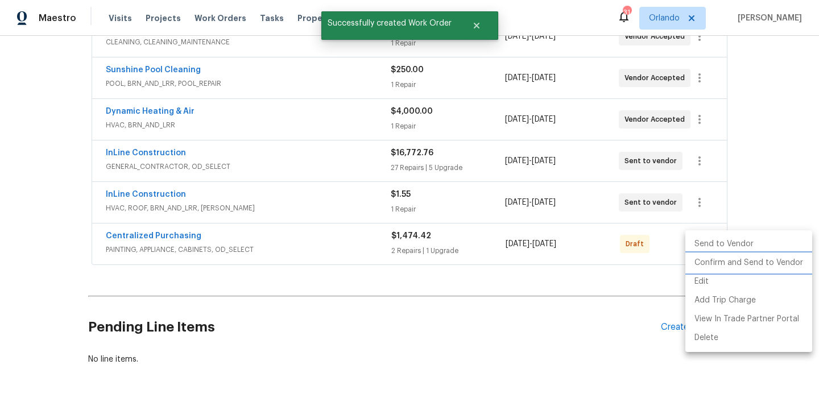
click at [706, 259] on li "Confirm and Send to Vendor" at bounding box center [748, 263] width 127 height 19
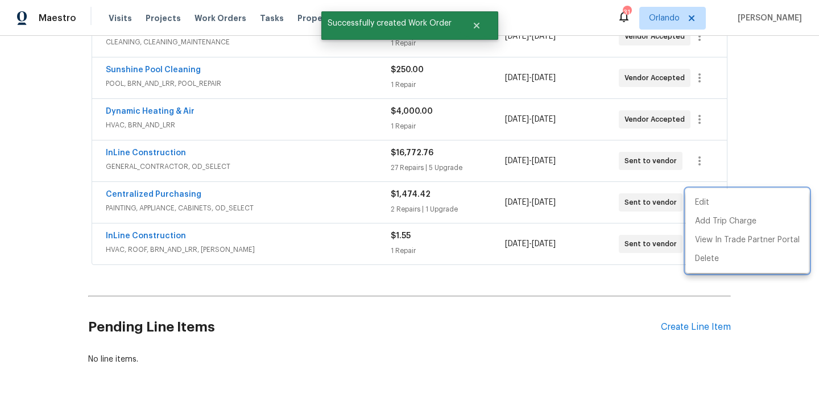
click at [214, 206] on div at bounding box center [409, 203] width 819 height 406
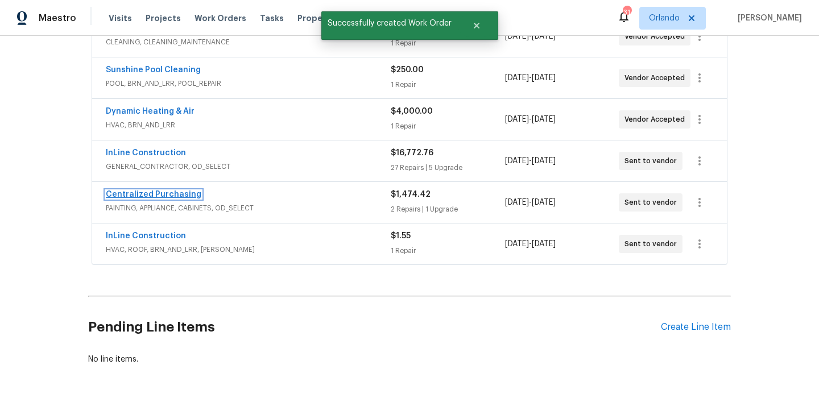
click at [176, 195] on link "Centralized Purchasing" at bounding box center [154, 195] width 96 height 8
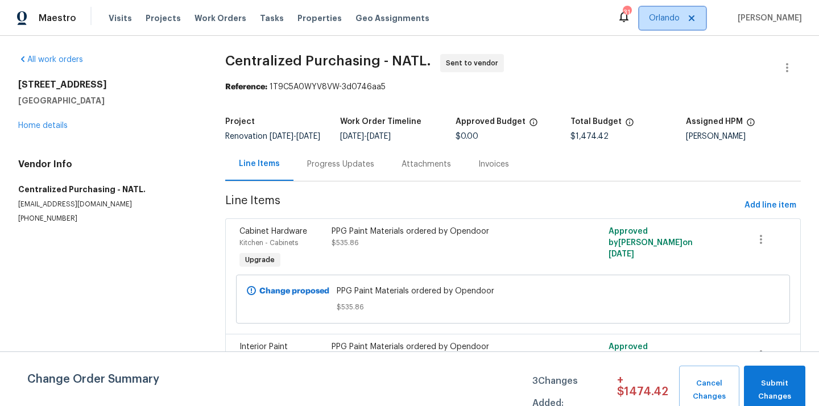
click at [682, 7] on span "Orlando" at bounding box center [672, 18] width 67 height 23
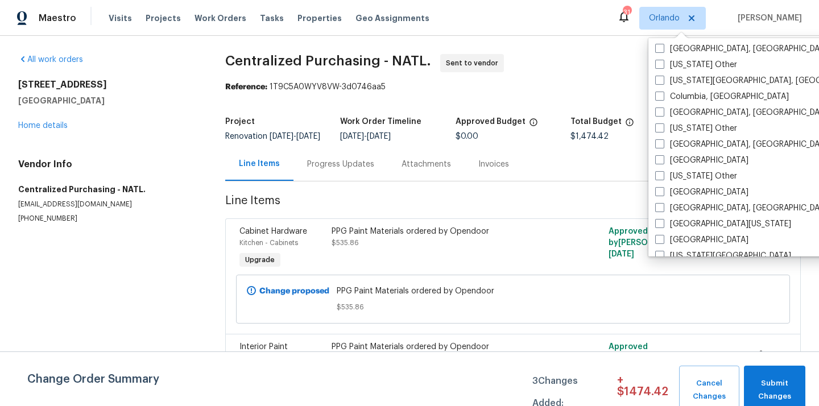
scroll to position [353, 0]
click at [675, 165] on div "[GEOGRAPHIC_DATA]" at bounding box center [766, 160] width 229 height 16
click at [673, 160] on label "[GEOGRAPHIC_DATA]" at bounding box center [701, 159] width 93 height 11
click at [663, 160] on input "[GEOGRAPHIC_DATA]" at bounding box center [658, 157] width 7 height 7
checkbox input "true"
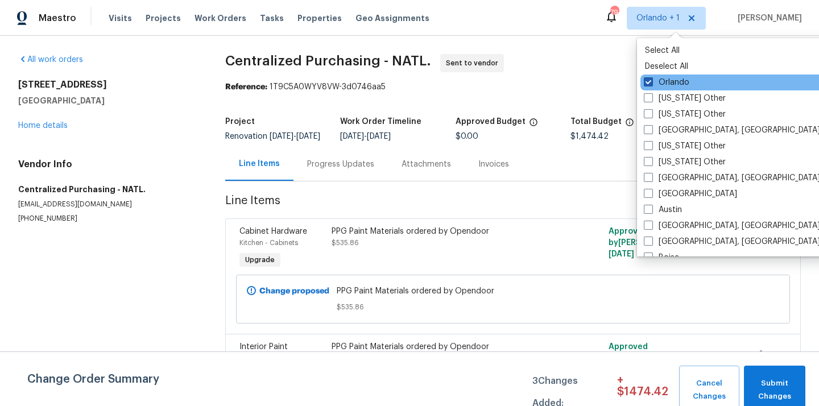
click at [660, 81] on label "Orlando" at bounding box center [666, 82] width 45 height 11
click at [651, 81] on input "Orlando" at bounding box center [647, 80] width 7 height 7
checkbox input "false"
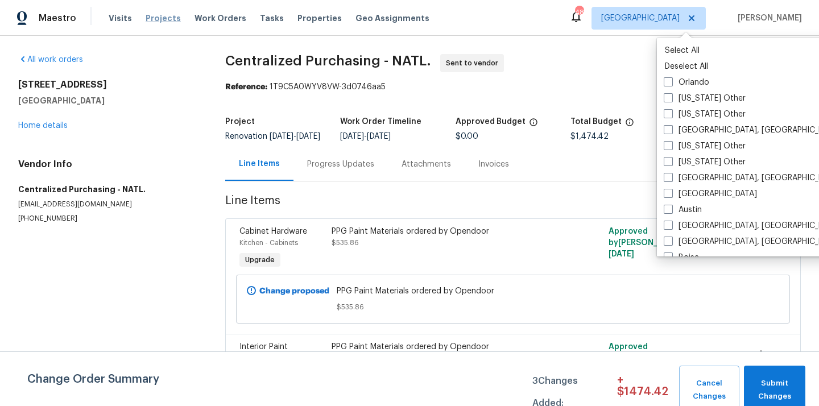
click at [154, 22] on span "Projects" at bounding box center [163, 18] width 35 height 11
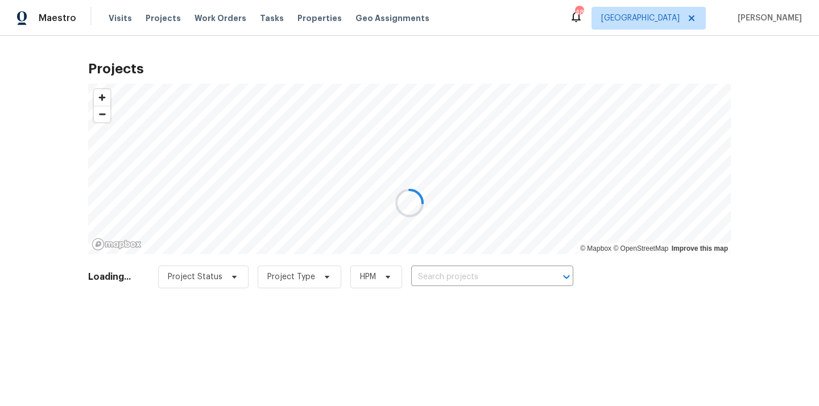
click at [499, 271] on div at bounding box center [409, 203] width 819 height 406
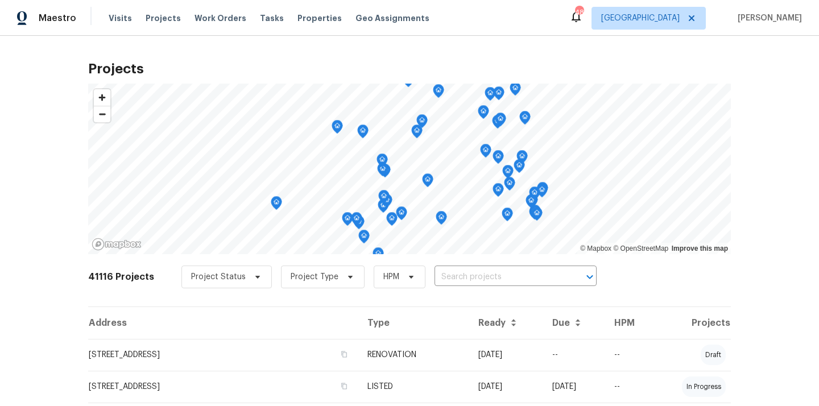
click at [499, 271] on input "text" at bounding box center [500, 277] width 130 height 18
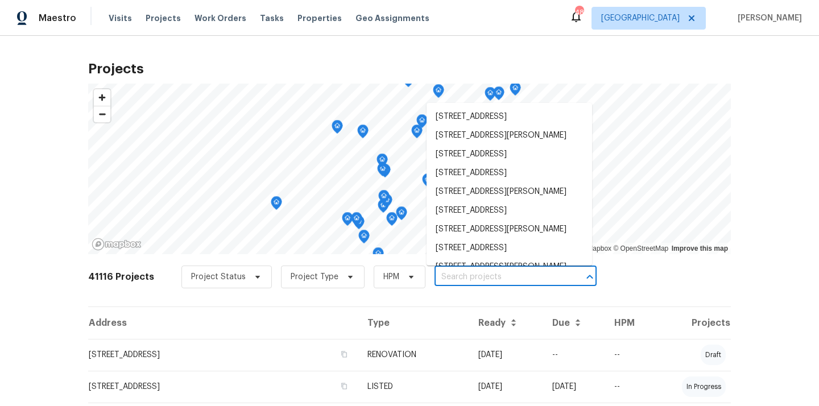
paste input "421 Blue Crow"
type input "421 Blue Crow"
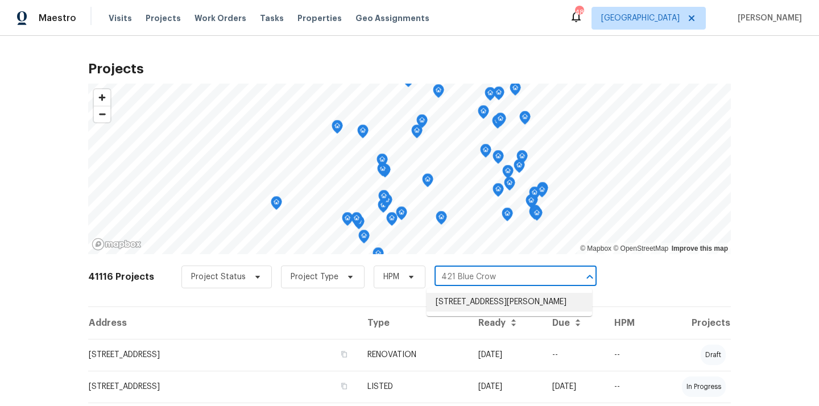
click at [492, 300] on li "[STREET_ADDRESS][PERSON_NAME]" at bounding box center [509, 302] width 165 height 19
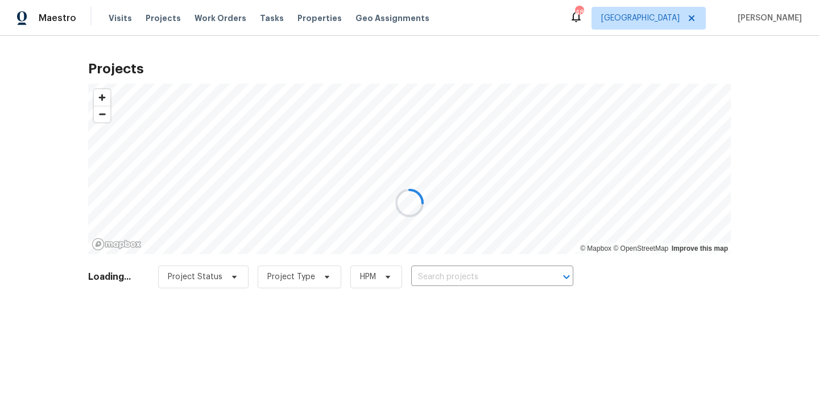
type input "[STREET_ADDRESS][PERSON_NAME]"
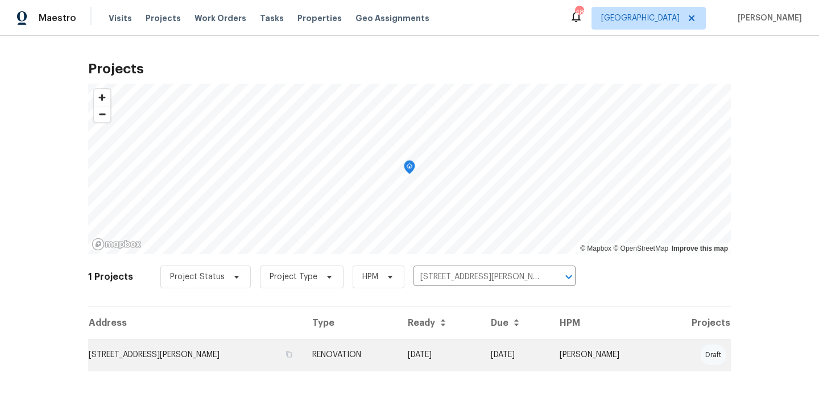
click at [383, 346] on td "RENOVATION" at bounding box center [351, 355] width 96 height 32
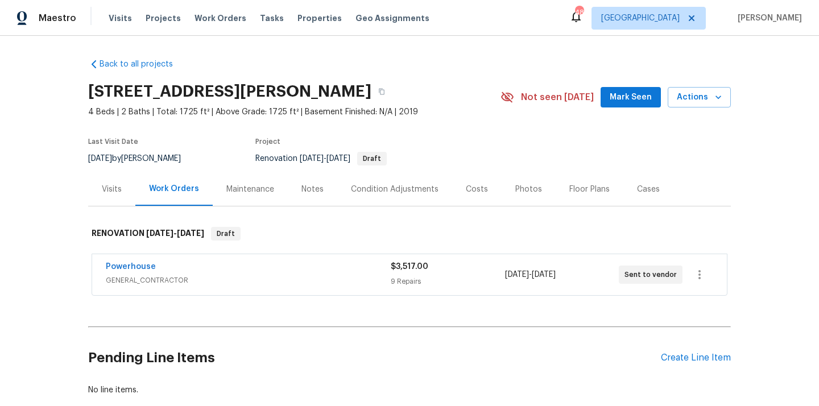
click at [672, 349] on div "Pending Line Items Create Line Item" at bounding box center [409, 358] width 643 height 53
click at [672, 357] on div "Create Line Item" at bounding box center [696, 358] width 70 height 11
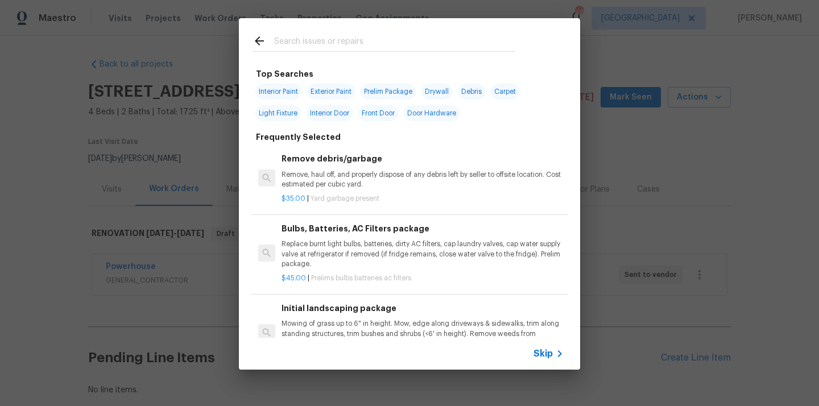
click at [423, 39] on input "text" at bounding box center [394, 42] width 241 height 17
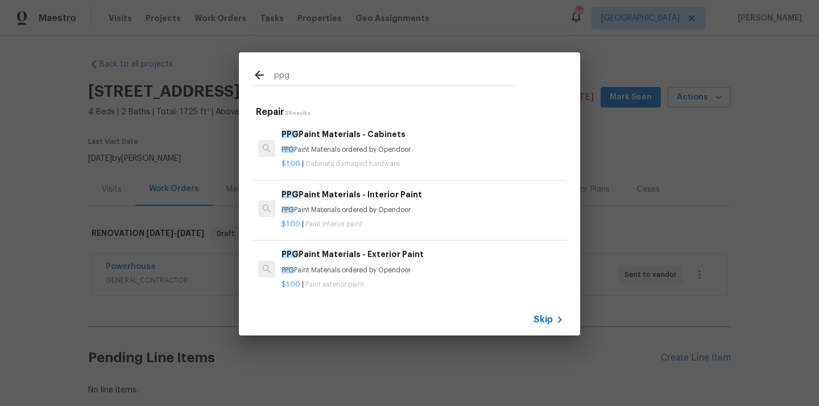
type input "ppg"
click at [398, 205] on p "PPG Paint Materials ordered by Opendoor" at bounding box center [423, 210] width 282 height 10
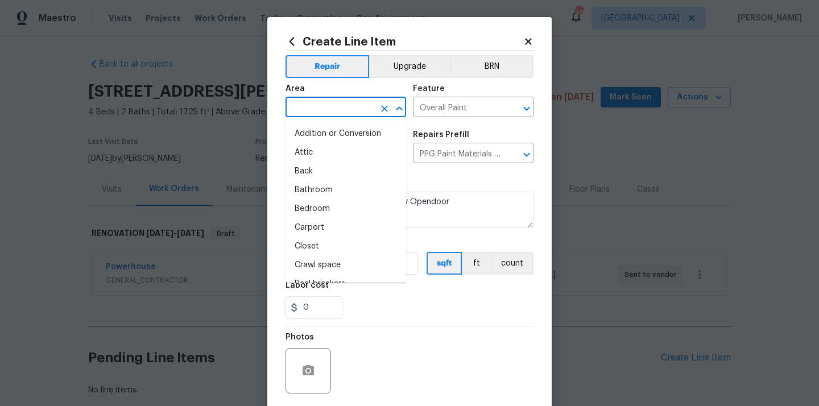
click at [345, 109] on input "text" at bounding box center [329, 109] width 89 height 18
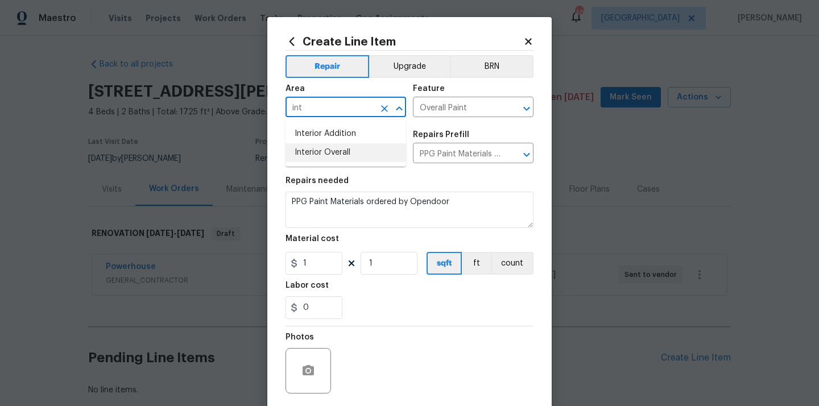
click at [342, 155] on li "Interior Overall" at bounding box center [345, 152] width 121 height 19
type input "Interior Overall"
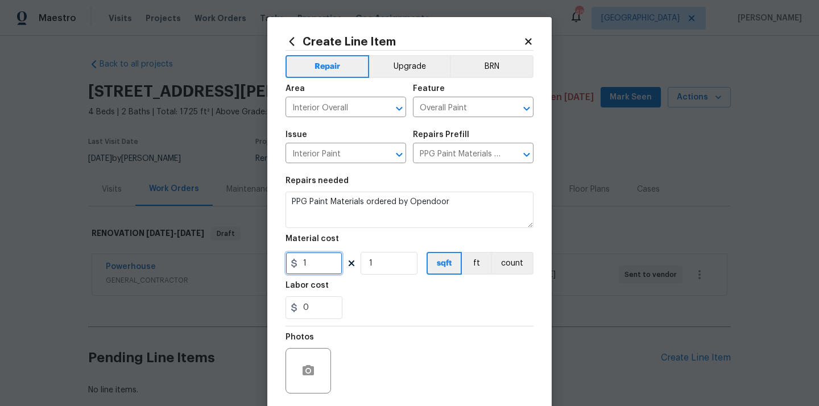
drag, startPoint x: 317, startPoint y: 266, endPoint x: 287, endPoint y: 264, distance: 30.2
click at [278, 264] on div "Create Line Item Repair Upgrade BRN Area Interior Overall ​ Feature Overall Pai…" at bounding box center [409, 245] width 284 height 456
paste input "279.16"
type input "279.16"
click at [344, 276] on section "Repairs needed PPG Paint Materials ordered by Opendoor Material cost 279.16 1 s…" at bounding box center [409, 248] width 248 height 156
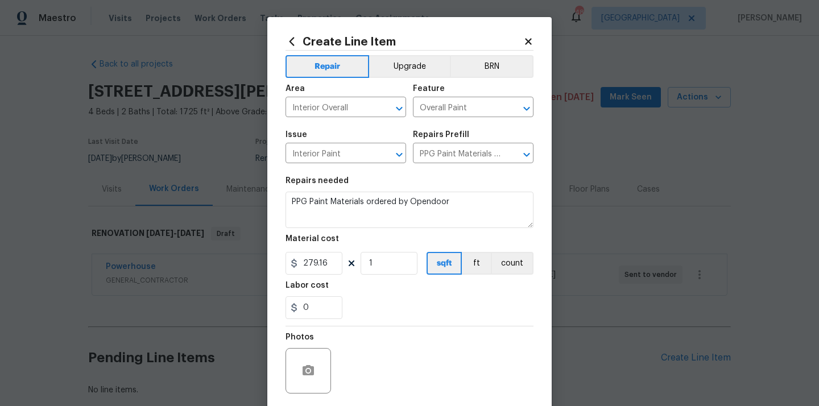
scroll to position [84, 0]
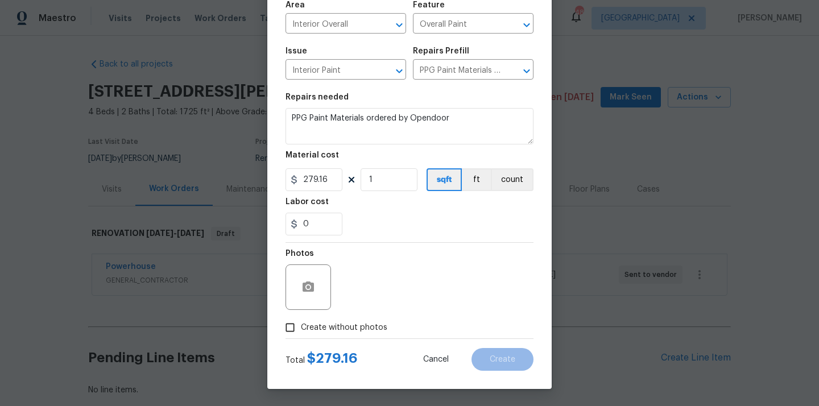
click at [338, 329] on span "Create without photos" at bounding box center [344, 328] width 86 height 12
click at [301, 329] on input "Create without photos" at bounding box center [290, 328] width 22 height 22
checkbox input "true"
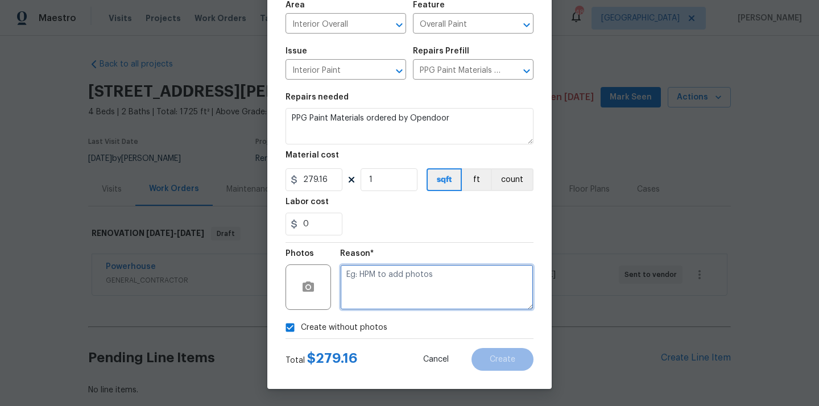
click at [376, 292] on textarea at bounding box center [436, 286] width 193 height 45
type textarea "N/A"
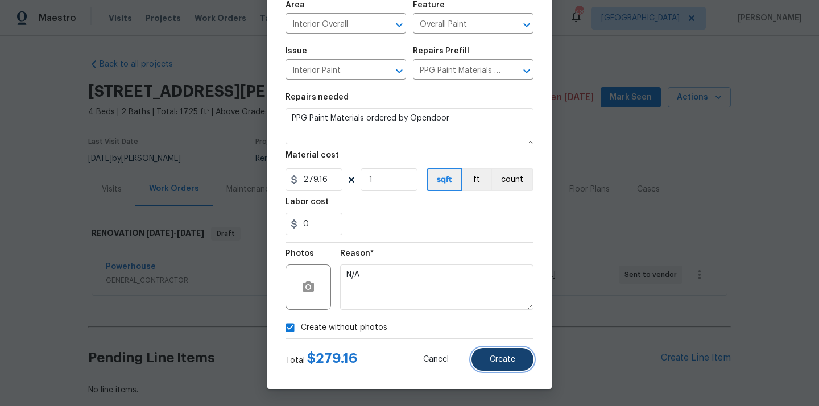
click at [496, 370] on button "Create" at bounding box center [502, 359] width 62 height 23
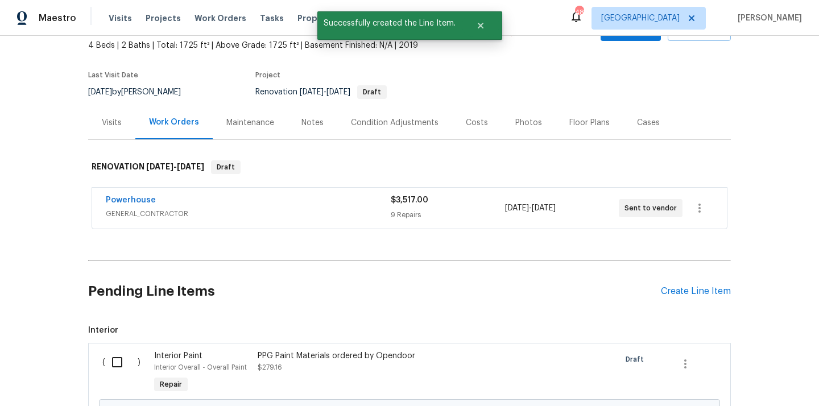
scroll to position [157, 0]
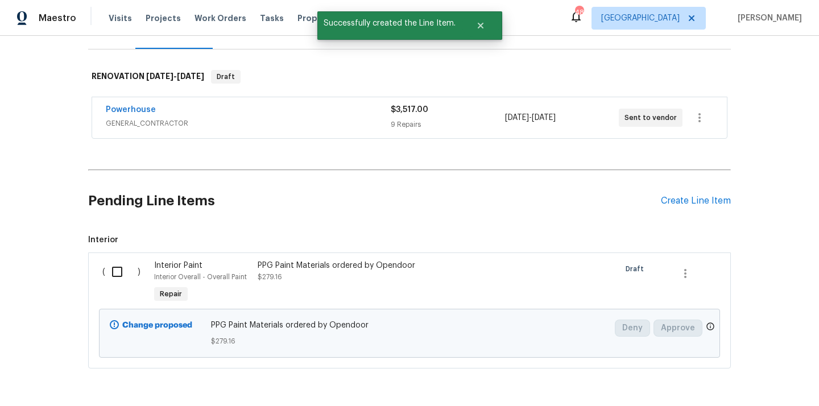
click at [111, 266] on input "checkbox" at bounding box center [121, 272] width 32 height 24
checkbox input "true"
click at [736, 379] on span "Create Work Order" at bounding box center [754, 378] width 76 height 14
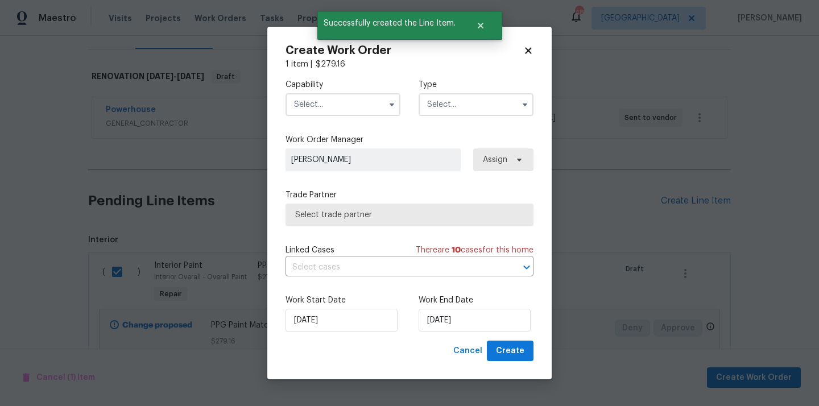
click at [334, 97] on input "text" at bounding box center [342, 104] width 115 height 23
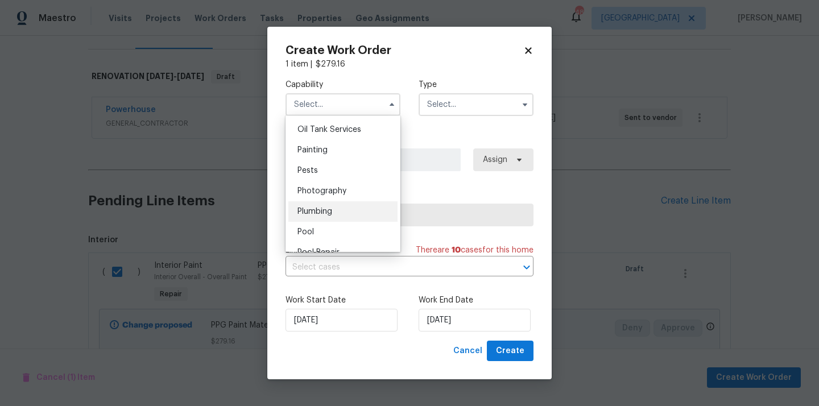
scroll to position [924, 0]
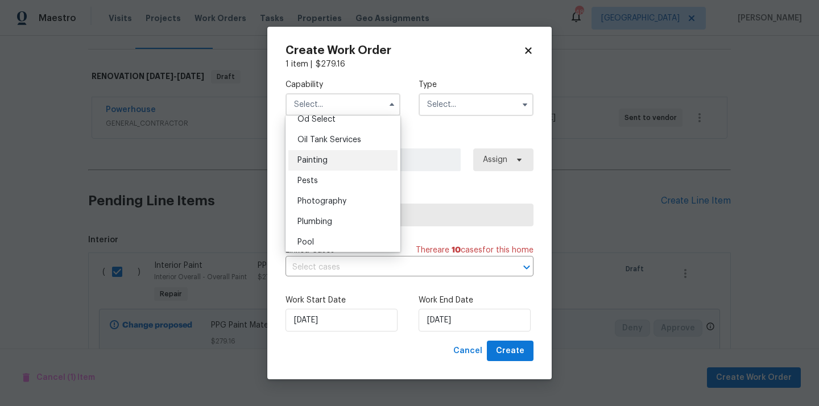
click at [332, 159] on div "Painting" at bounding box center [342, 160] width 109 height 20
type input "Painting"
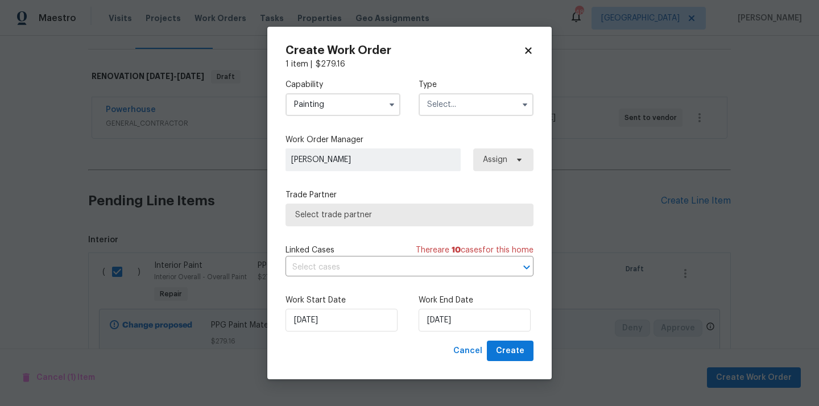
click at [466, 92] on div "Type" at bounding box center [476, 97] width 115 height 37
click at [456, 109] on input "text" at bounding box center [476, 104] width 115 height 23
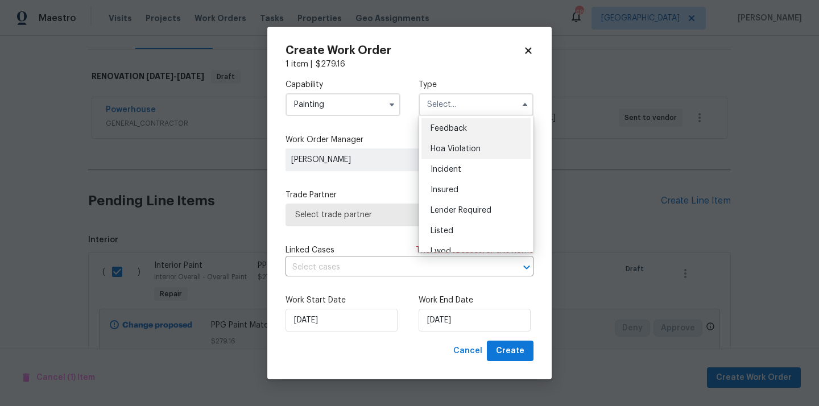
scroll to position [135, 0]
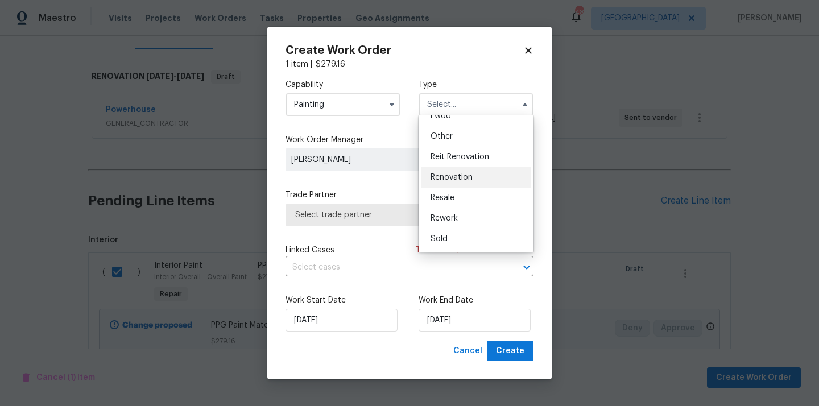
click at [474, 173] on div "Renovation" at bounding box center [475, 177] width 109 height 20
type input "Renovation"
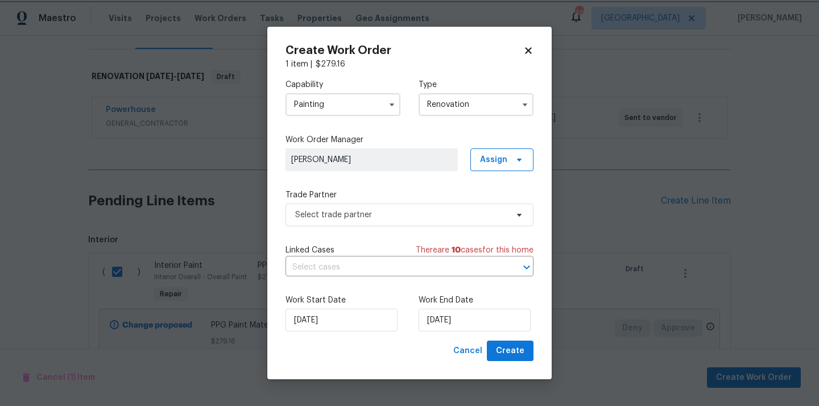
scroll to position [0, 0]
click at [491, 166] on span "Assign" at bounding box center [501, 159] width 63 height 23
click at [489, 204] on div "Assign to me" at bounding box center [503, 207] width 49 height 11
click at [417, 209] on span "Select trade partner" at bounding box center [401, 214] width 212 height 11
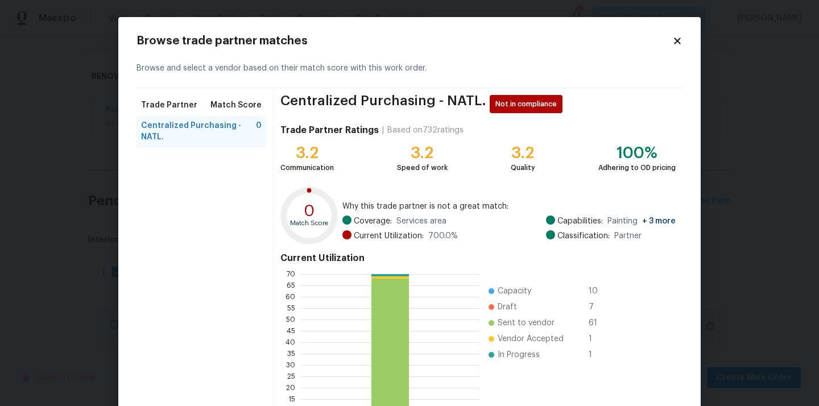
scroll to position [96, 0]
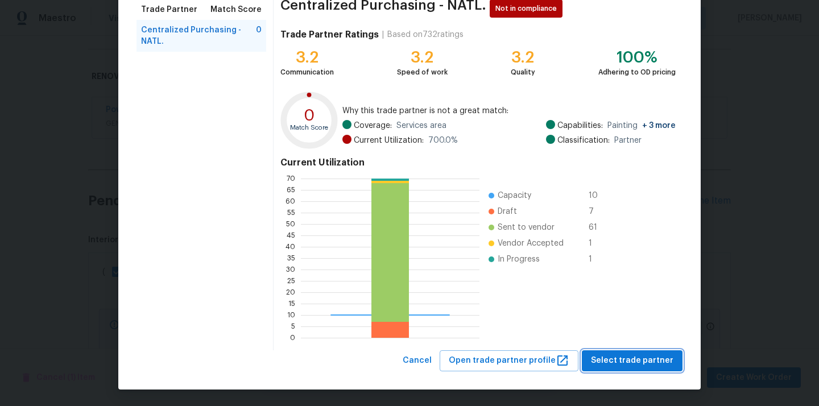
click at [640, 366] on span "Select trade partner" at bounding box center [632, 361] width 82 height 14
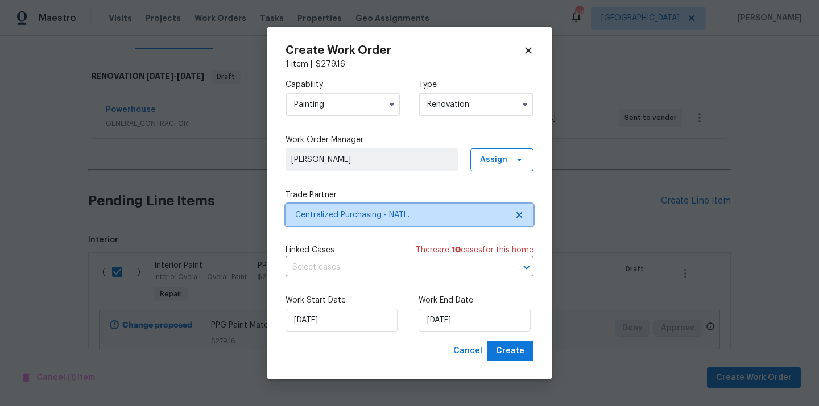
scroll to position [0, 0]
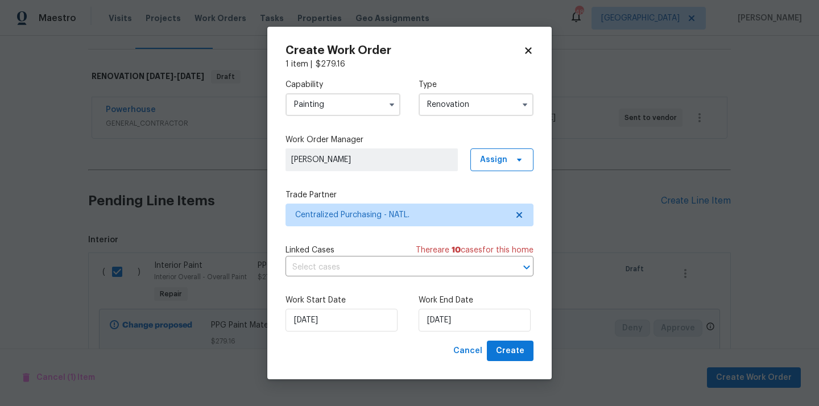
click at [536, 344] on div "Create Work Order 1 item | $ 279.16 Capability Painting Type Renovation Work Or…" at bounding box center [409, 203] width 284 height 353
click at [523, 349] on span "Create" at bounding box center [510, 351] width 28 height 14
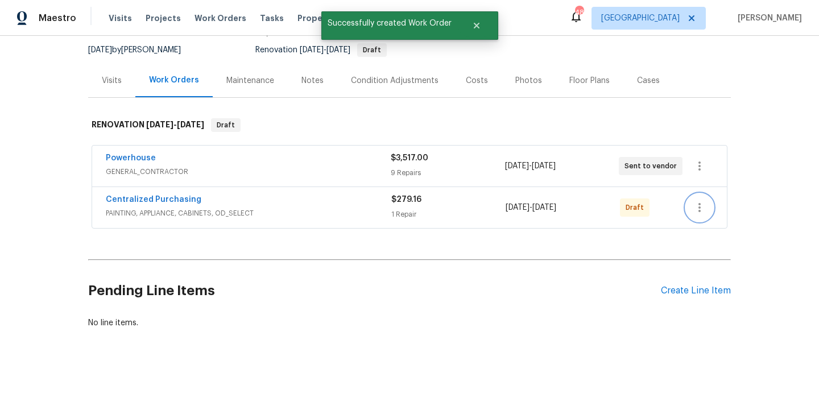
click at [710, 209] on button "button" at bounding box center [699, 207] width 27 height 27
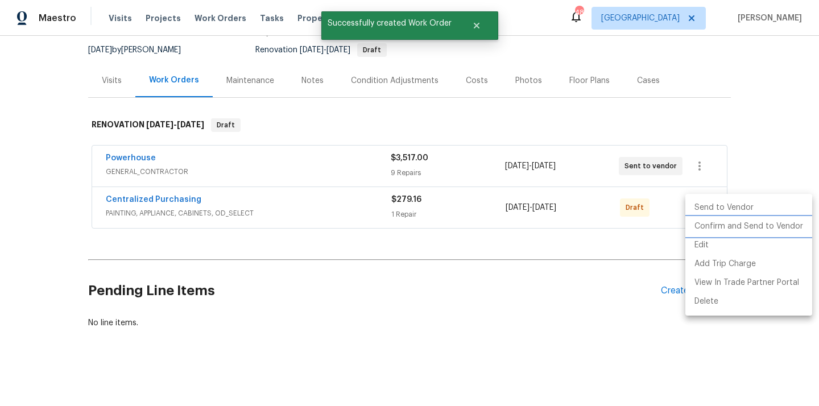
click at [710, 229] on li "Confirm and Send to Vendor" at bounding box center [748, 226] width 127 height 19
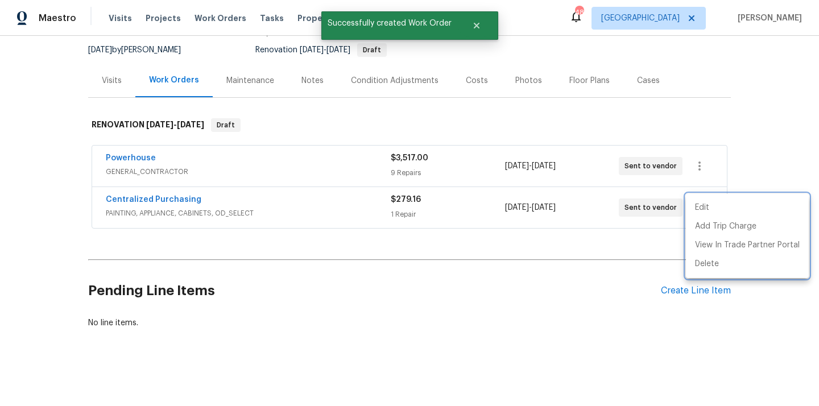
click at [183, 197] on div at bounding box center [409, 203] width 819 height 406
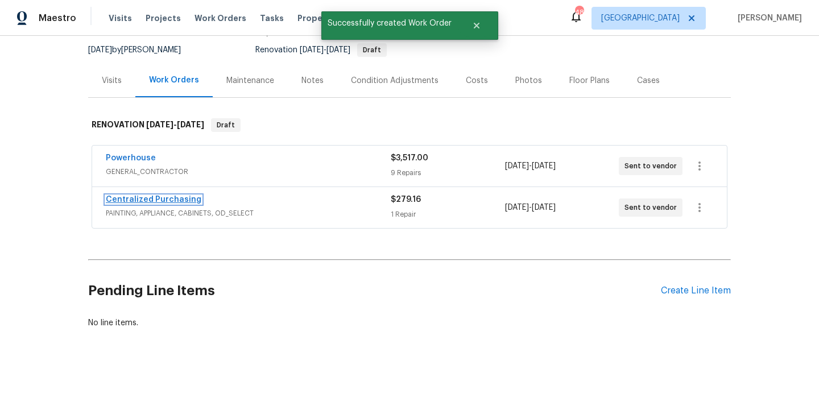
click at [168, 200] on link "Centralized Purchasing" at bounding box center [154, 200] width 96 height 8
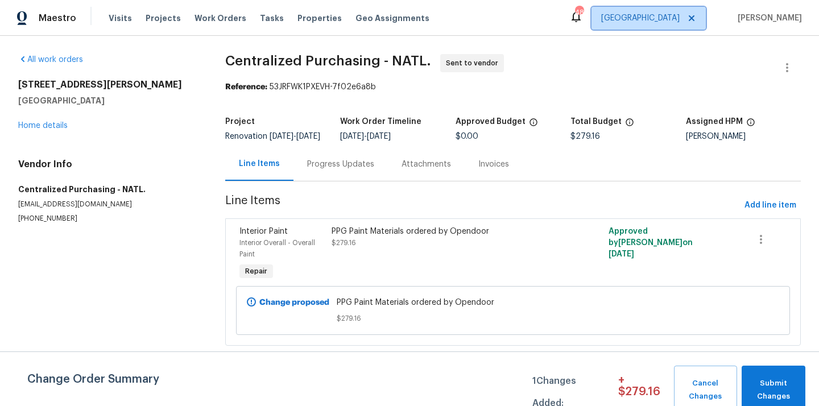
click at [678, 22] on span "[GEOGRAPHIC_DATA]" at bounding box center [640, 18] width 78 height 11
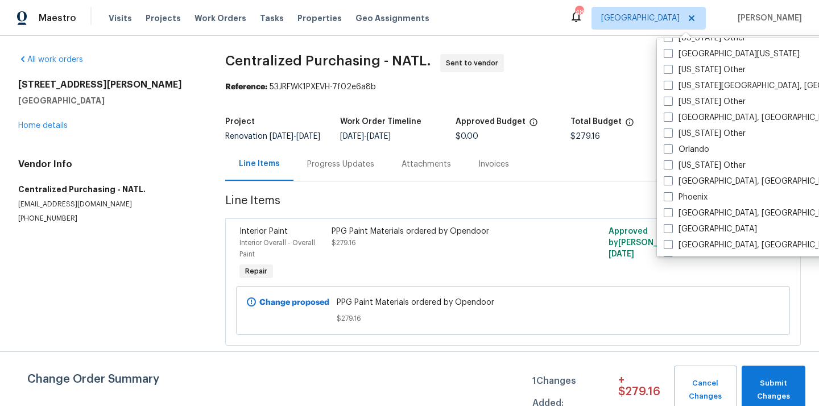
scroll to position [1240, 0]
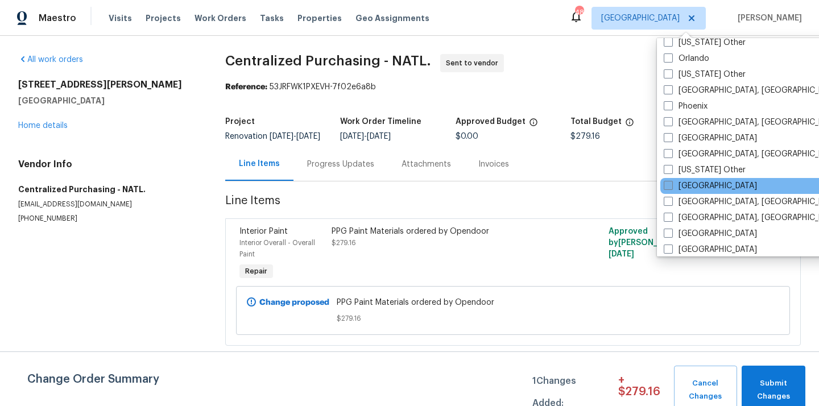
click at [668, 188] on span at bounding box center [668, 185] width 9 height 9
click at [668, 188] on input "[GEOGRAPHIC_DATA]" at bounding box center [667, 183] width 7 height 7
checkbox input "true"
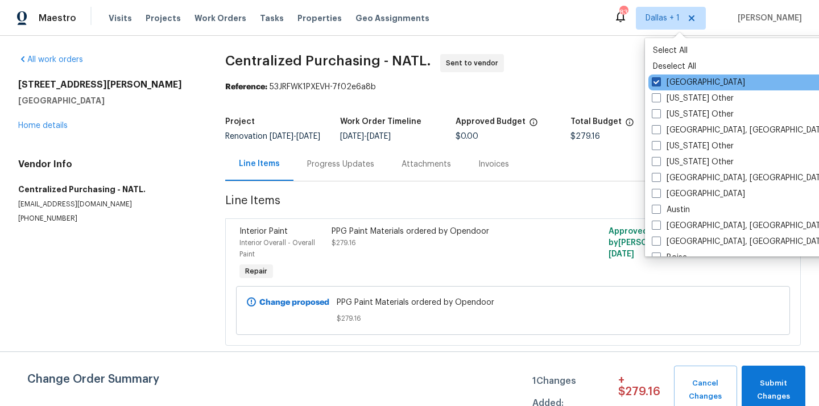
click at [664, 81] on label "[GEOGRAPHIC_DATA]" at bounding box center [698, 82] width 93 height 11
click at [659, 81] on input "[GEOGRAPHIC_DATA]" at bounding box center [655, 80] width 7 height 7
checkbox input "false"
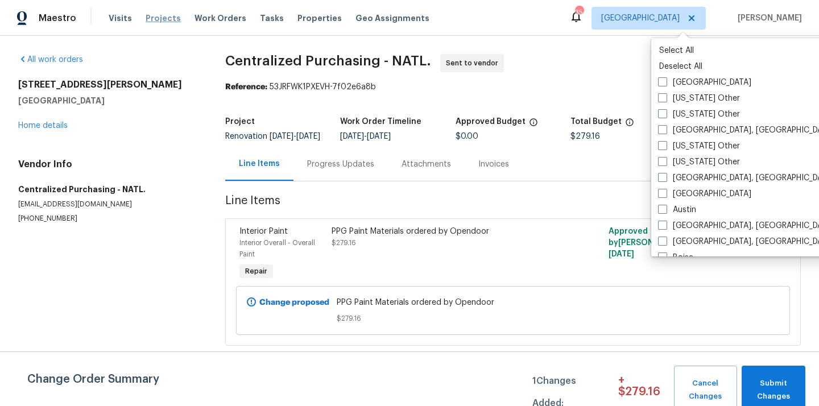
click at [160, 20] on span "Projects" at bounding box center [163, 18] width 35 height 11
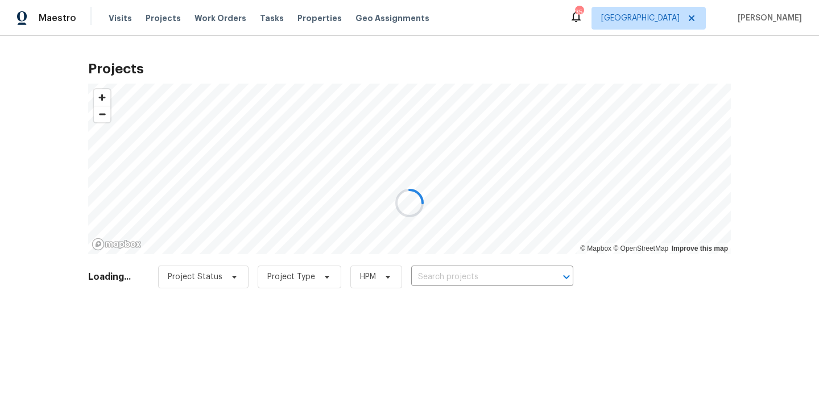
click at [494, 282] on div at bounding box center [409, 203] width 819 height 406
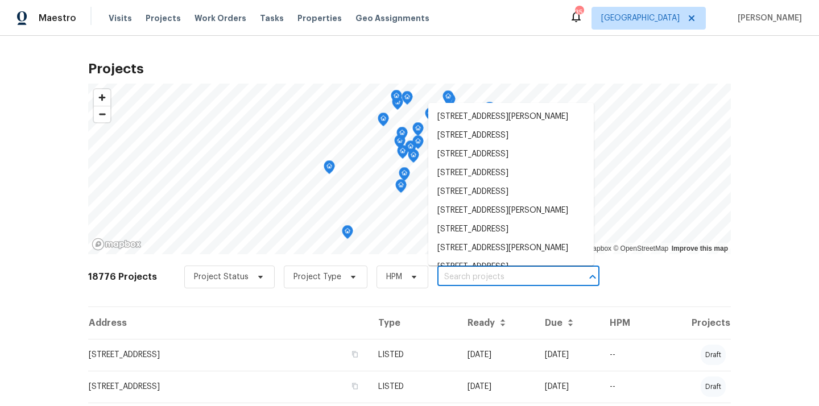
click at [494, 282] on input "text" at bounding box center [502, 277] width 130 height 18
paste input "[STREET_ADDRESS][PERSON_NAME]"
type input "[STREET_ADDRESS][PERSON_NAME]"
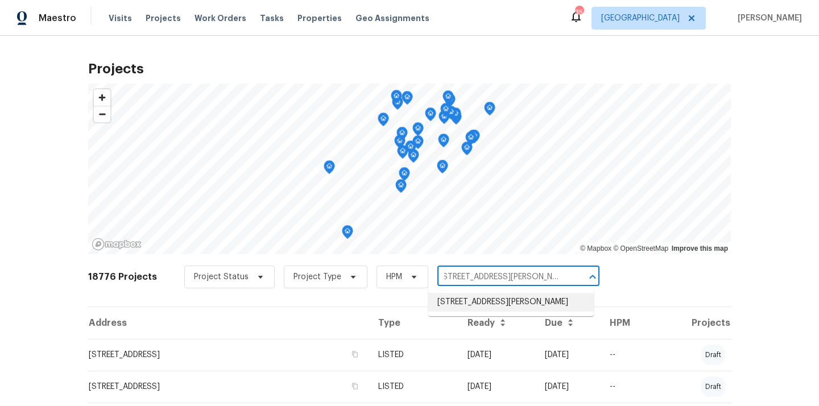
click at [496, 304] on li "[STREET_ADDRESS][PERSON_NAME]" at bounding box center [510, 302] width 165 height 19
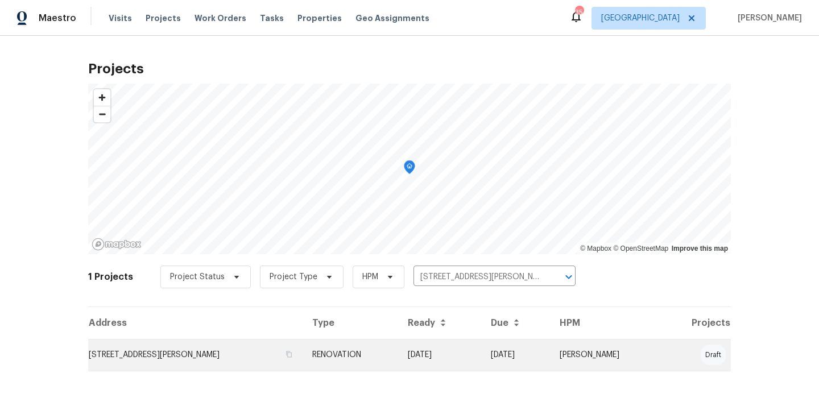
click at [397, 353] on td "RENOVATION" at bounding box center [351, 355] width 96 height 32
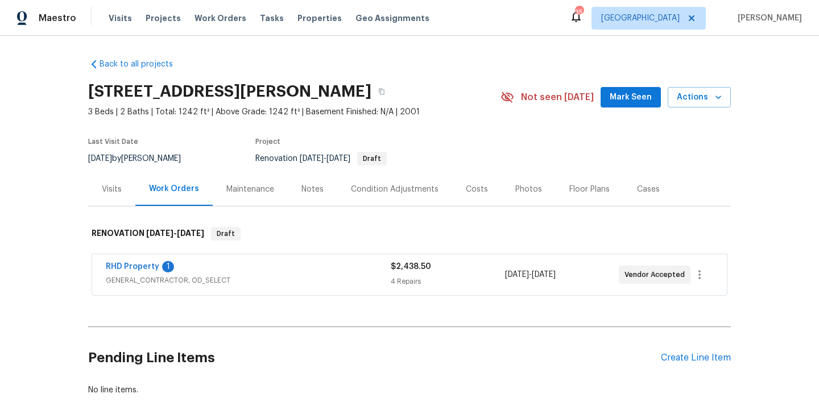
scroll to position [67, 0]
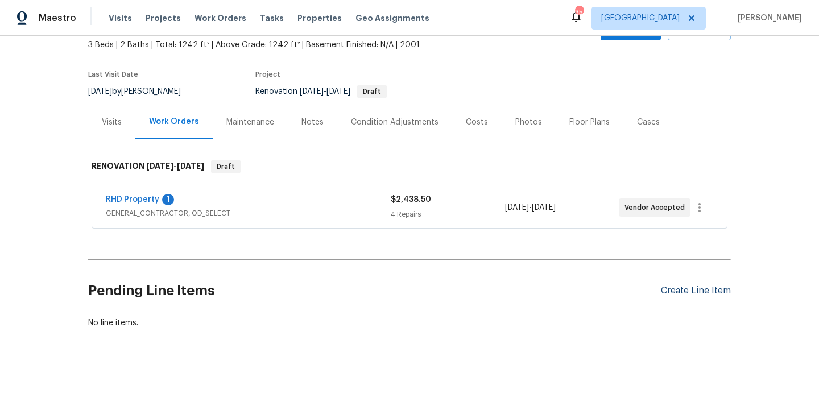
click at [701, 289] on div "Create Line Item" at bounding box center [696, 290] width 70 height 11
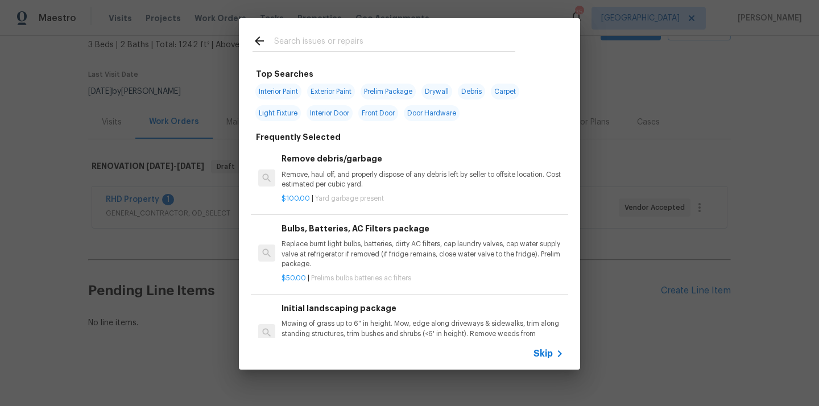
click at [409, 42] on input "text" at bounding box center [394, 42] width 241 height 17
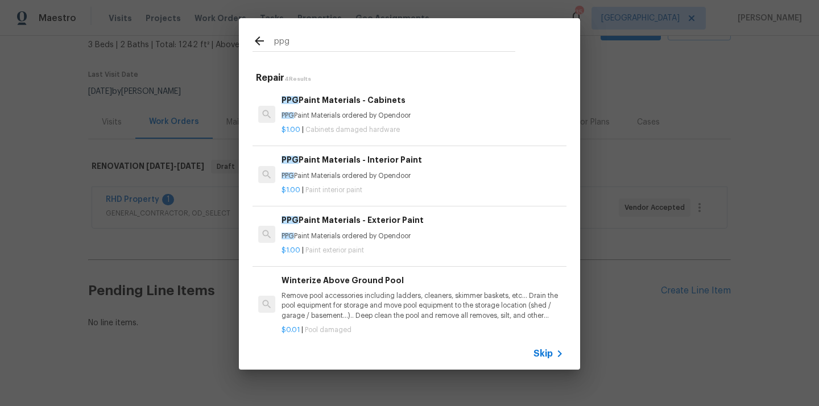
type input "ppg"
click at [411, 170] on div "PPG Paint Materials - Interior Paint PPG Paint Materials ordered by Opendoor" at bounding box center [423, 167] width 282 height 27
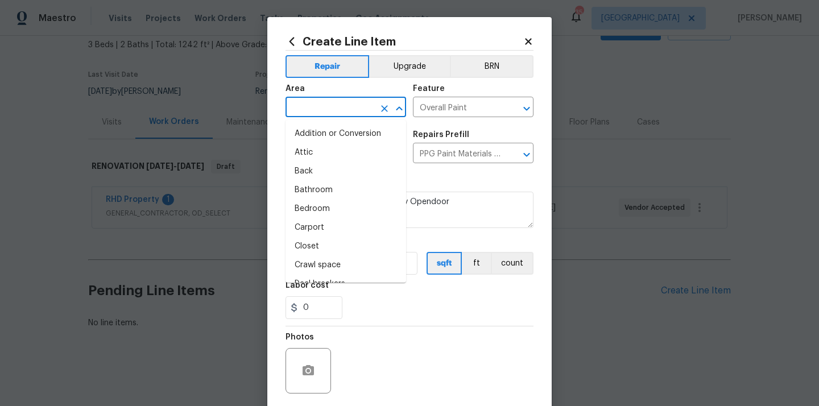
click at [342, 111] on input "text" at bounding box center [329, 109] width 89 height 18
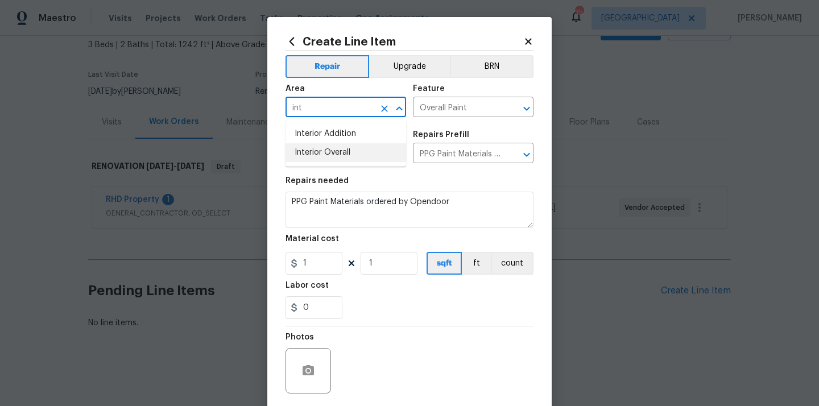
click at [338, 158] on li "Interior Overall" at bounding box center [345, 152] width 121 height 19
type input "Interior Overall"
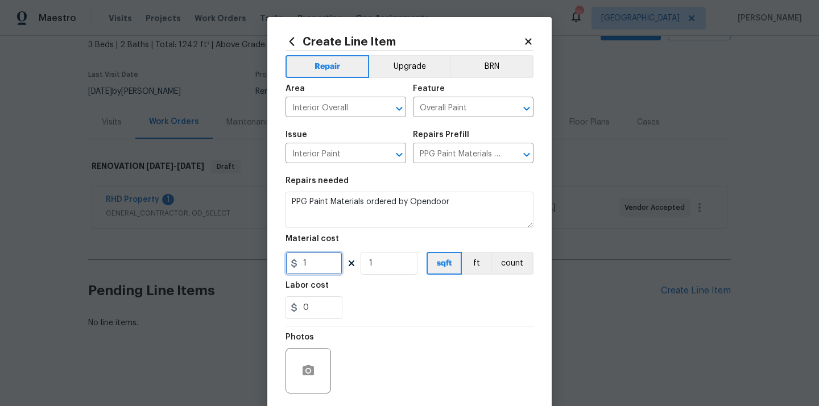
drag, startPoint x: 325, startPoint y: 262, endPoint x: 272, endPoint y: 260, distance: 52.9
click at [272, 260] on div "Create Line Item Repair Upgrade BRN Area Interior Overall ​ Feature Overall Pai…" at bounding box center [409, 245] width 284 height 456
paste input "654.7"
type input "654.71"
click at [381, 282] on section "Repairs needed PPG Paint Materials ordered by Opendoor Material cost 654.71 1 s…" at bounding box center [409, 248] width 248 height 156
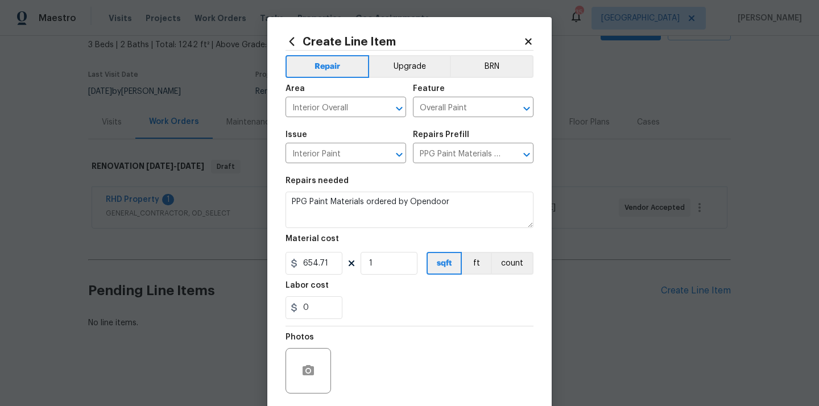
scroll to position [84, 0]
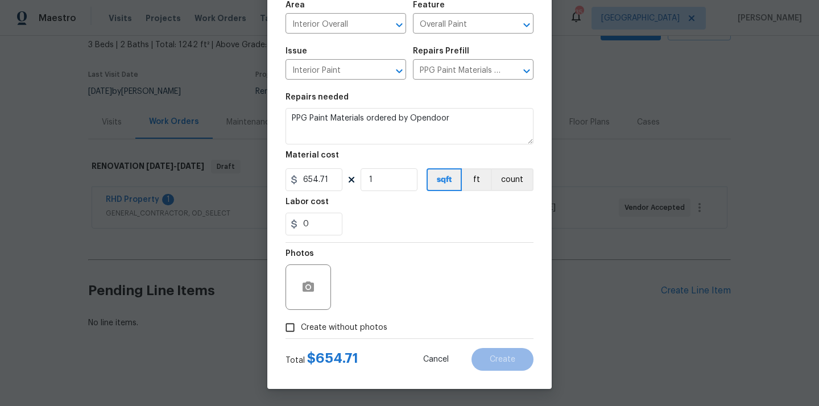
click at [354, 324] on span "Create without photos" at bounding box center [344, 328] width 86 height 12
click at [301, 324] on input "Create without photos" at bounding box center [290, 328] width 22 height 22
checkbox input "true"
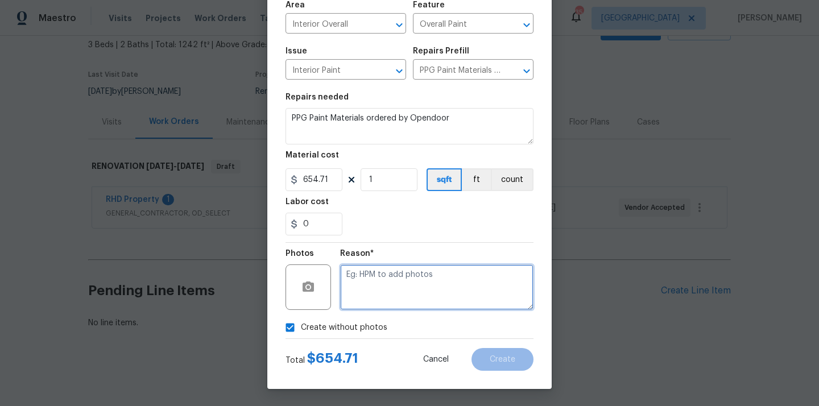
click at [383, 280] on textarea at bounding box center [436, 286] width 193 height 45
type textarea "N/A"
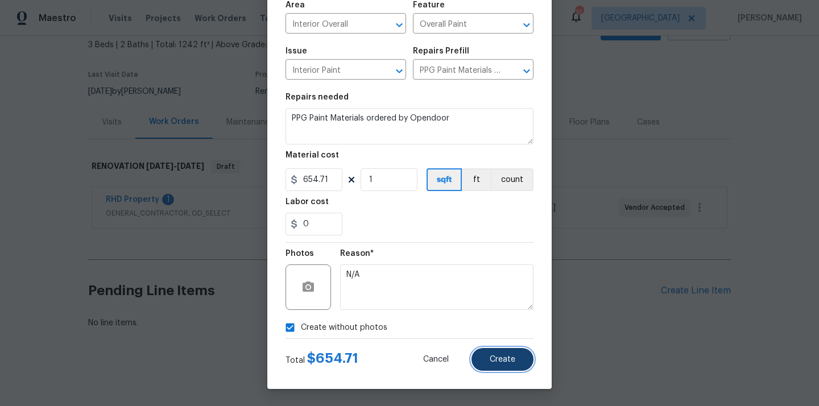
click at [516, 356] on button "Create" at bounding box center [502, 359] width 62 height 23
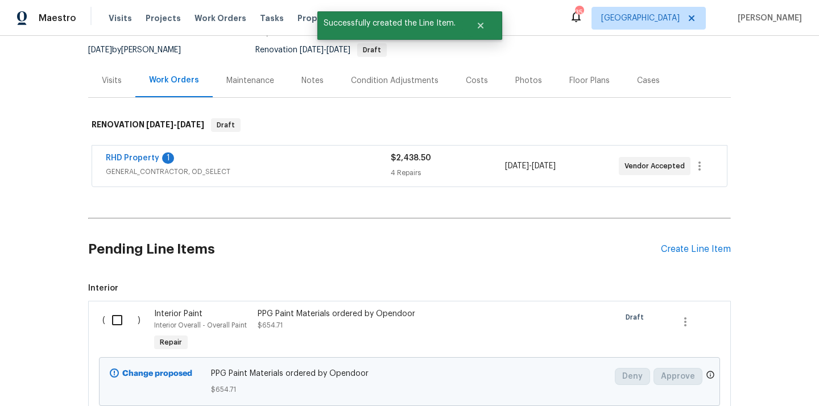
scroll to position [146, 0]
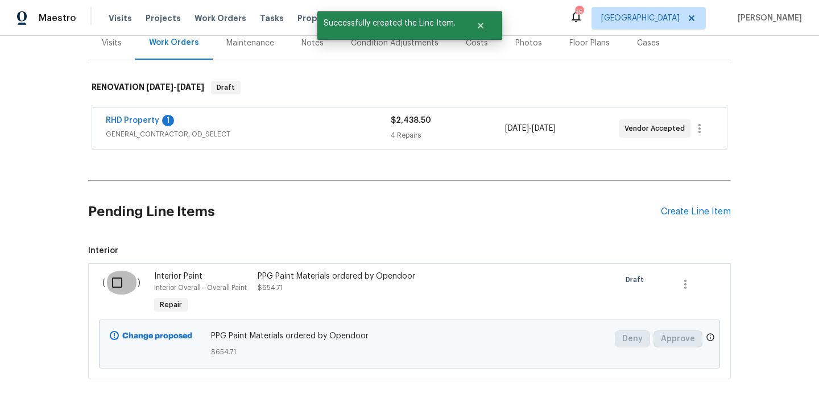
click at [117, 276] on input "checkbox" at bounding box center [121, 283] width 32 height 24
checkbox input "true"
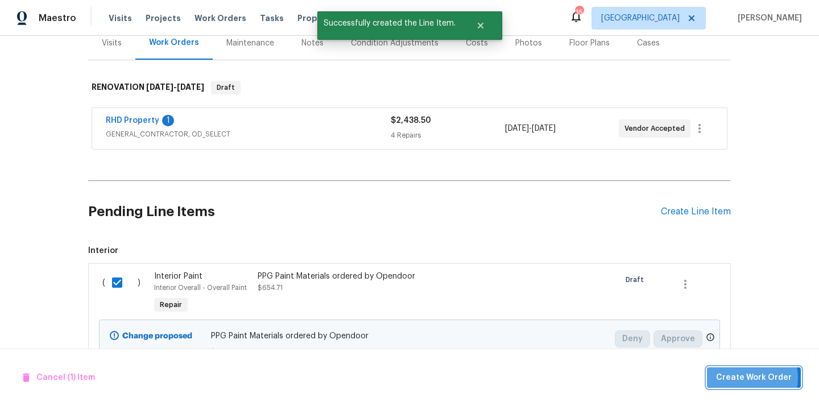
click at [739, 378] on span "Create Work Order" at bounding box center [754, 378] width 76 height 14
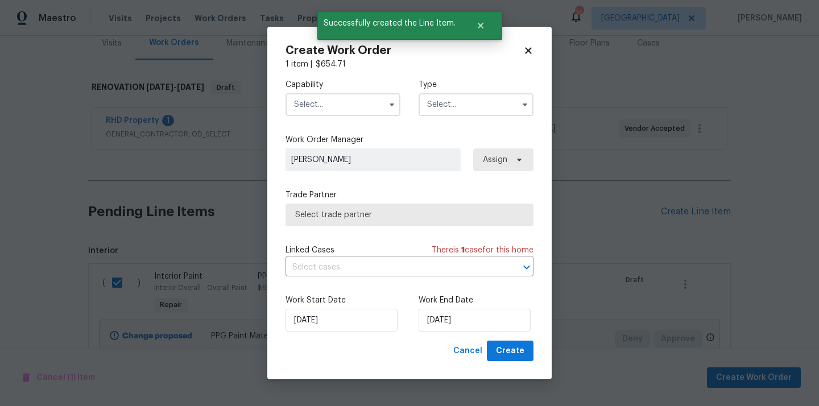
click at [363, 106] on input "text" at bounding box center [342, 104] width 115 height 23
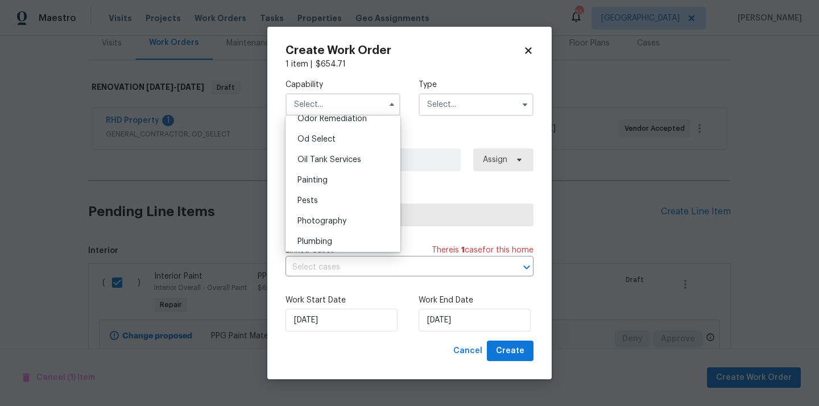
scroll to position [903, 0]
click at [338, 183] on div "Painting" at bounding box center [342, 181] width 109 height 20
type input "Painting"
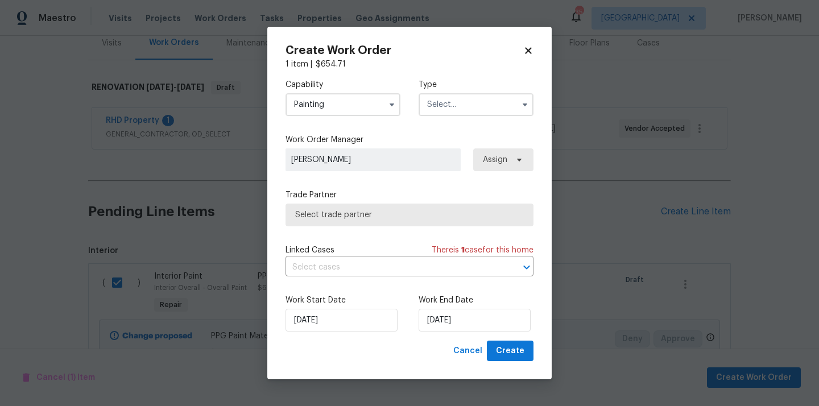
click at [482, 86] on label "Type" at bounding box center [476, 84] width 115 height 11
click at [471, 103] on input "text" at bounding box center [476, 104] width 115 height 23
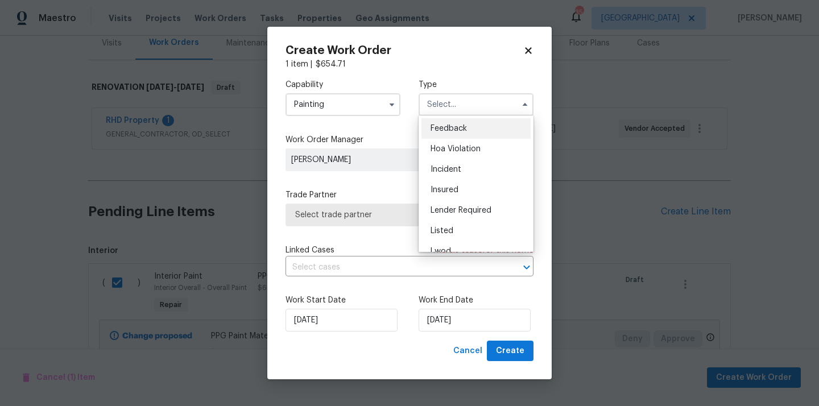
scroll to position [135, 0]
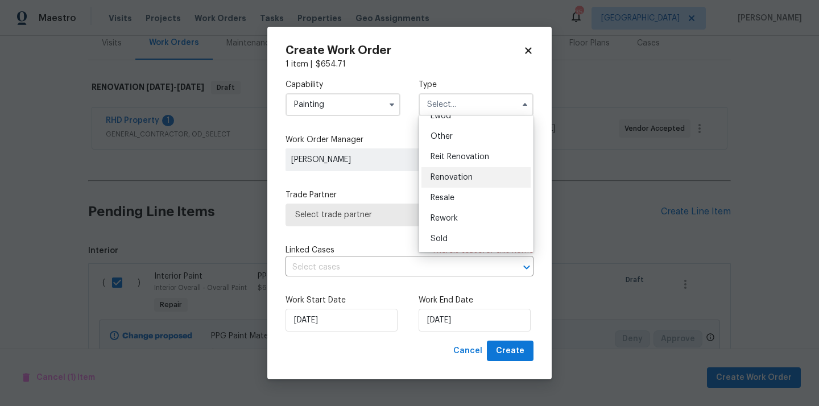
click at [475, 182] on div "Renovation" at bounding box center [475, 177] width 109 height 20
type input "Renovation"
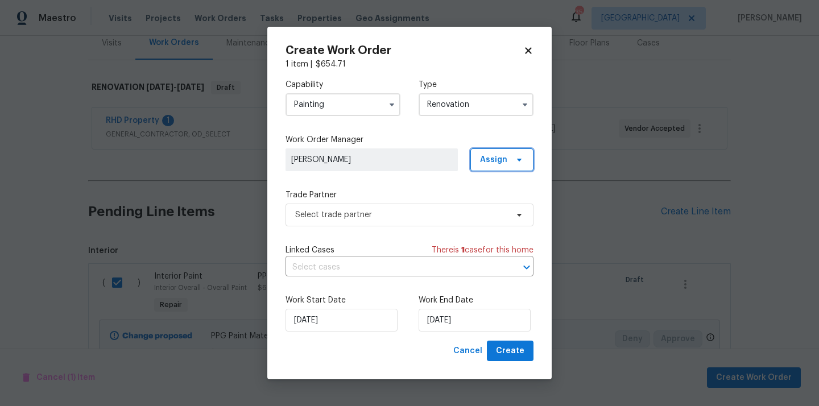
click at [500, 154] on span "Assign" at bounding box center [493, 159] width 27 height 11
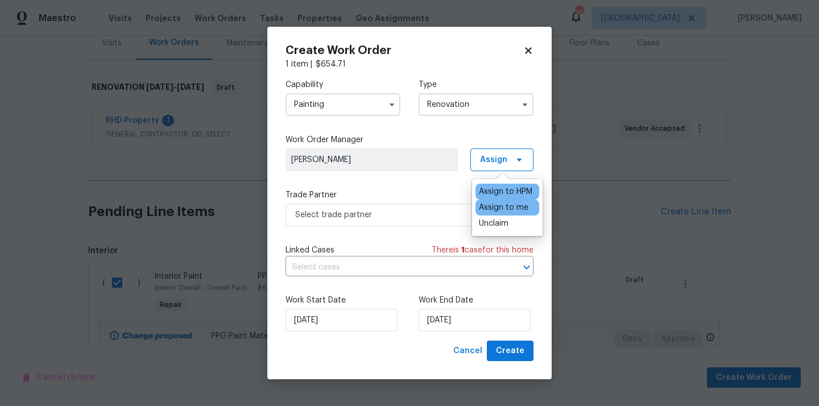
click at [500, 208] on div "Assign to me" at bounding box center [503, 207] width 49 height 11
click at [471, 320] on input "[DATE]" at bounding box center [475, 320] width 112 height 23
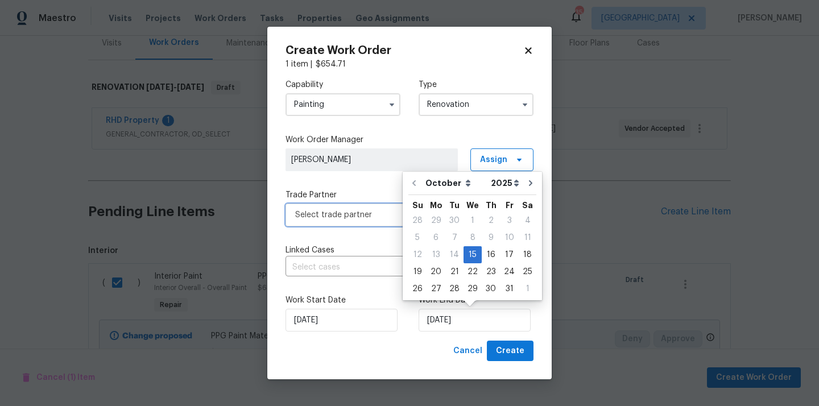
click at [375, 222] on span "Select trade partner" at bounding box center [409, 215] width 248 height 23
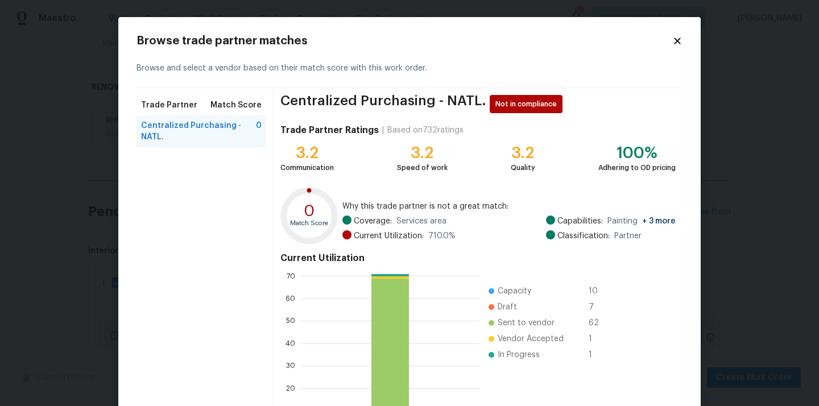
scroll to position [96, 0]
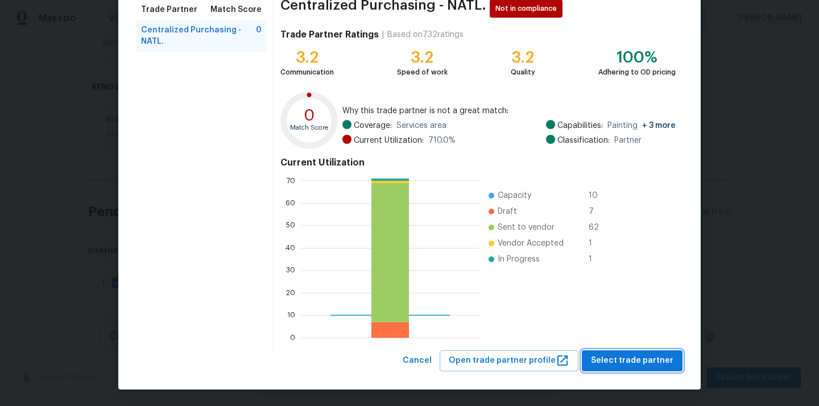
click at [604, 365] on span "Select trade partner" at bounding box center [632, 361] width 82 height 14
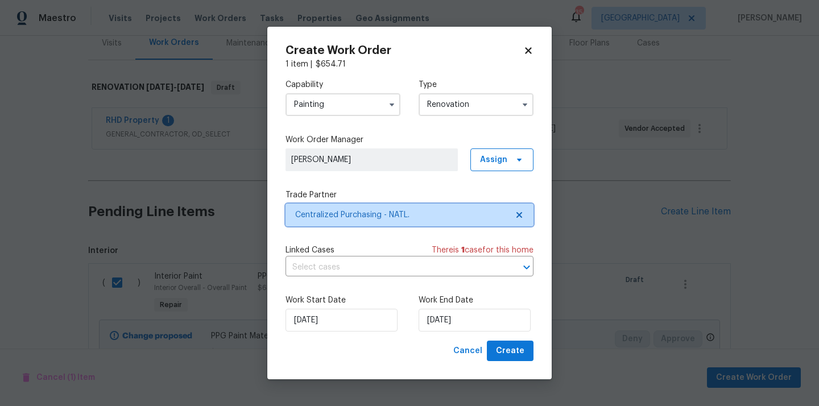
scroll to position [0, 0]
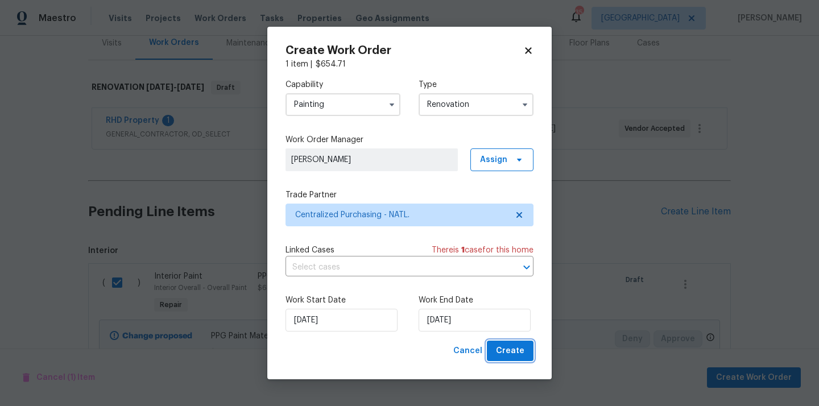
click at [520, 354] on span "Create" at bounding box center [510, 351] width 28 height 14
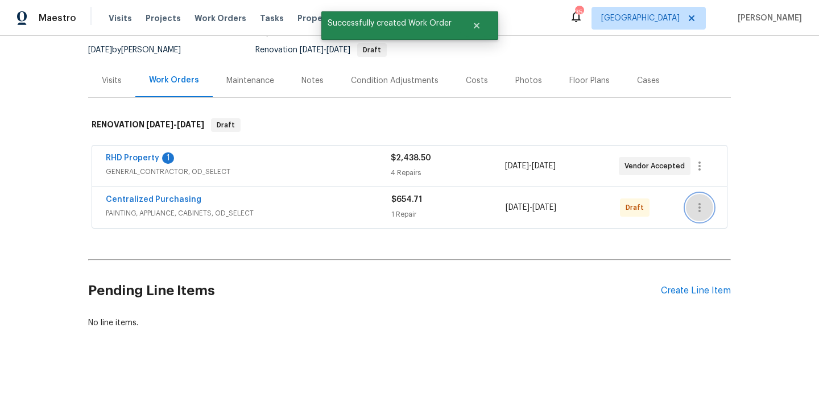
click at [700, 204] on icon "button" at bounding box center [699, 207] width 2 height 9
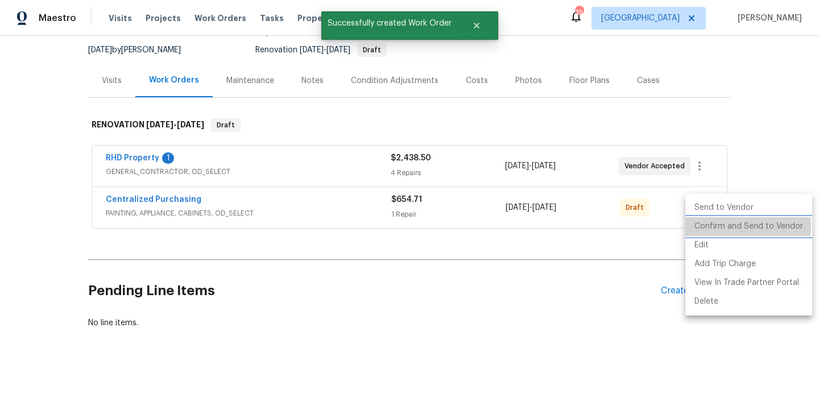
click at [704, 226] on li "Confirm and Send to Vendor" at bounding box center [748, 226] width 127 height 19
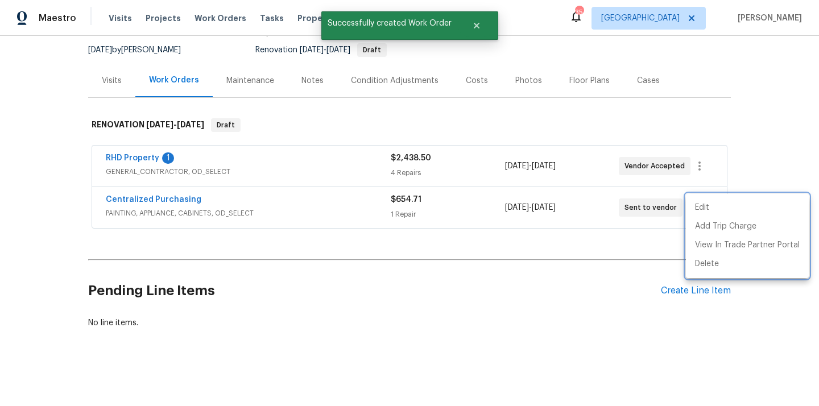
click at [276, 210] on div at bounding box center [409, 203] width 819 height 406
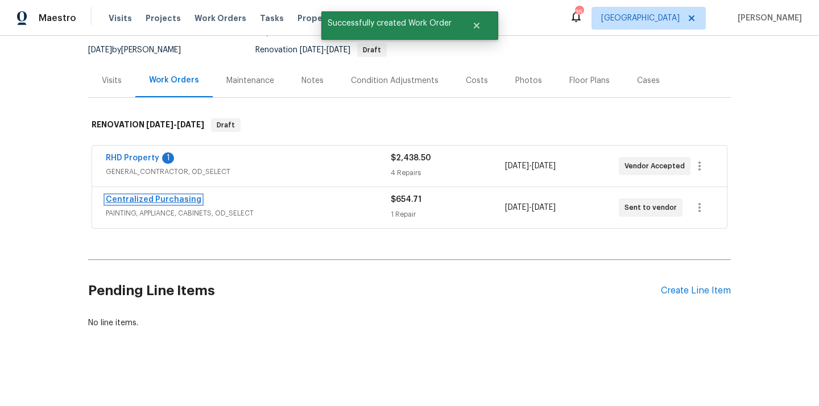
click at [171, 198] on link "Centralized Purchasing" at bounding box center [154, 200] width 96 height 8
